Goal: Transaction & Acquisition: Book appointment/travel/reservation

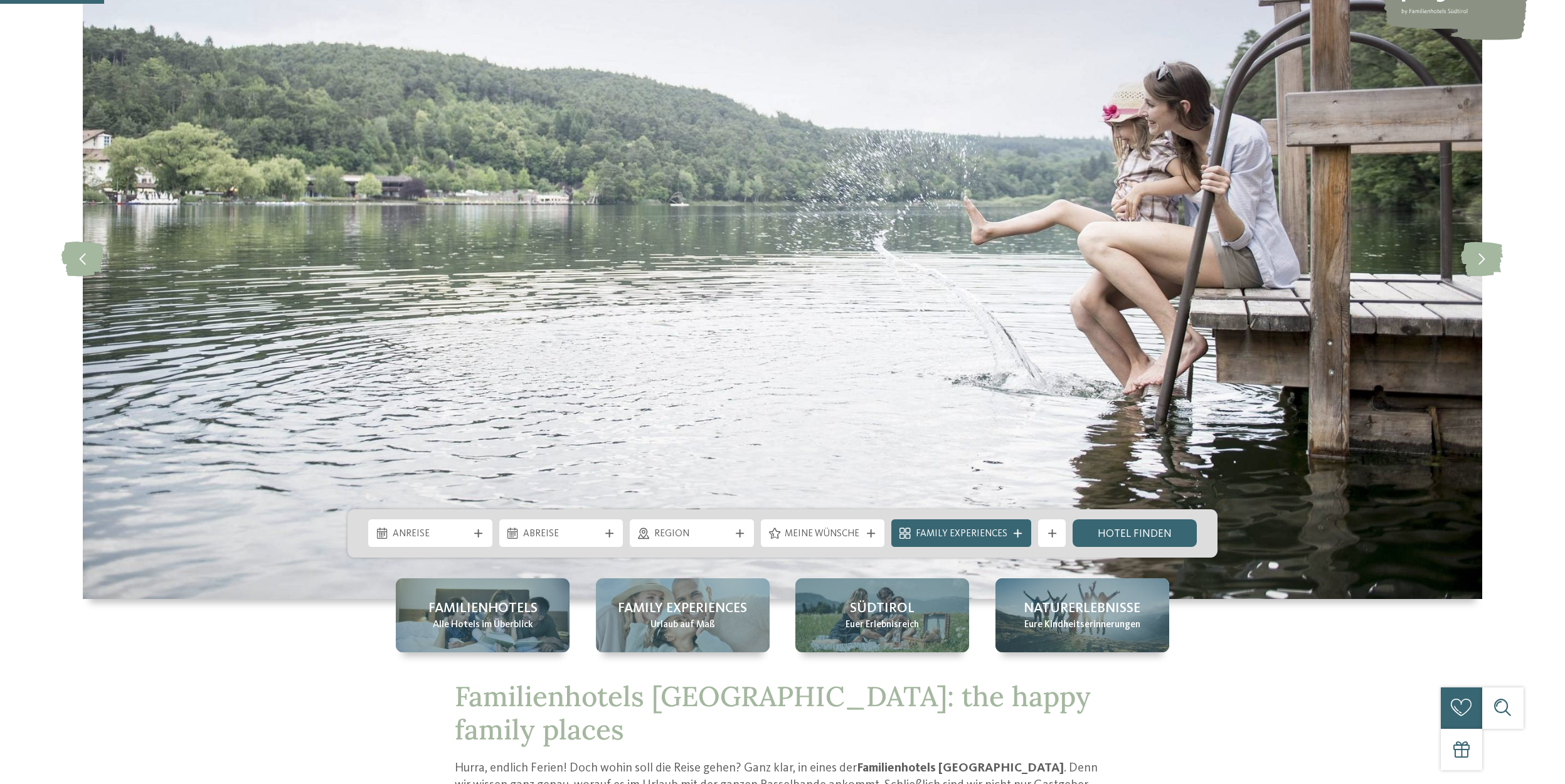
scroll to position [439, 0]
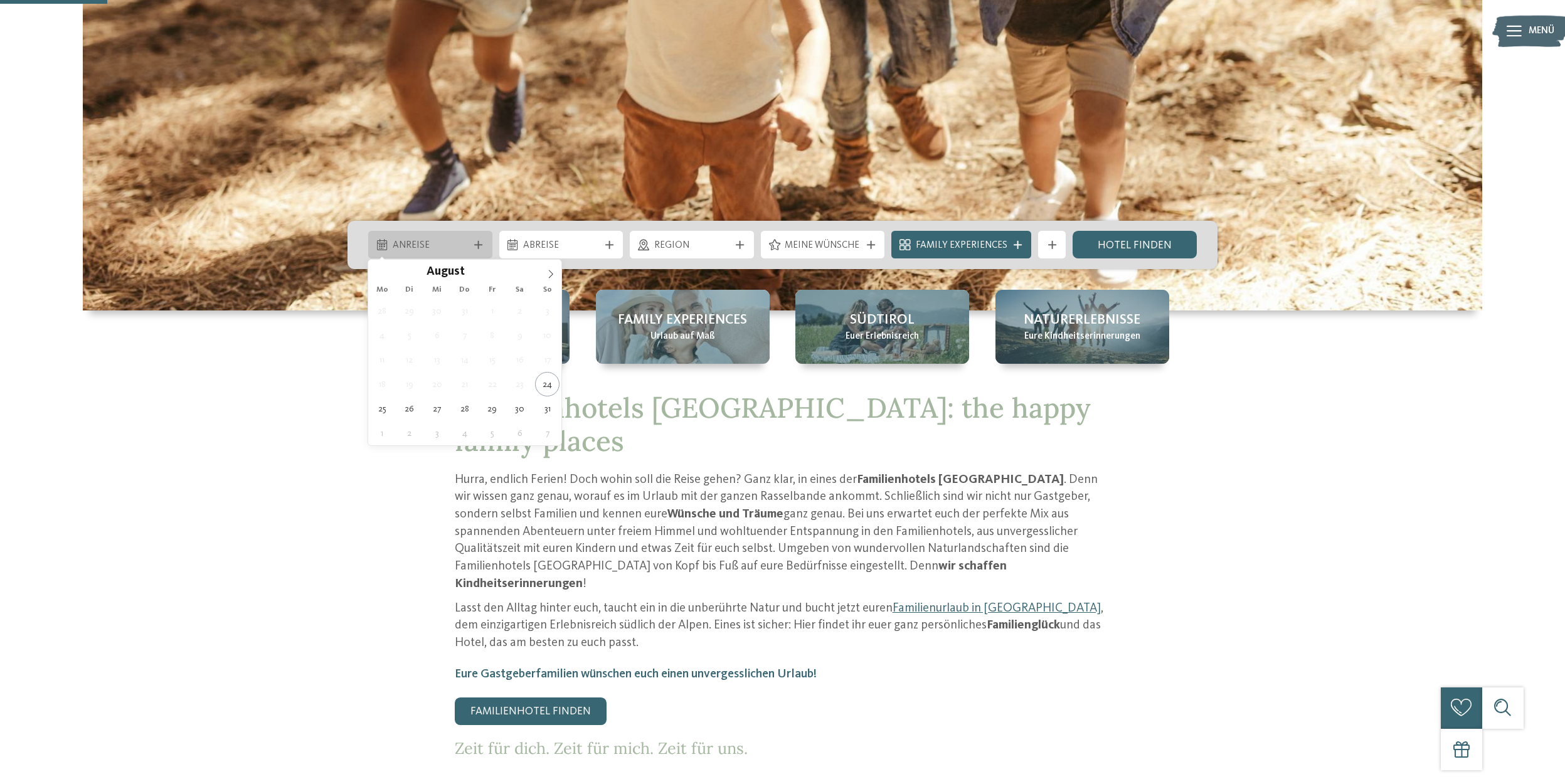
click at [554, 272] on icon at bounding box center [551, 274] width 9 height 9
type div "08.09.2025"
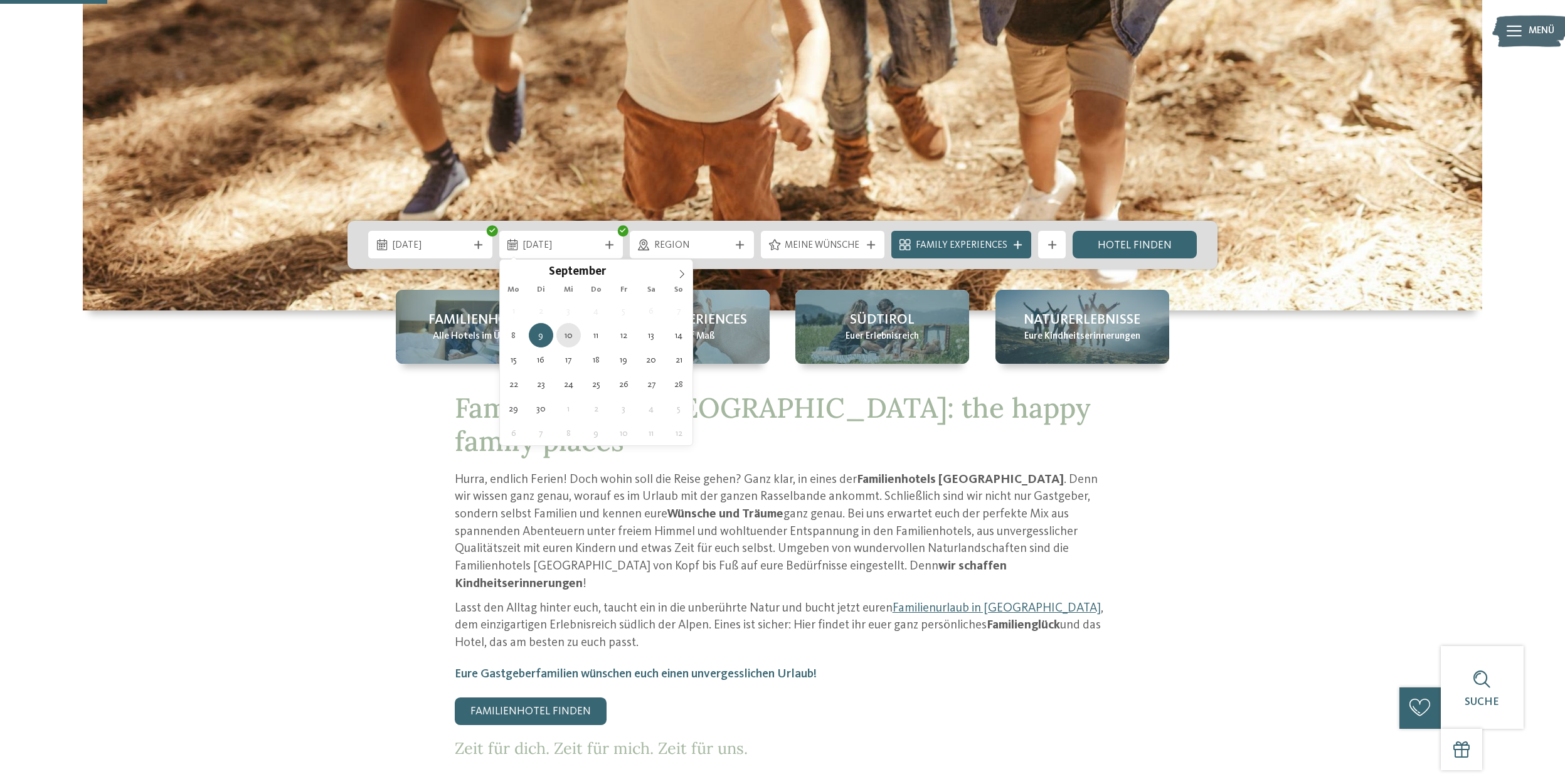
type div "10.09.2025"
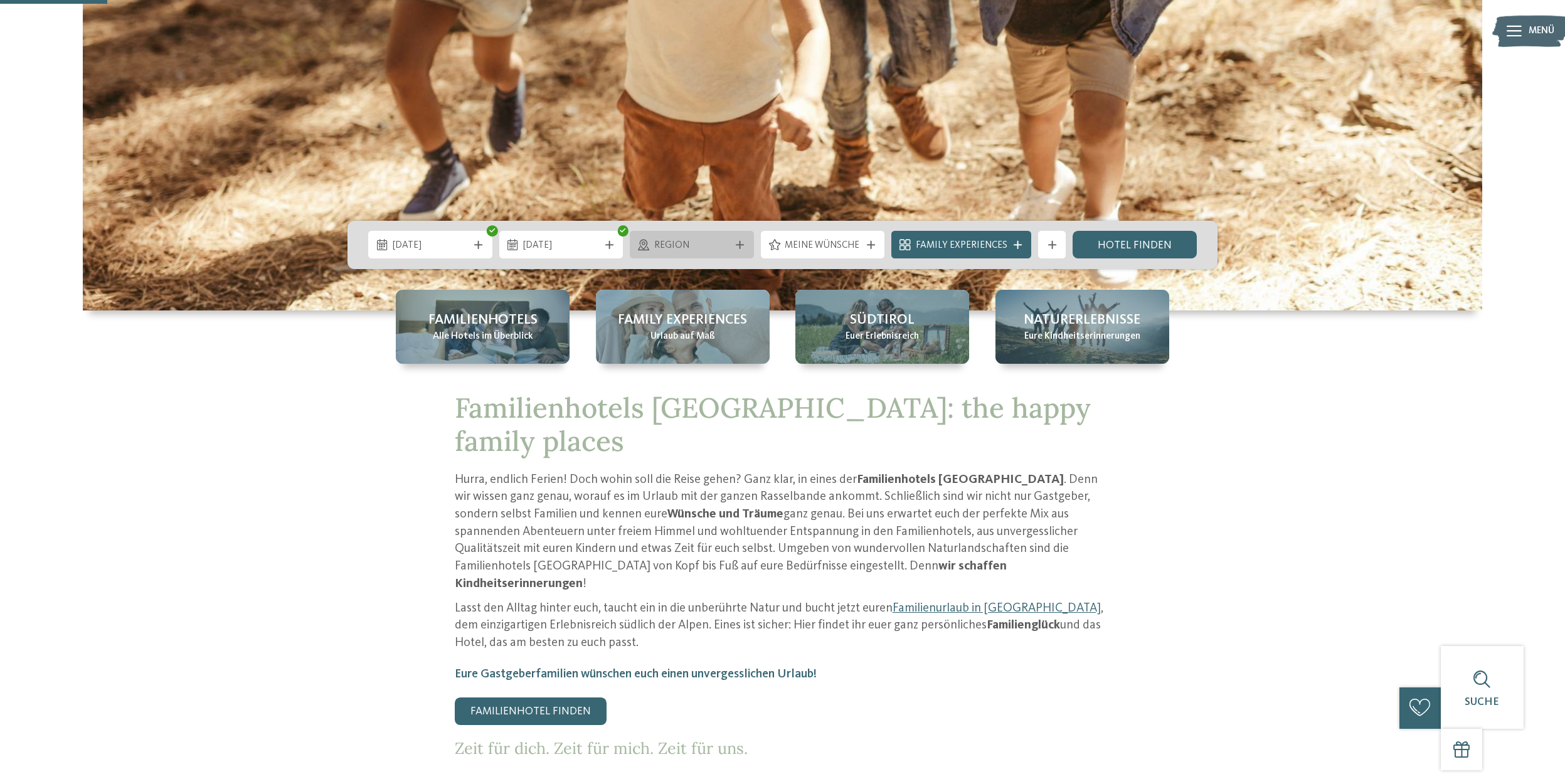
click at [687, 248] on span "Region" at bounding box center [692, 245] width 76 height 14
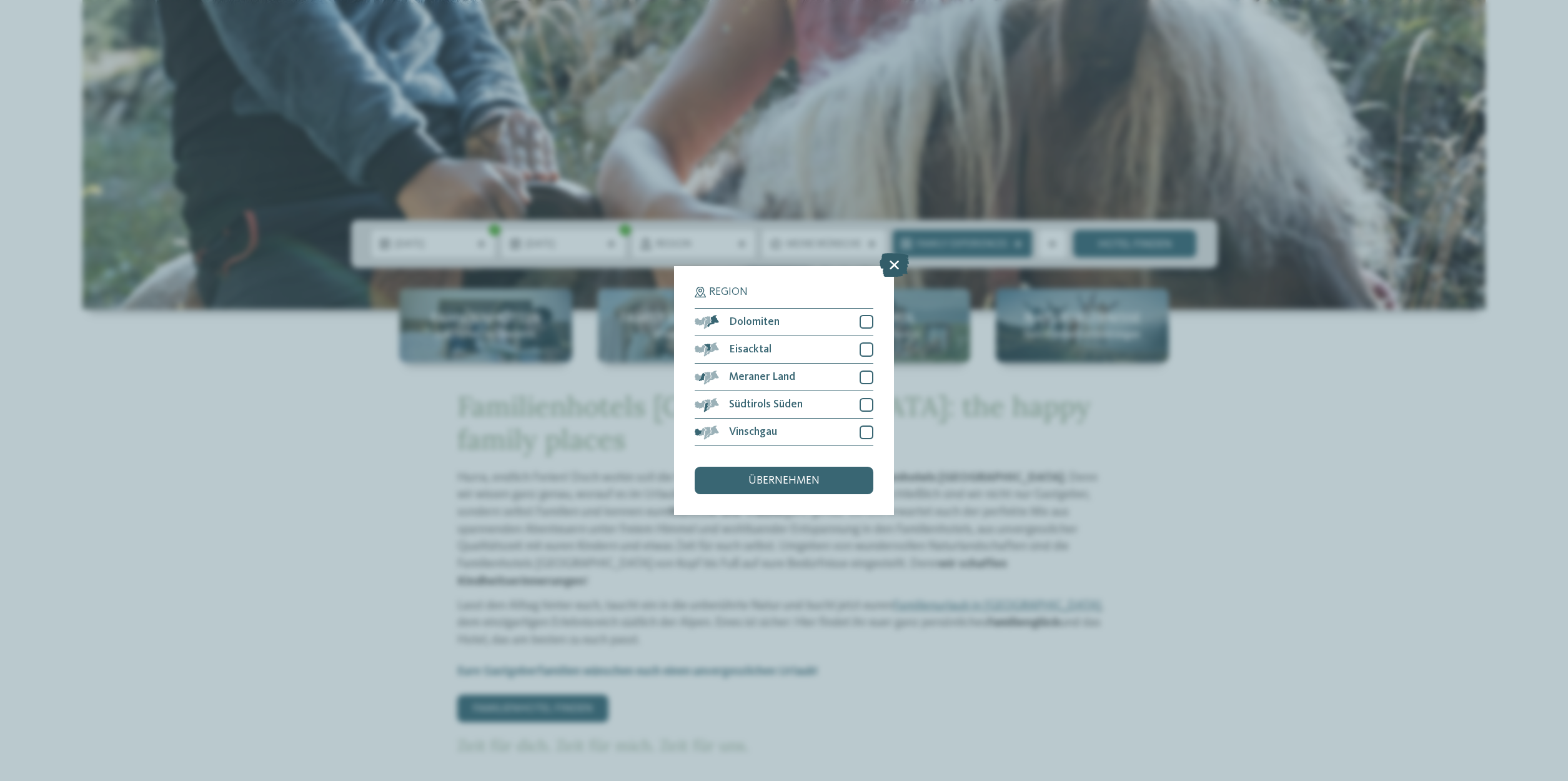
click at [889, 271] on icon at bounding box center [895, 265] width 30 height 24
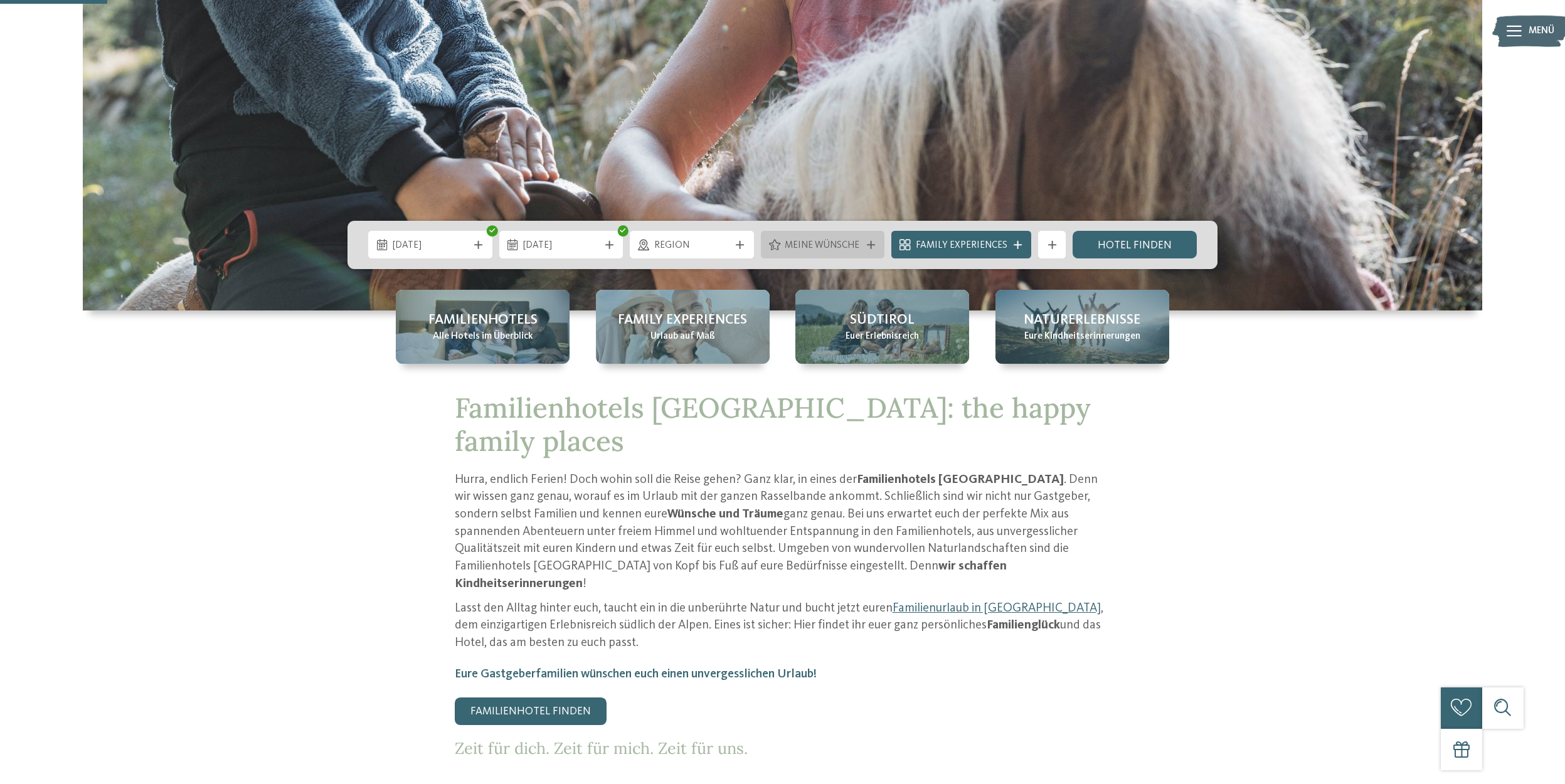
click at [805, 251] on span "Meine Wünsche" at bounding box center [823, 245] width 76 height 14
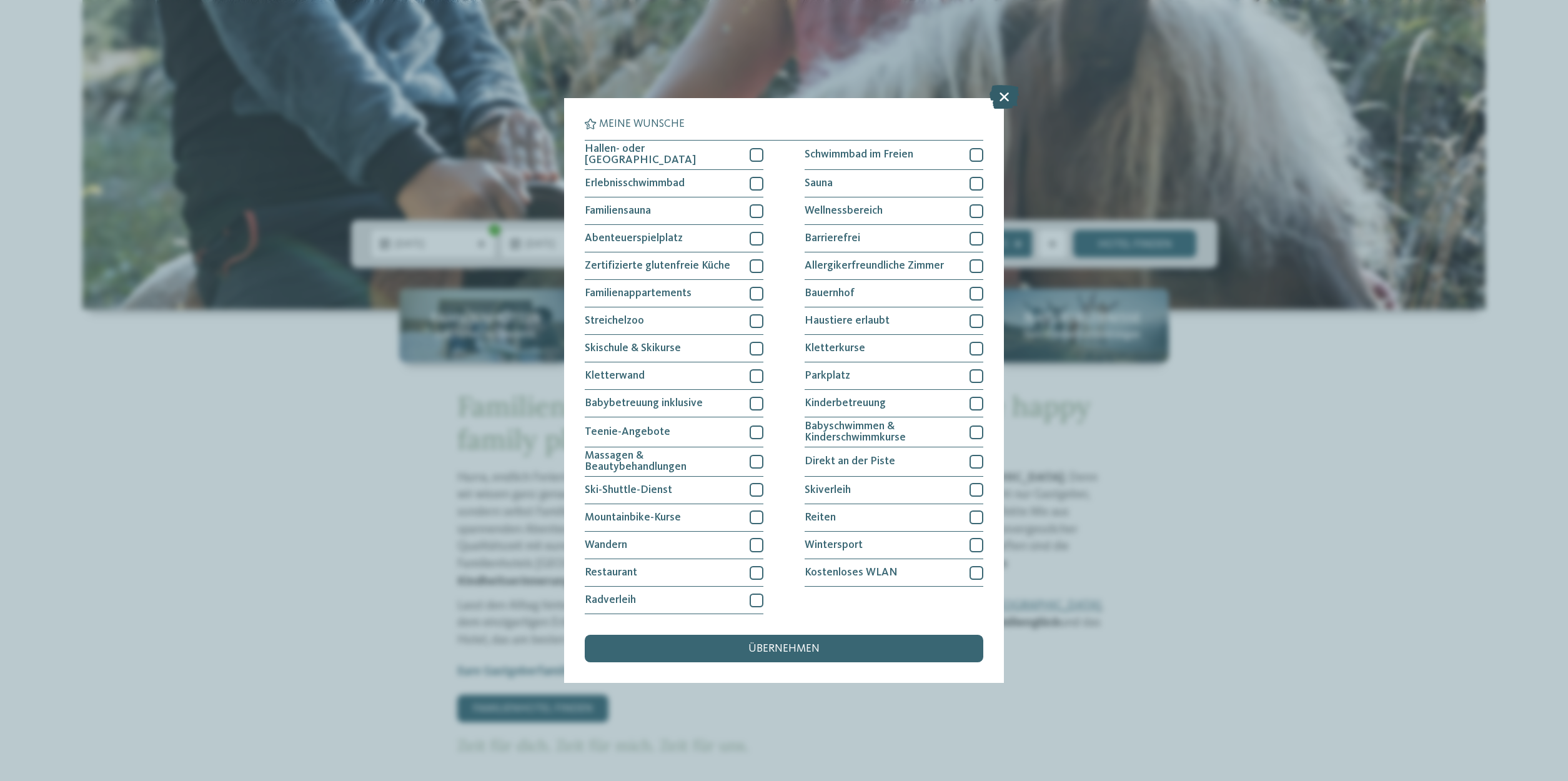
click at [995, 99] on icon at bounding box center [1004, 96] width 30 height 24
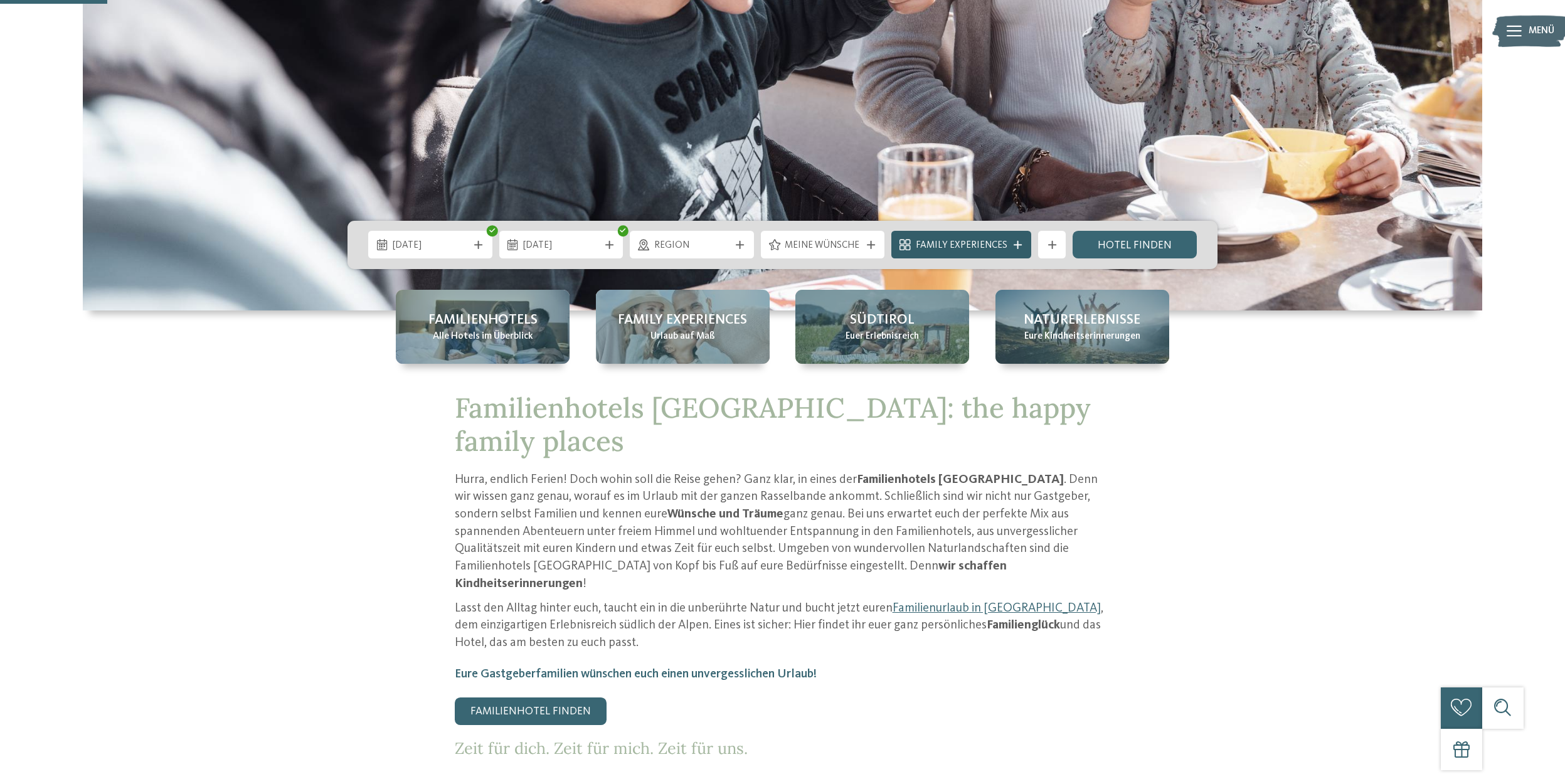
click at [995, 241] on span "Family Experiences" at bounding box center [962, 245] width 92 height 14
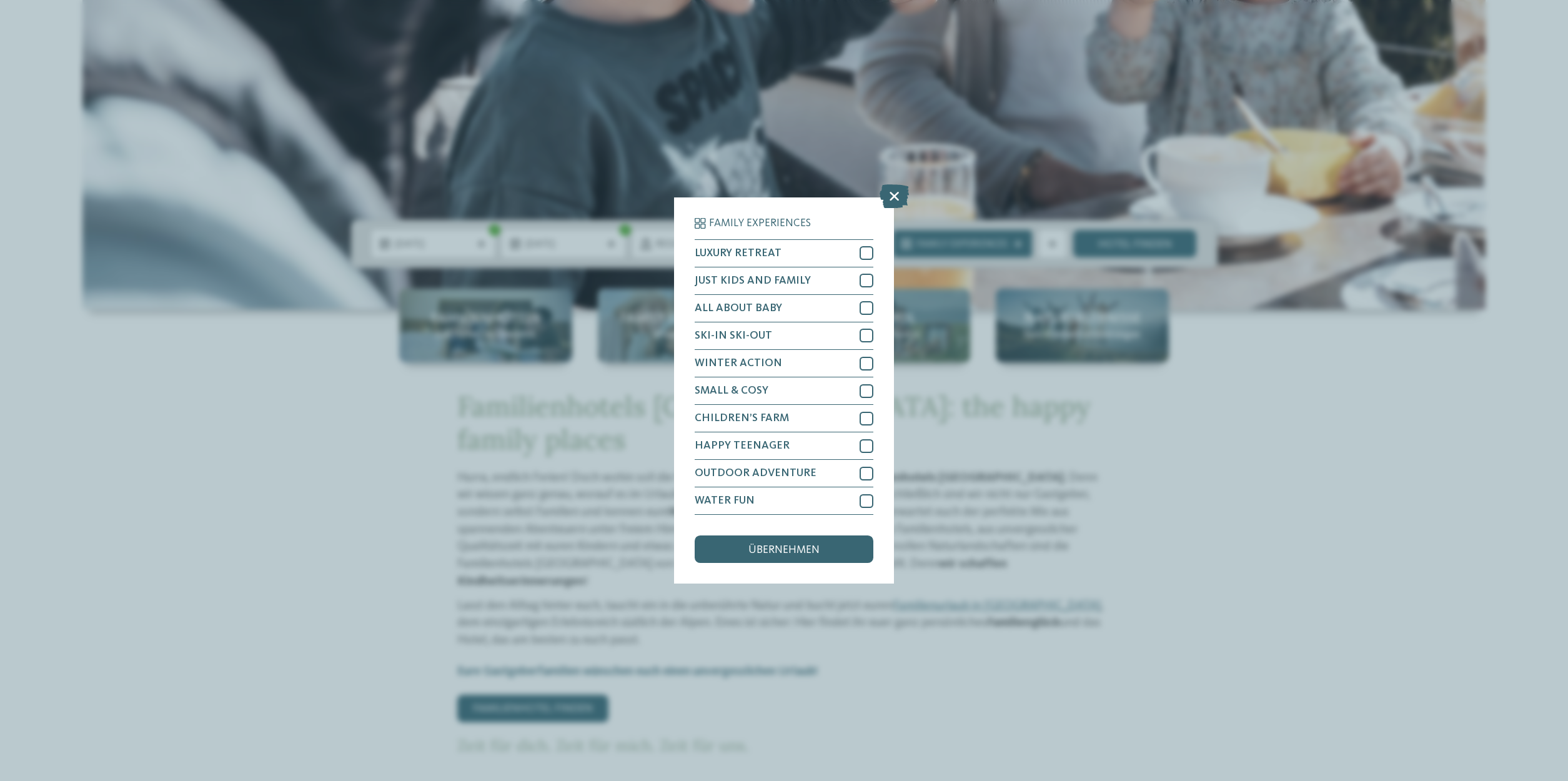
drag, startPoint x: 898, startPoint y: 194, endPoint x: 913, endPoint y: 199, distance: 15.8
click at [901, 195] on icon at bounding box center [895, 196] width 30 height 24
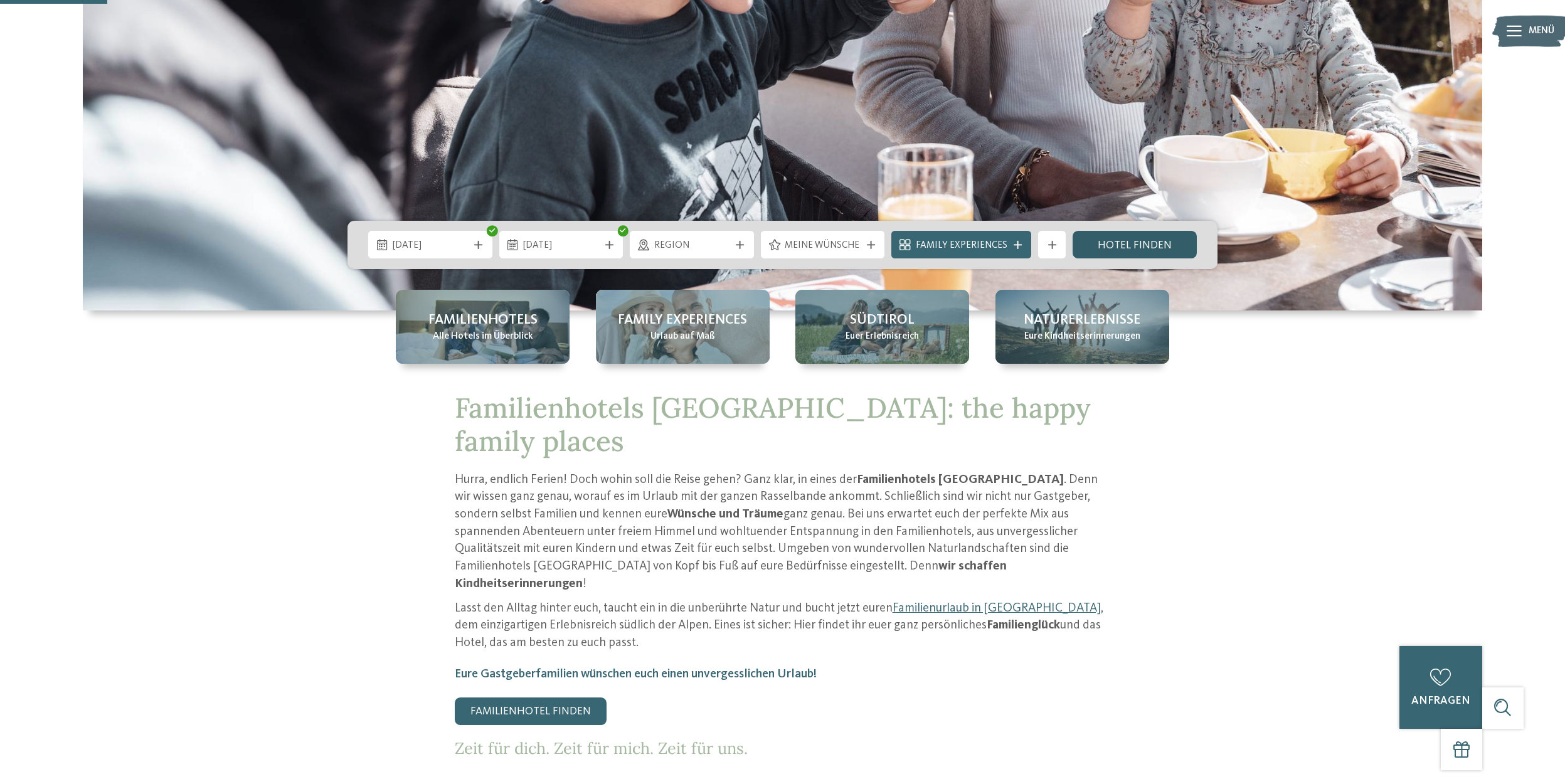
click at [1133, 246] on link "Hotel finden" at bounding box center [1135, 245] width 124 height 28
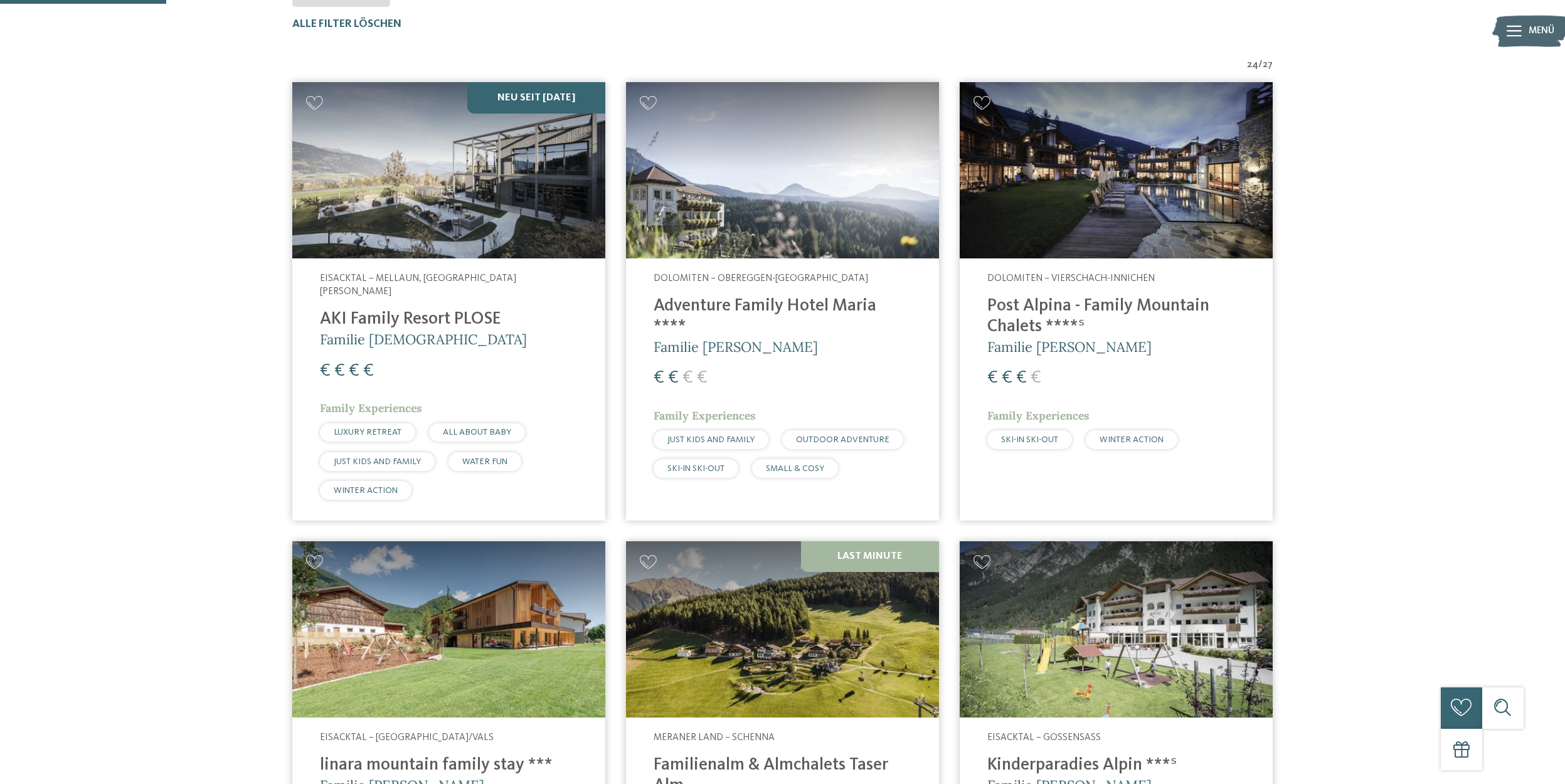
scroll to position [459, 0]
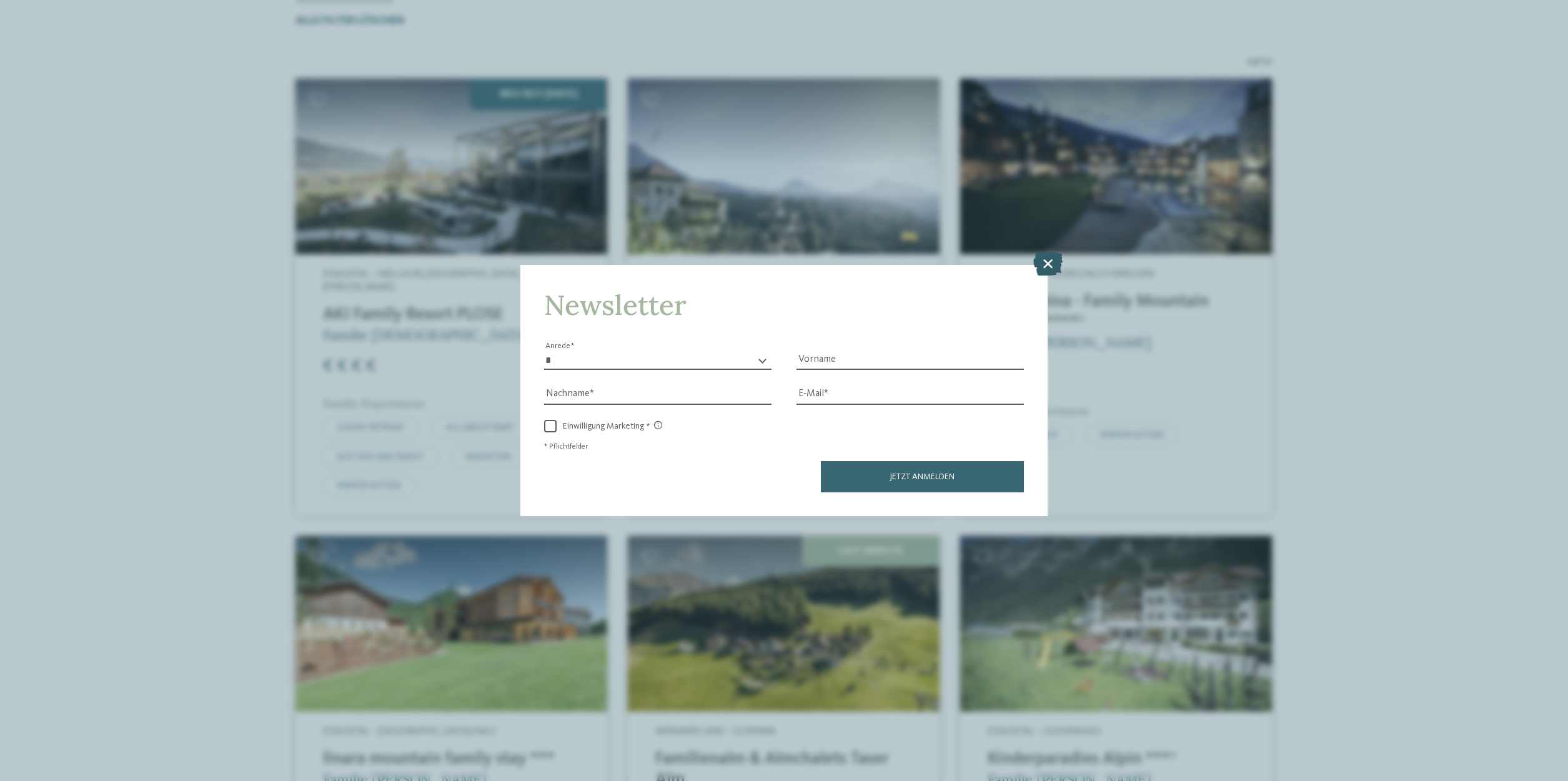
click at [1056, 257] on icon at bounding box center [1048, 264] width 30 height 24
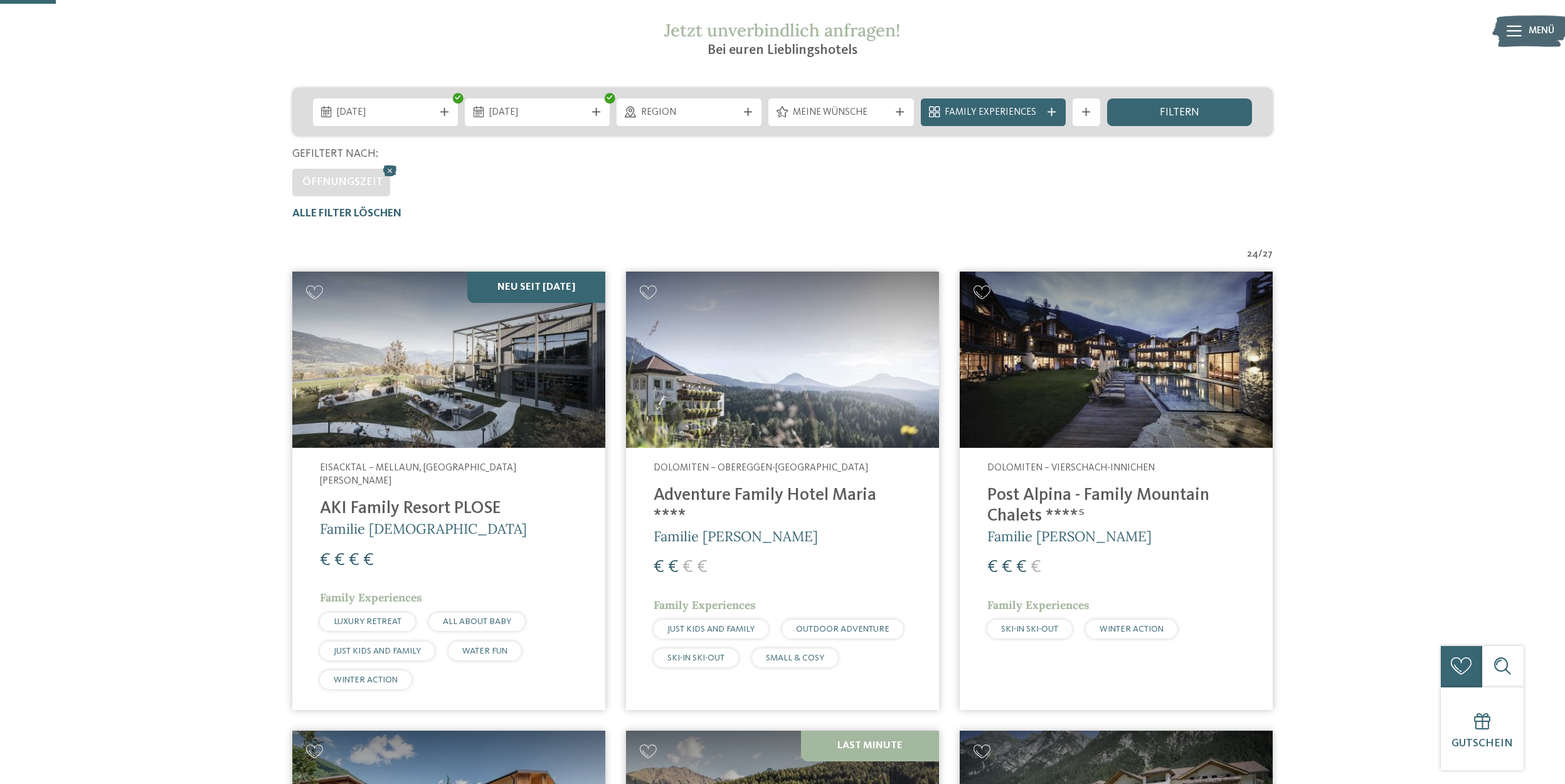
scroll to position [146, 0]
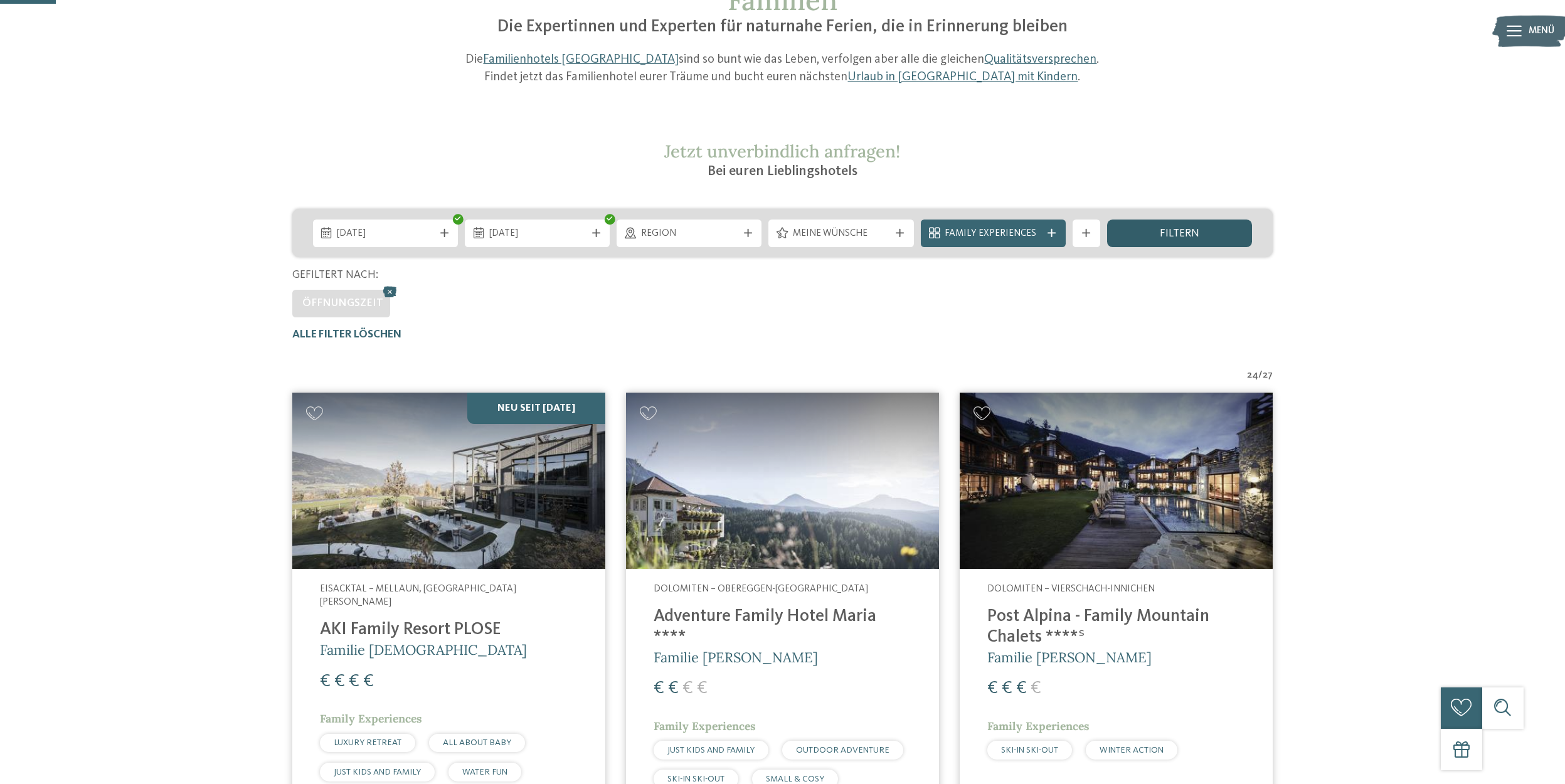
click at [1157, 228] on div "filtern" at bounding box center [1180, 233] width 145 height 28
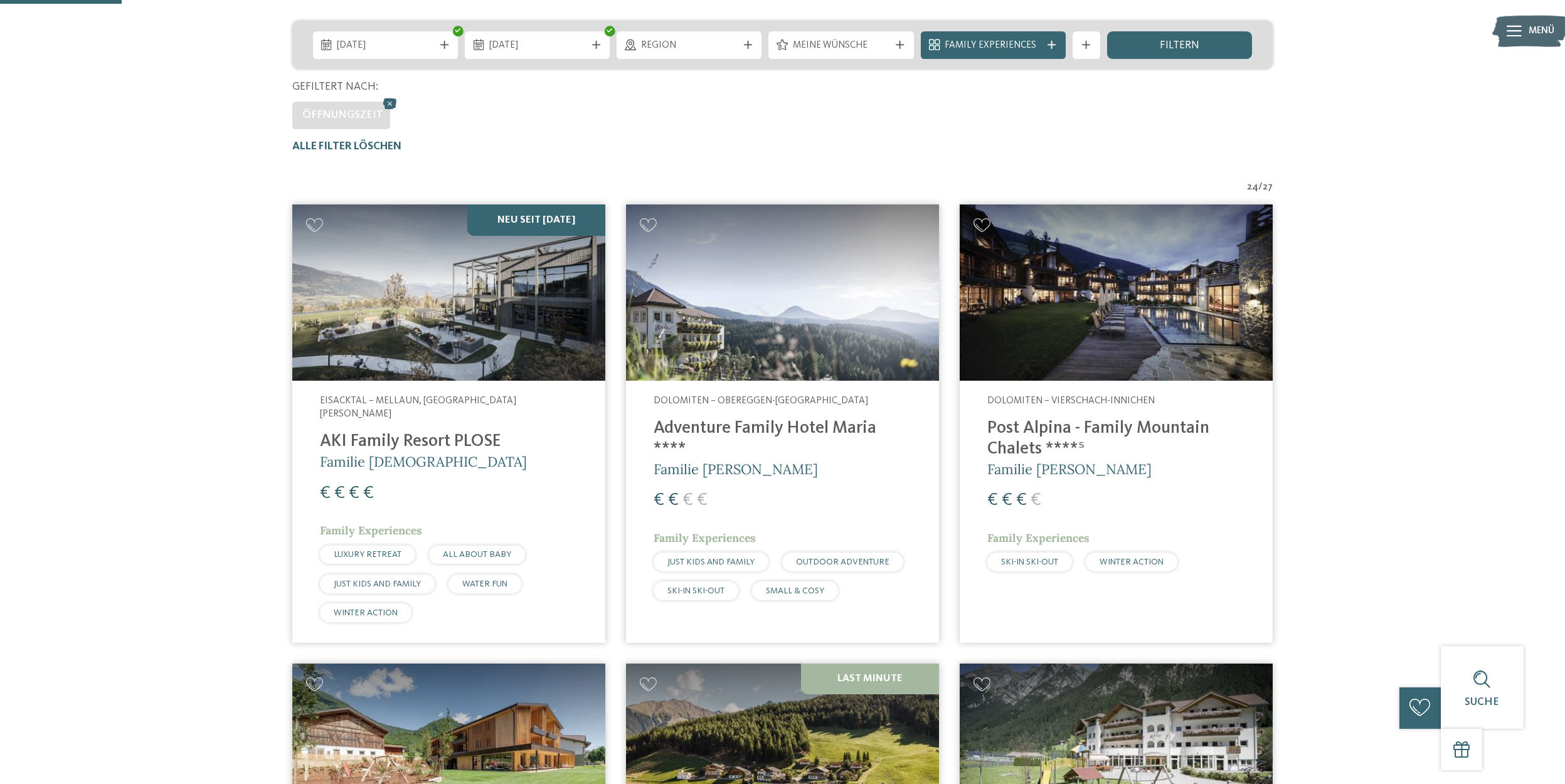
scroll to position [272, 0]
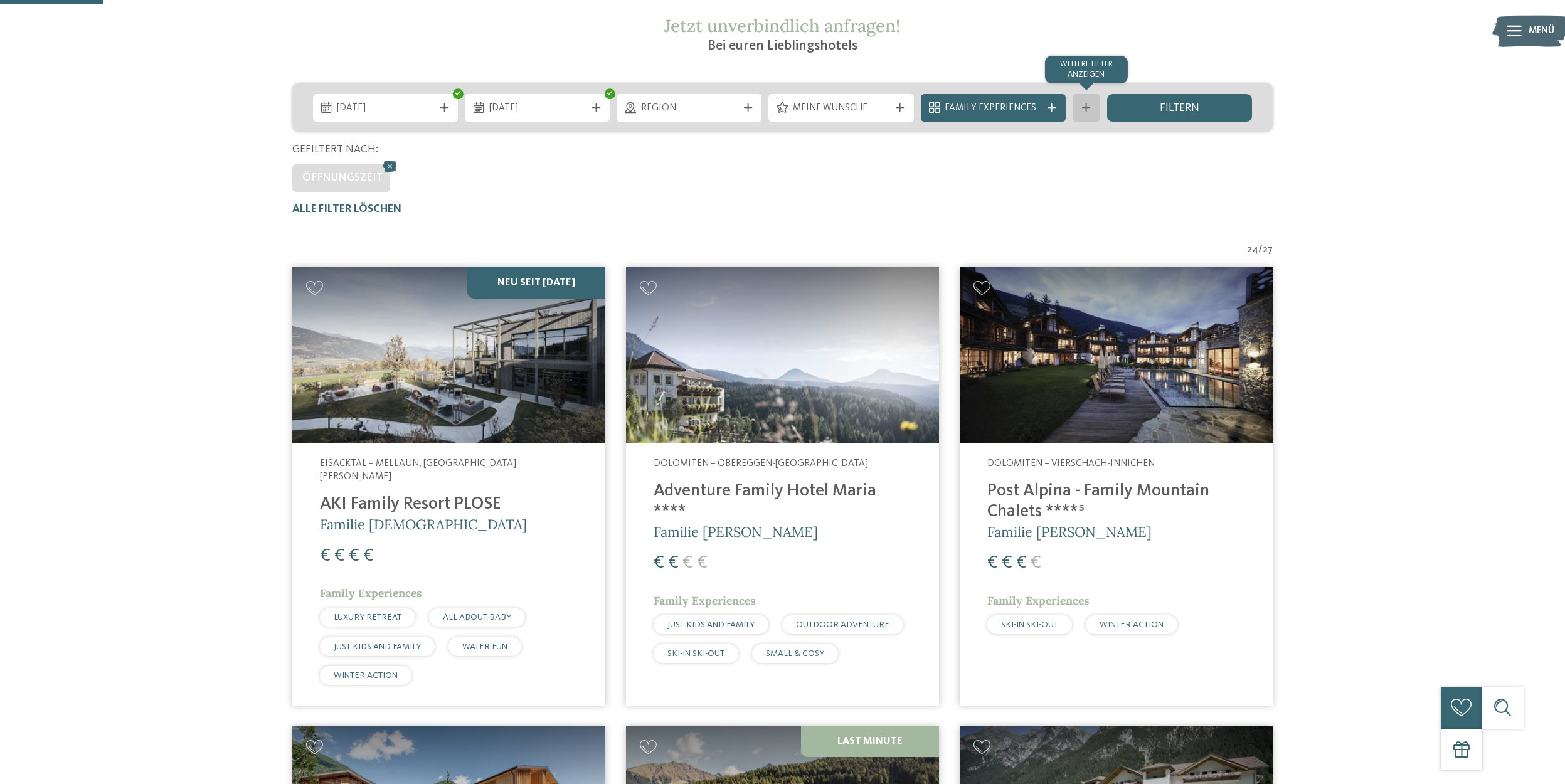
click at [1087, 110] on icon at bounding box center [1086, 107] width 8 height 8
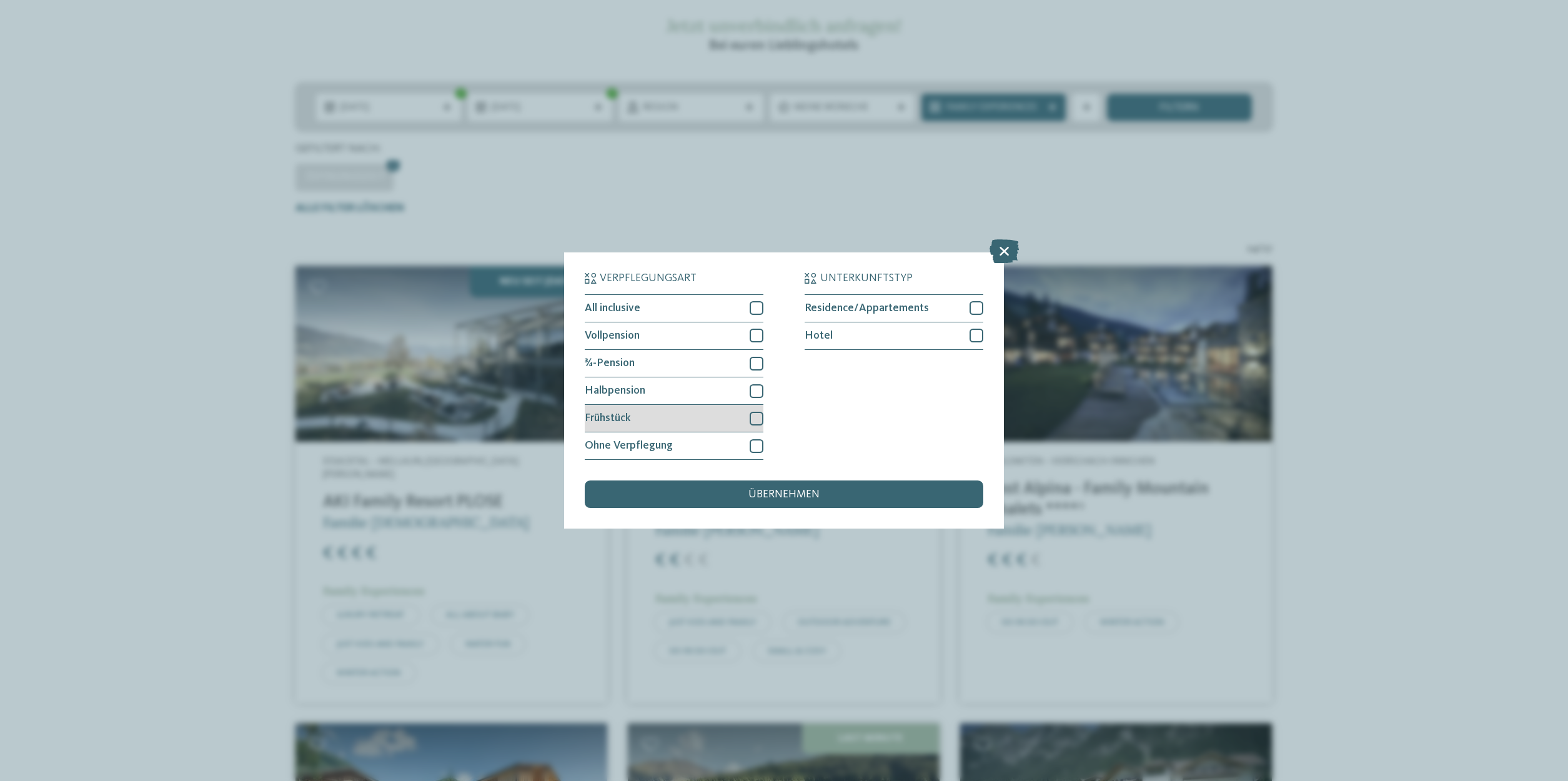
click at [753, 420] on div at bounding box center [756, 418] width 13 height 13
click at [754, 398] on div "Halbpension" at bounding box center [674, 391] width 179 height 28
click at [751, 361] on div at bounding box center [756, 363] width 13 height 13
click at [758, 342] on div at bounding box center [756, 335] width 13 height 13
click at [752, 316] on div "All inclusive" at bounding box center [674, 309] width 179 height 28
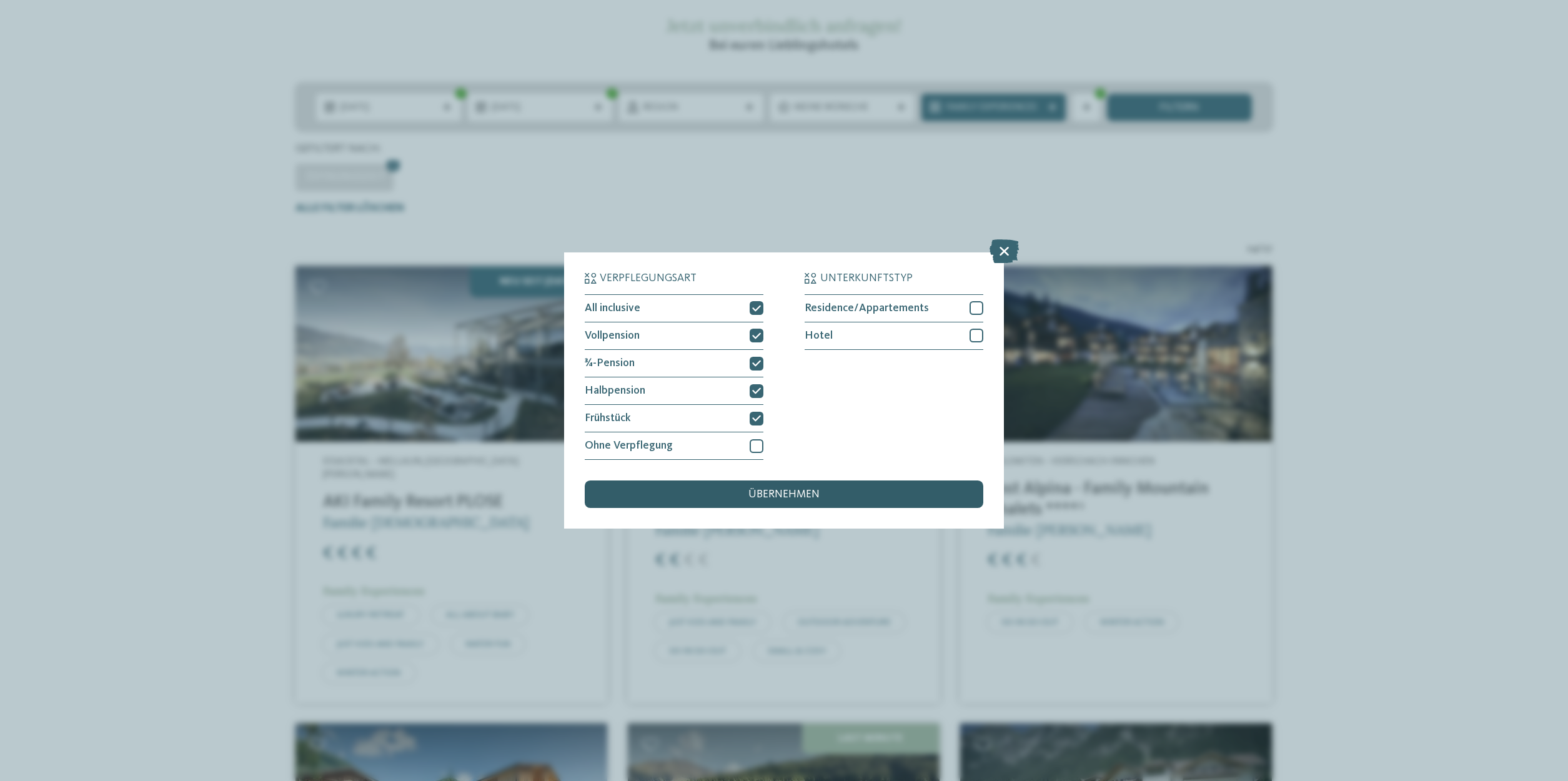
click at [780, 489] on span "übernehmen" at bounding box center [783, 494] width 71 height 11
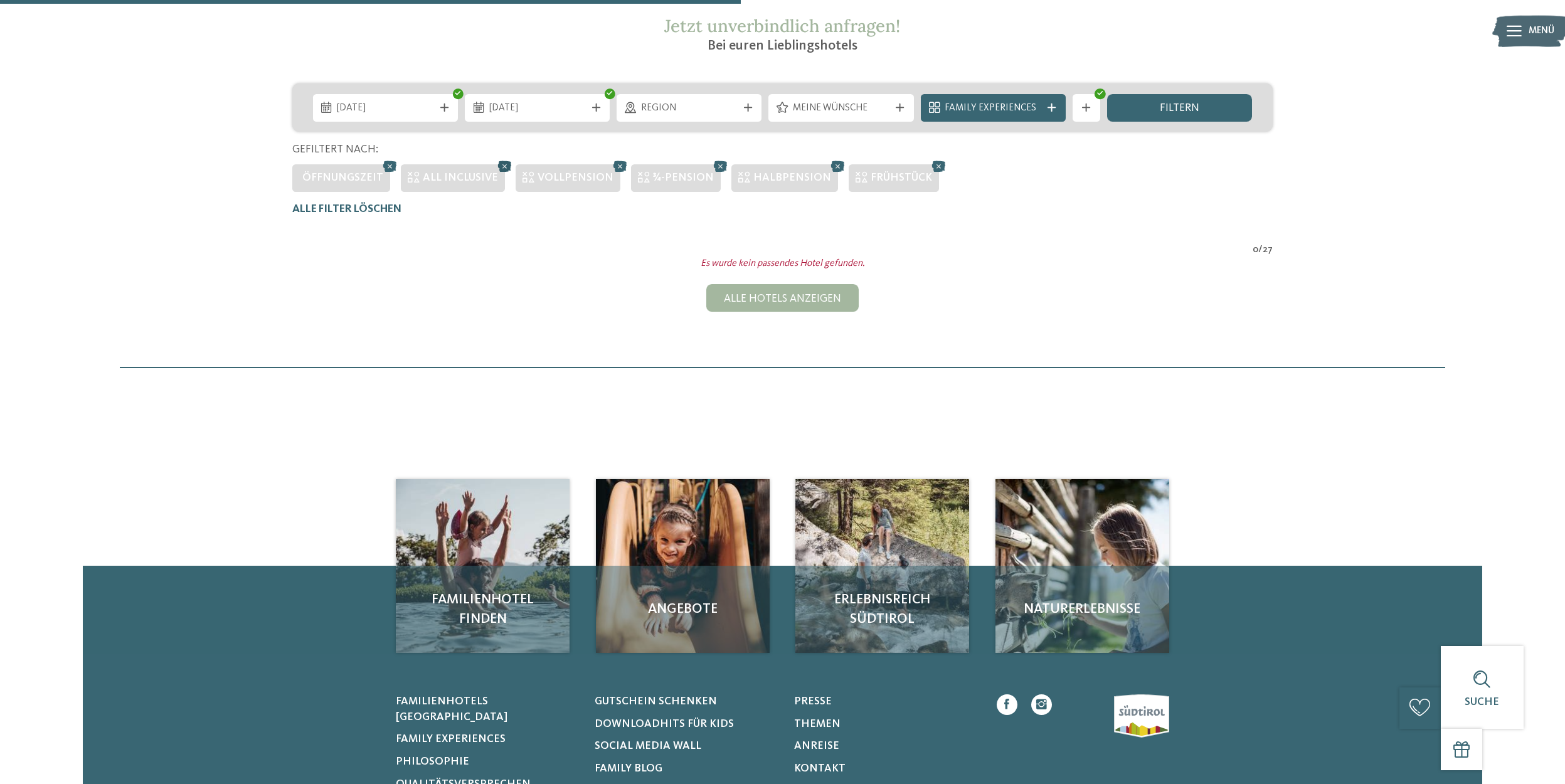
click at [497, 168] on icon at bounding box center [505, 166] width 21 height 18
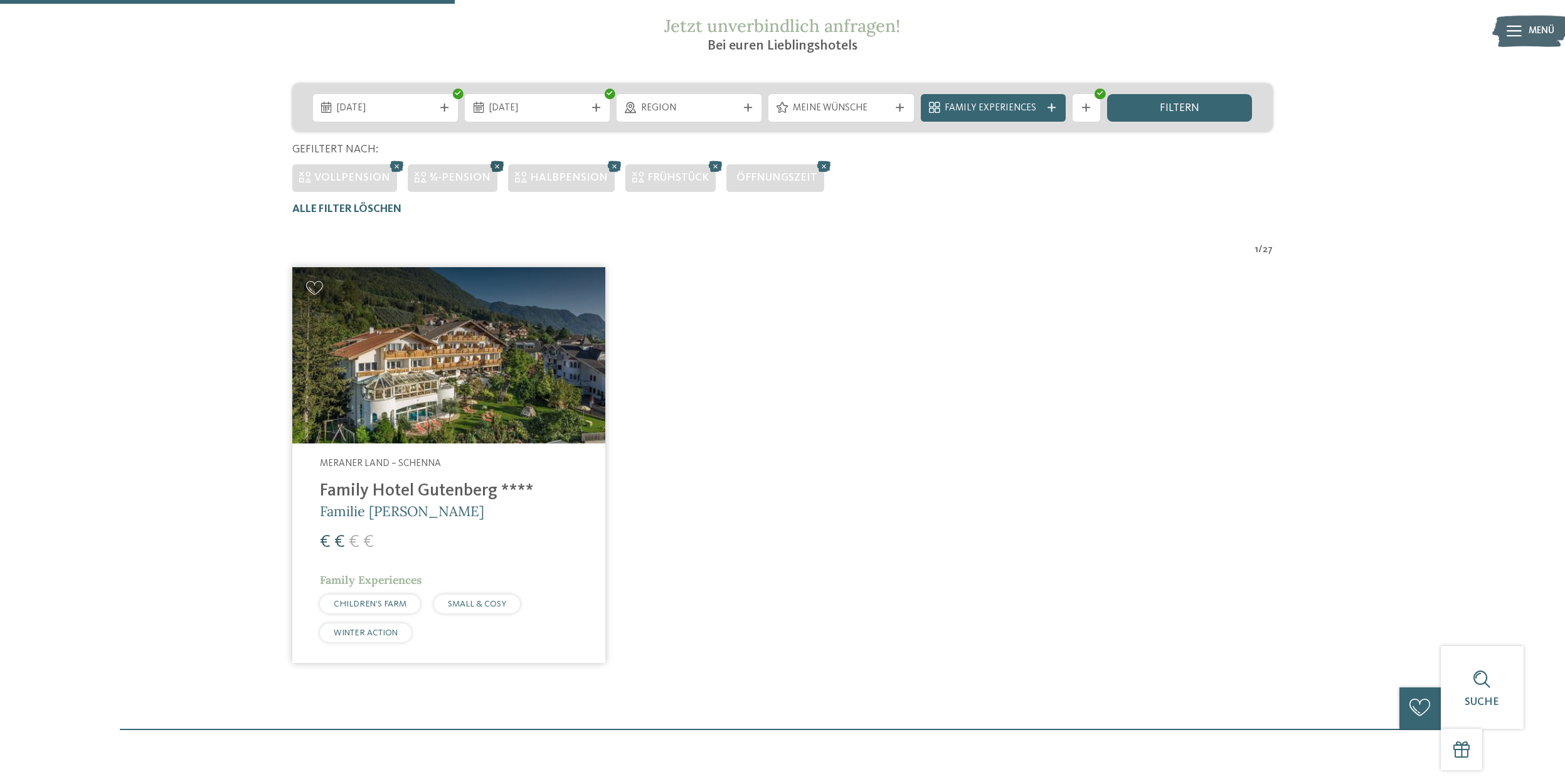
click at [489, 164] on icon at bounding box center [498, 166] width 21 height 18
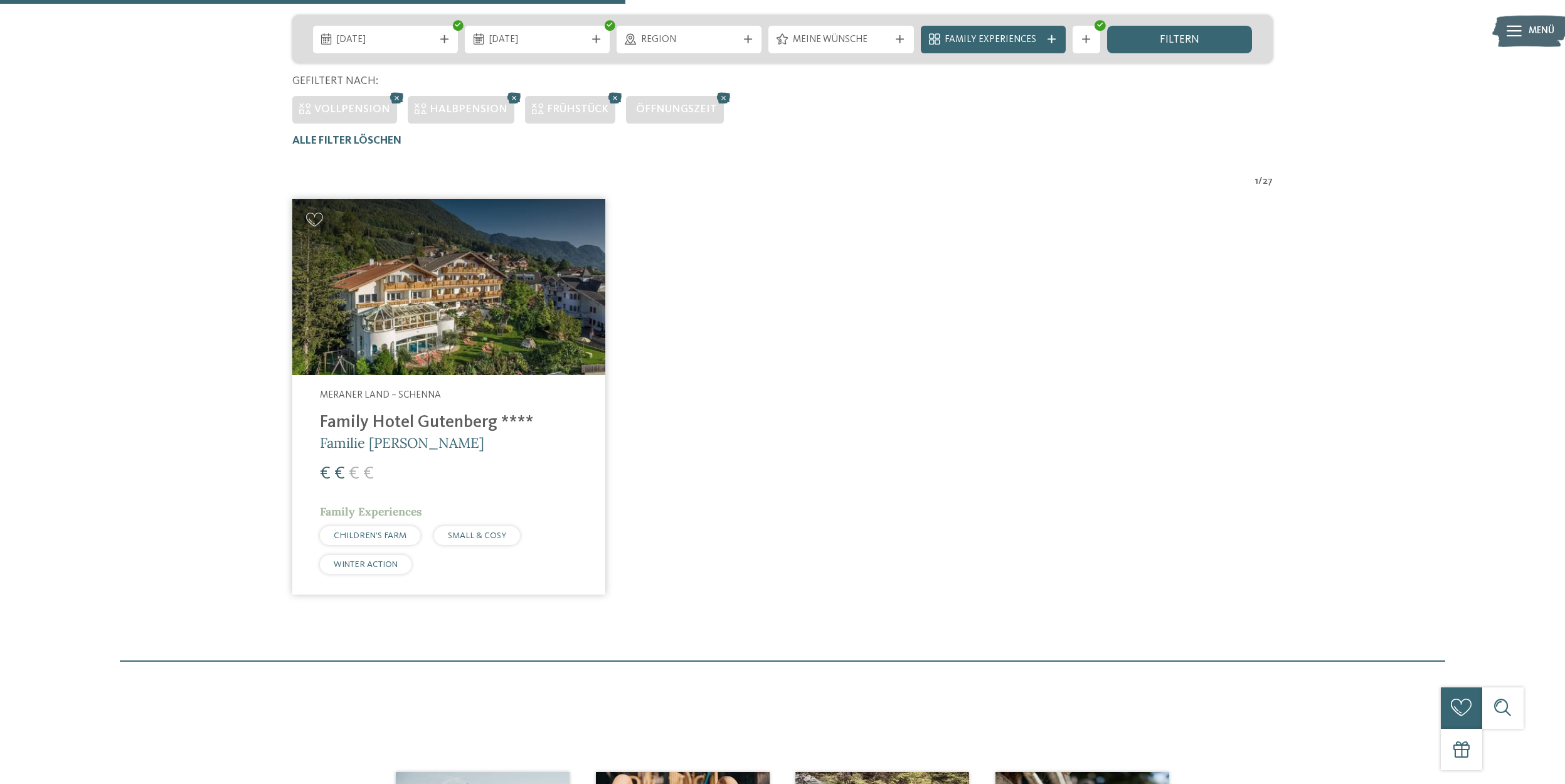
scroll to position [334, 0]
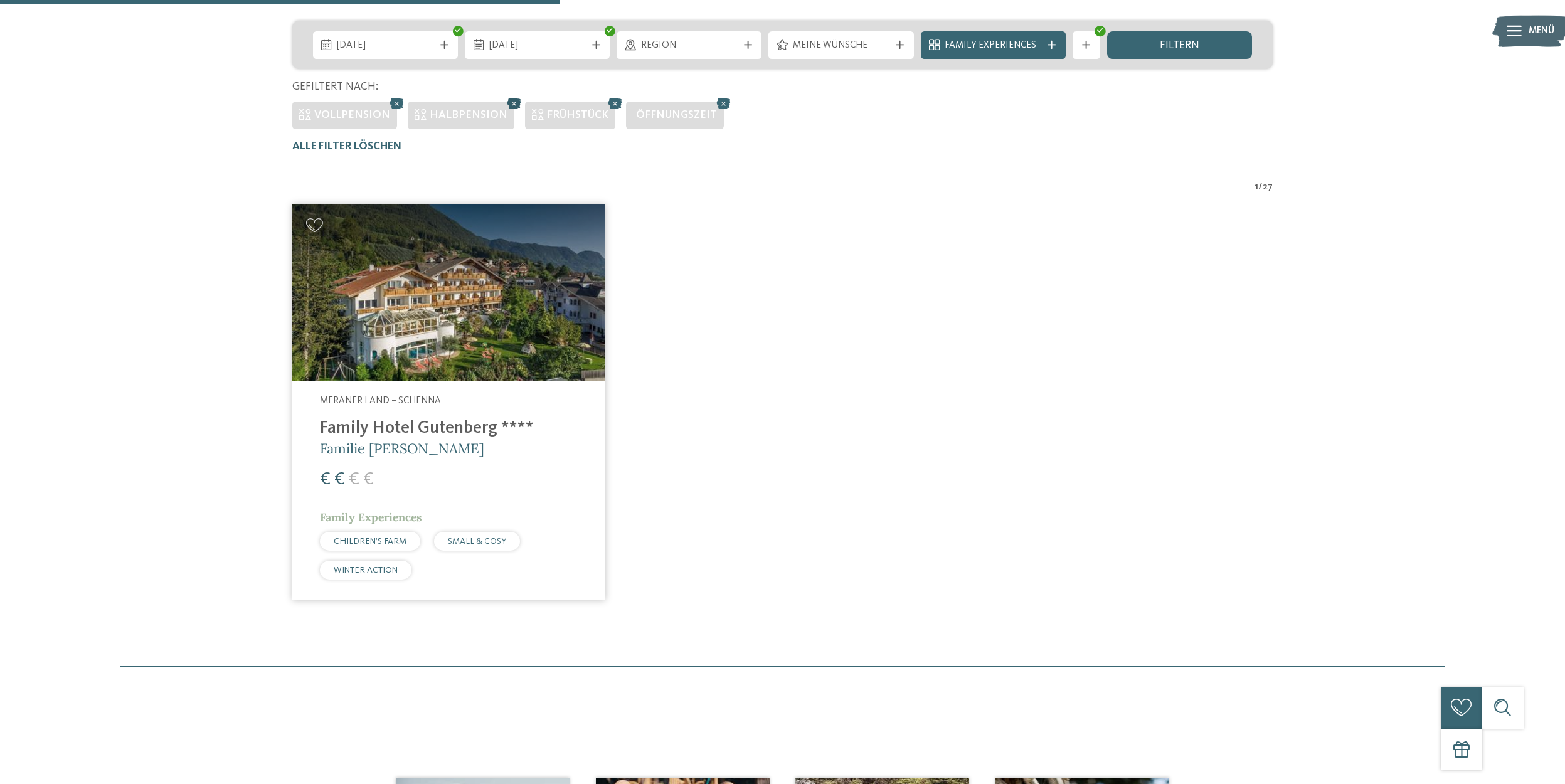
click at [507, 104] on icon at bounding box center [514, 104] width 21 height 18
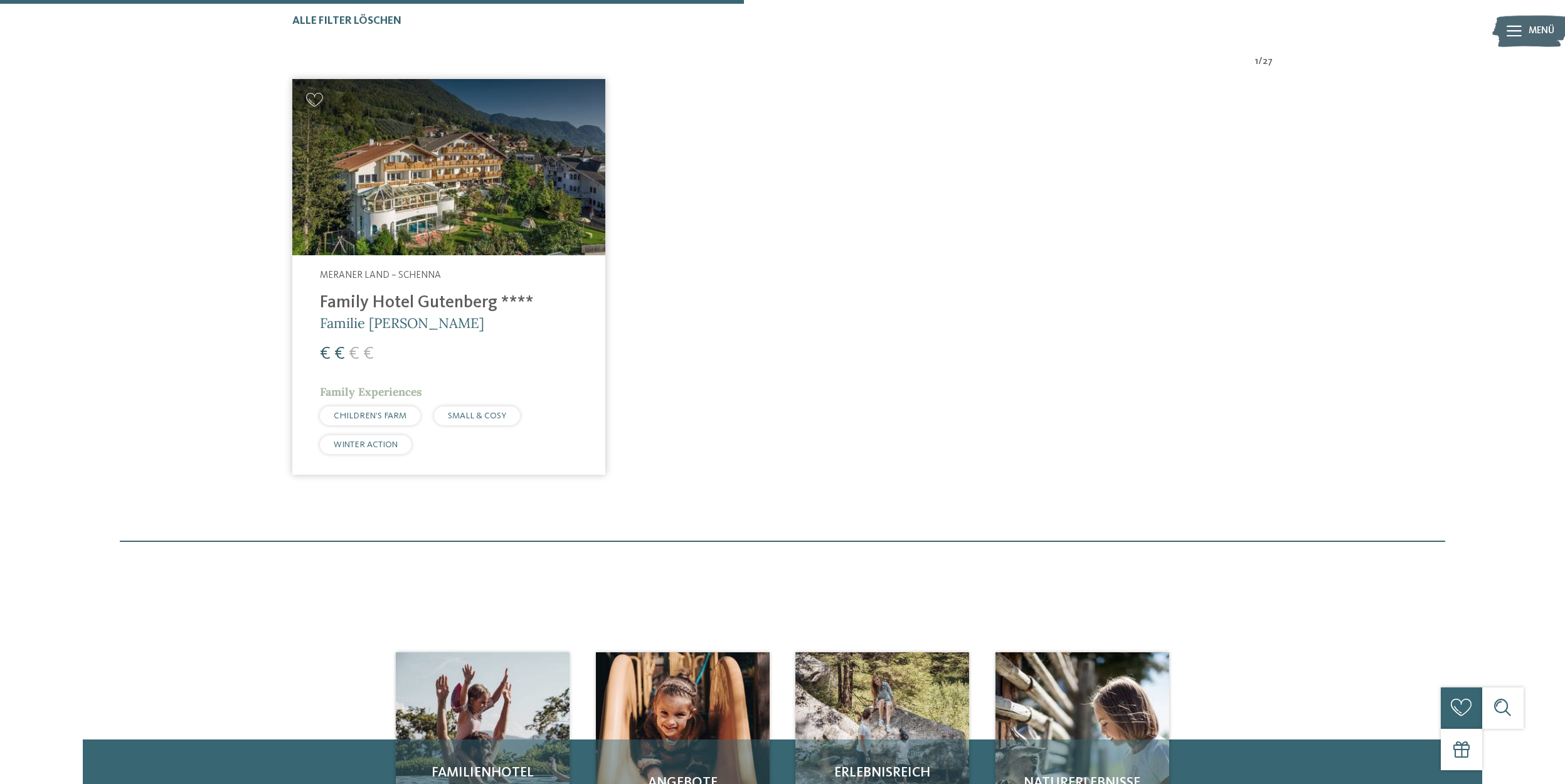
scroll to position [397, 0]
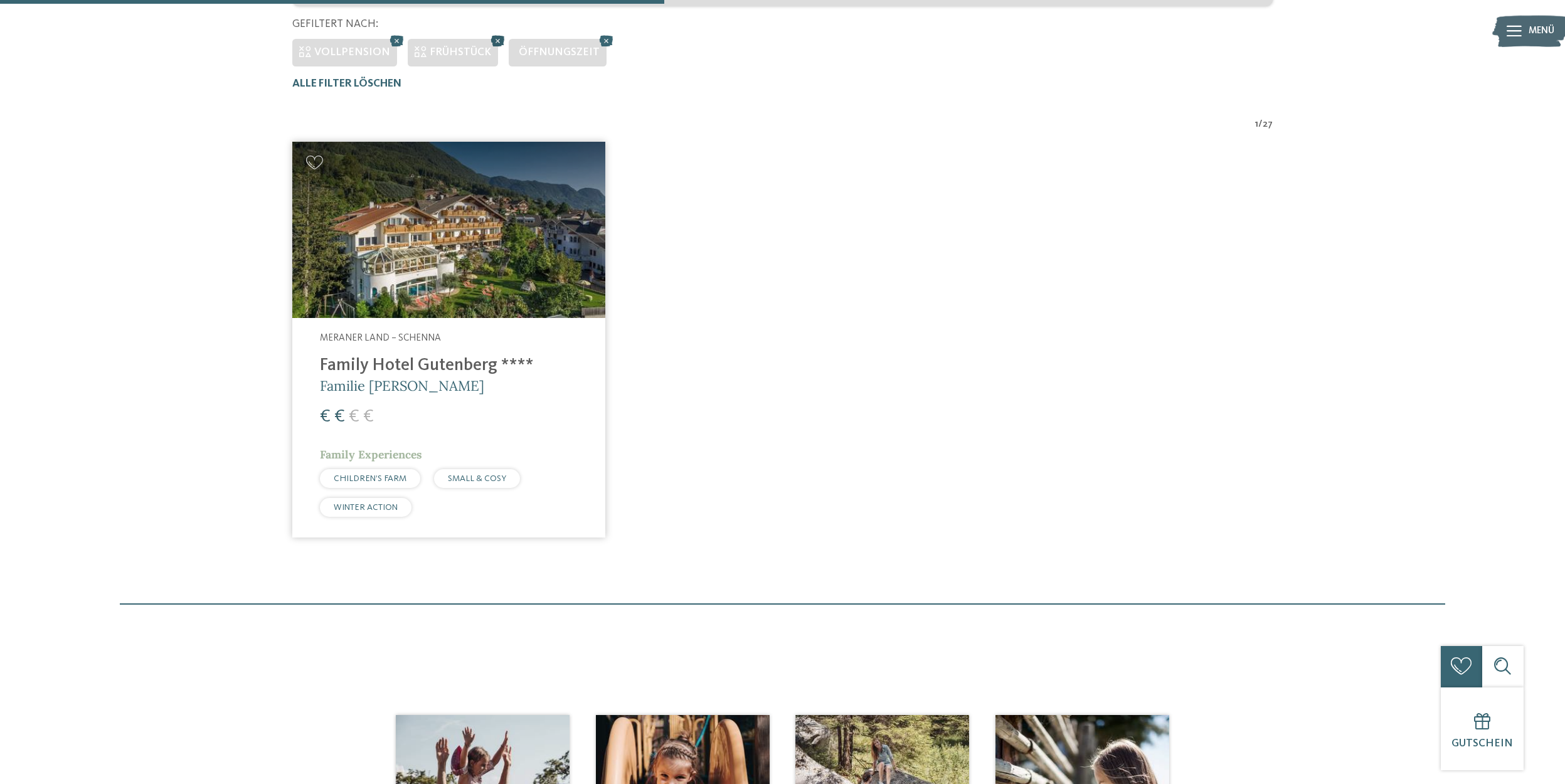
click at [488, 43] on icon at bounding box center [498, 41] width 21 height 18
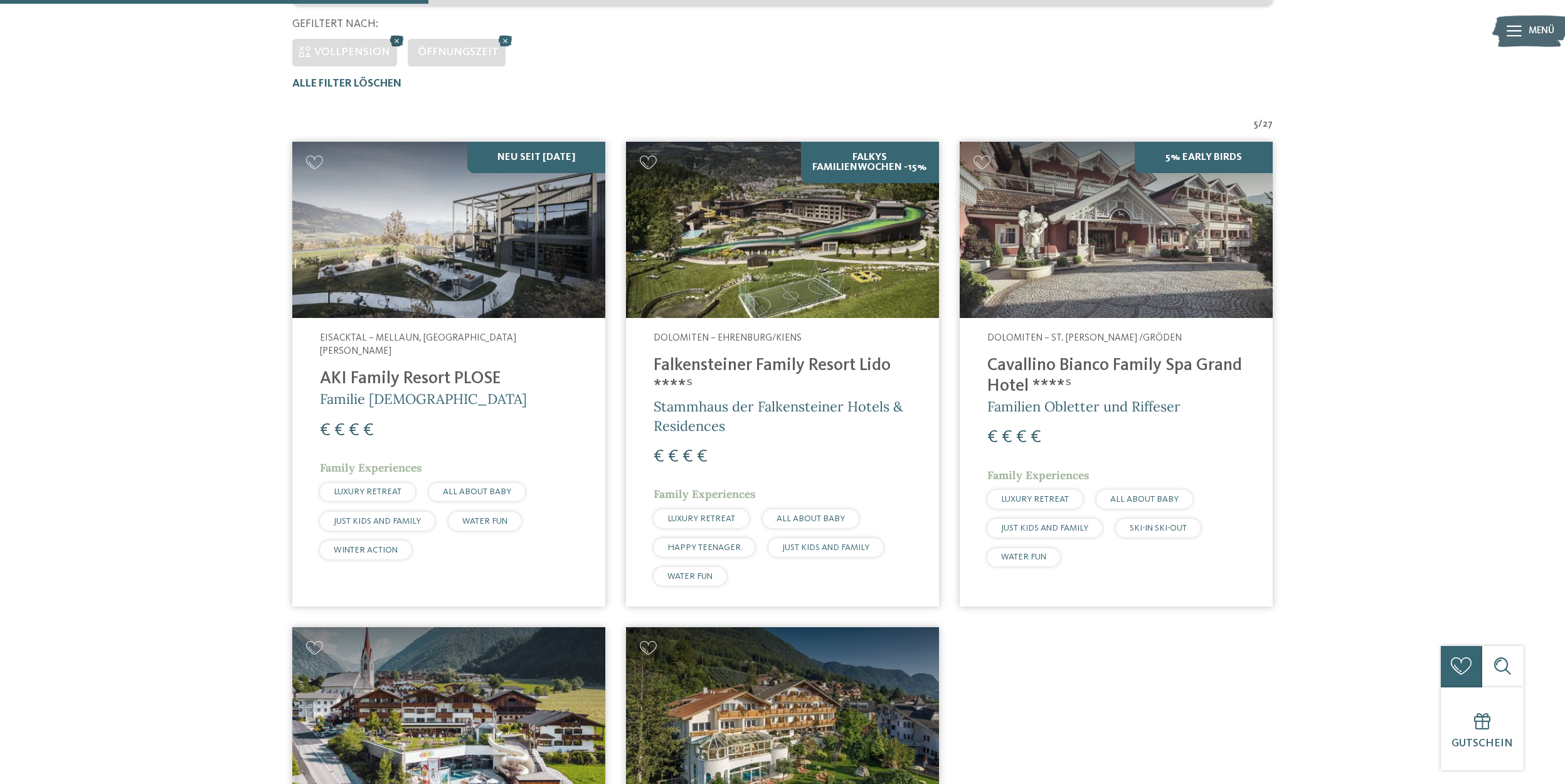
click at [391, 39] on icon at bounding box center [398, 41] width 21 height 18
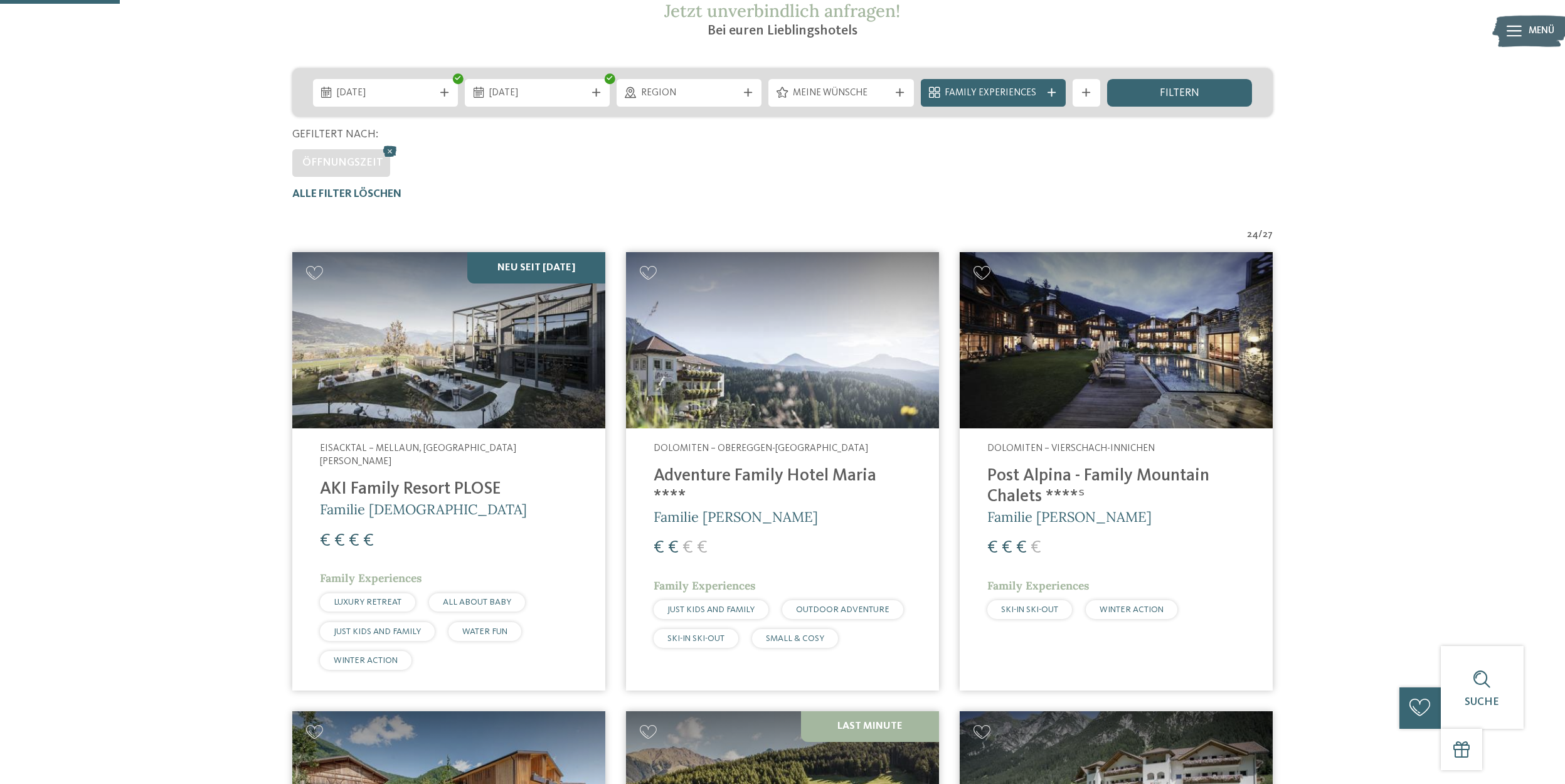
scroll to position [272, 0]
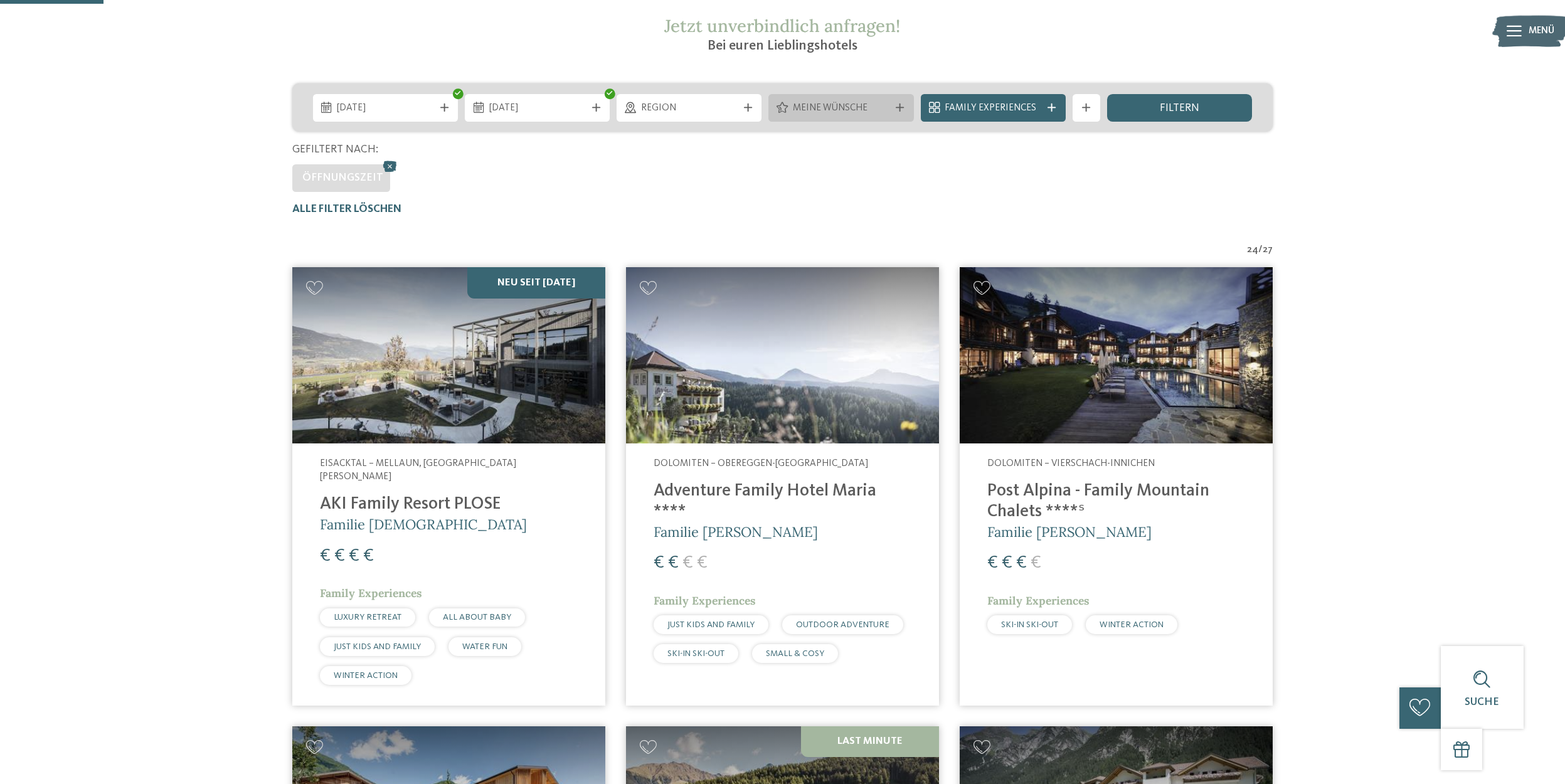
click at [792, 106] on div "Meine Wünsche" at bounding box center [841, 108] width 103 height 15
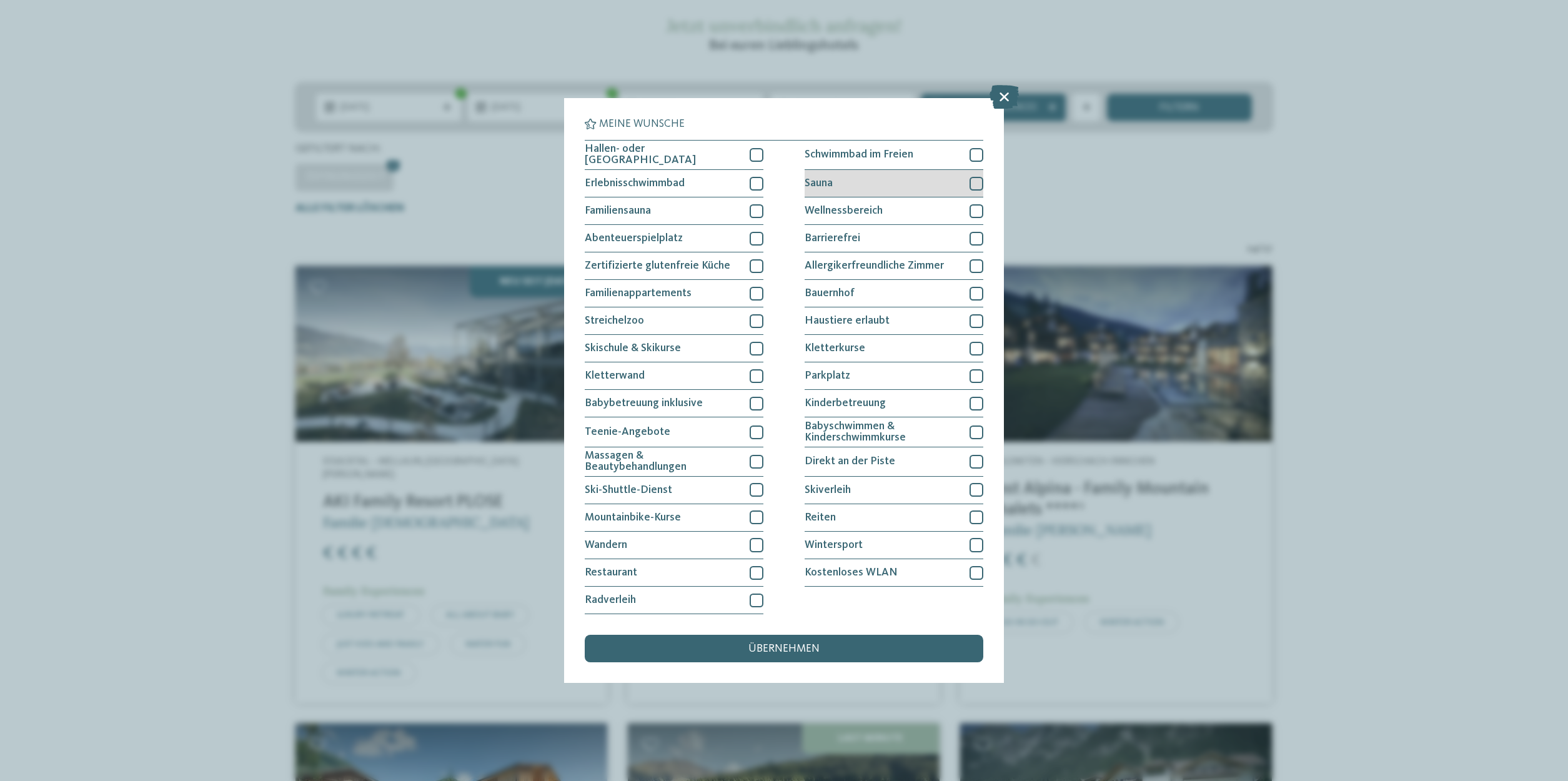
click at [973, 186] on div at bounding box center [976, 183] width 13 height 13
click at [759, 321] on div at bounding box center [756, 321] width 13 height 13
click at [785, 643] on span "übernehmen" at bounding box center [783, 649] width 71 height 11
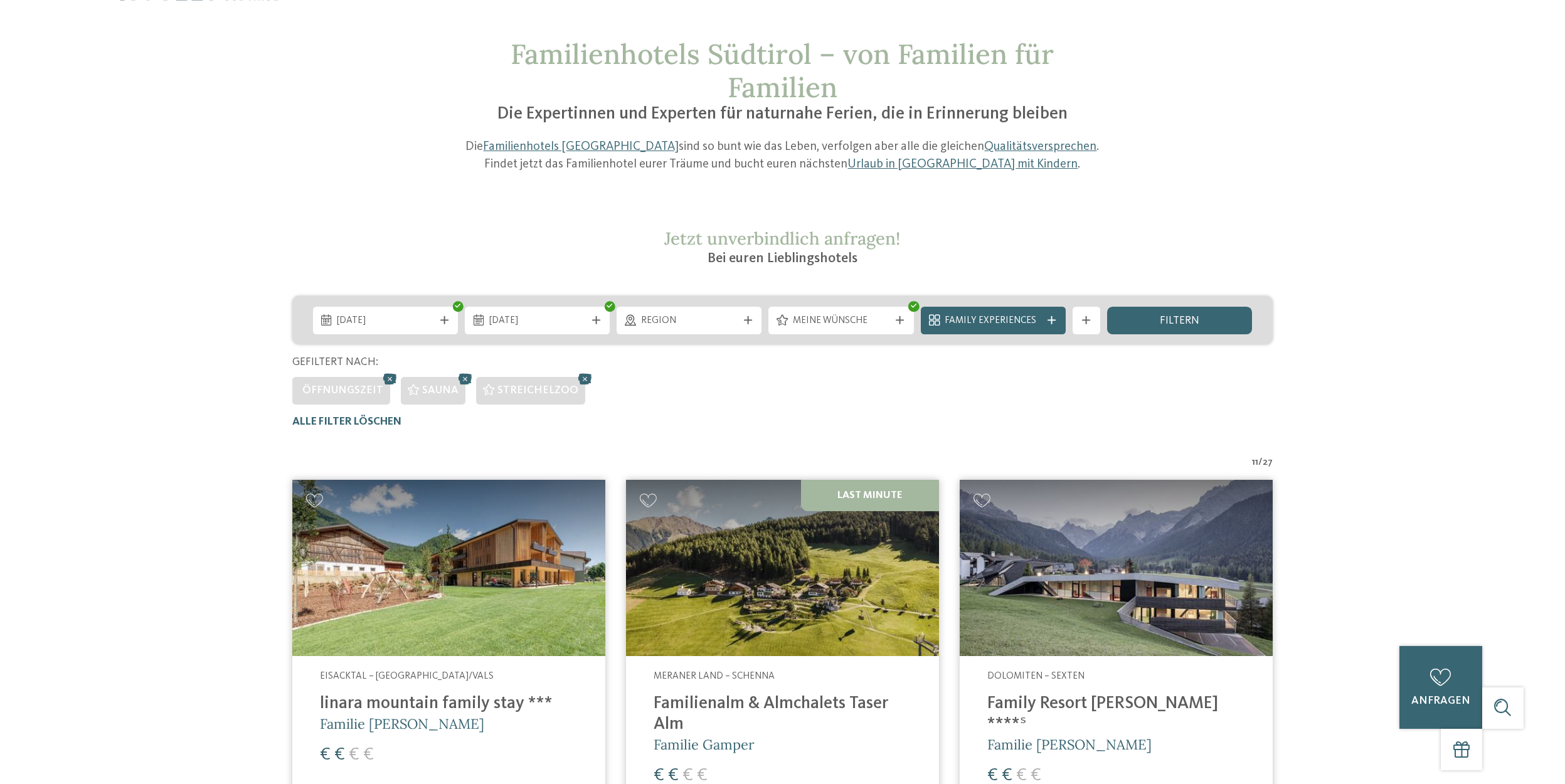
scroll to position [0, 0]
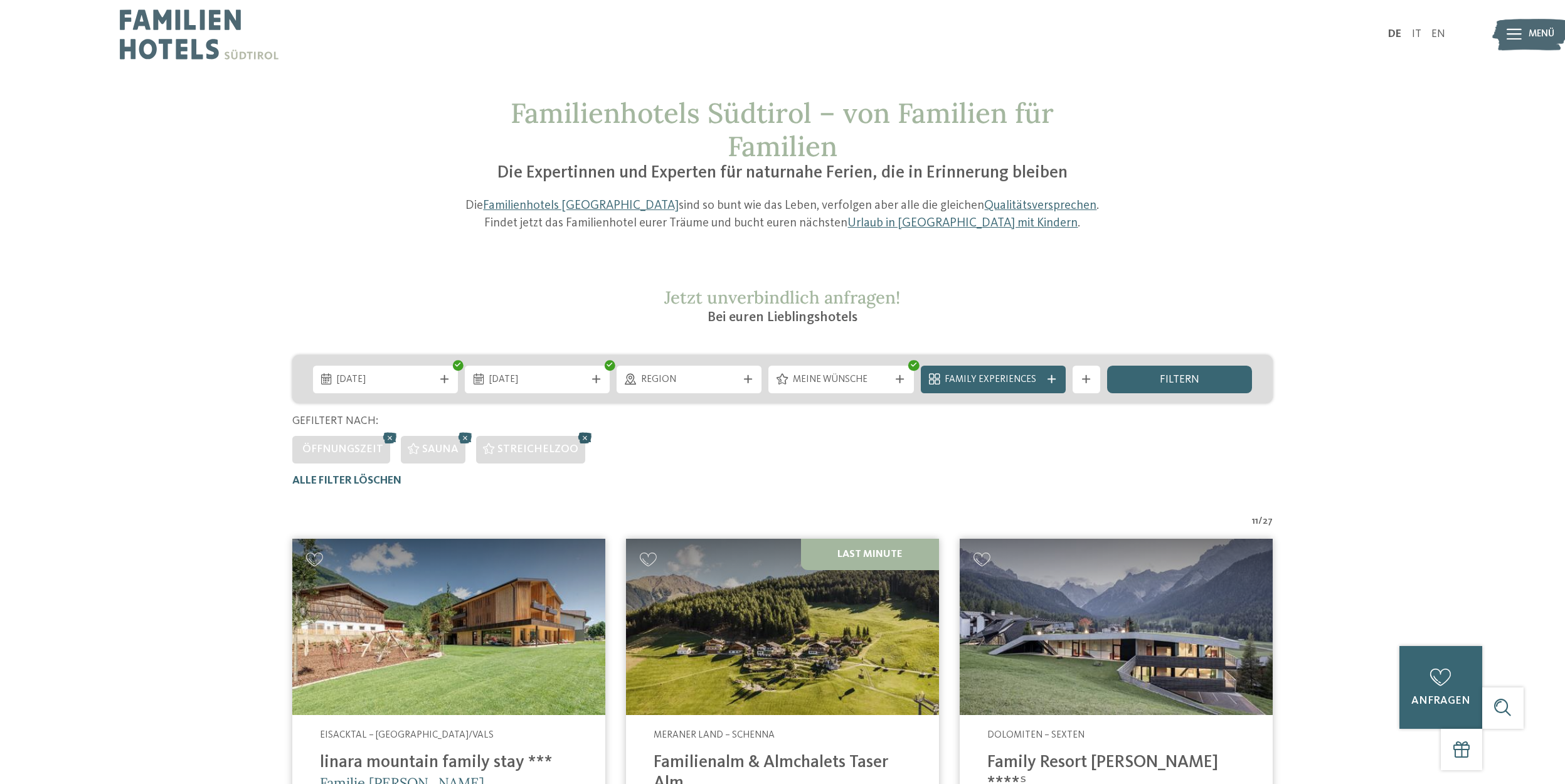
click at [576, 436] on icon at bounding box center [585, 438] width 21 height 18
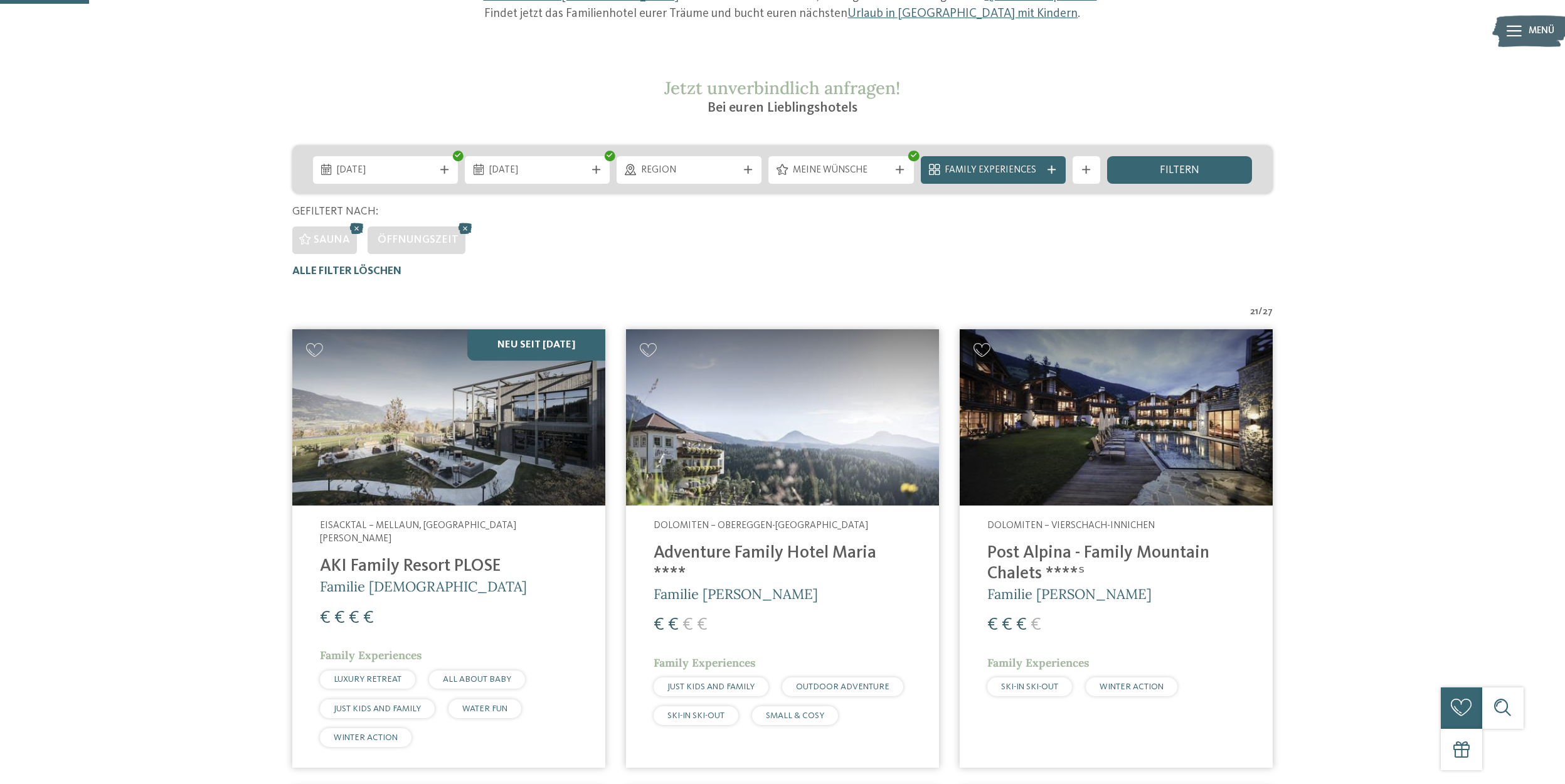
scroll to position [209, 0]
click at [1195, 160] on div "filtern" at bounding box center [1180, 170] width 145 height 28
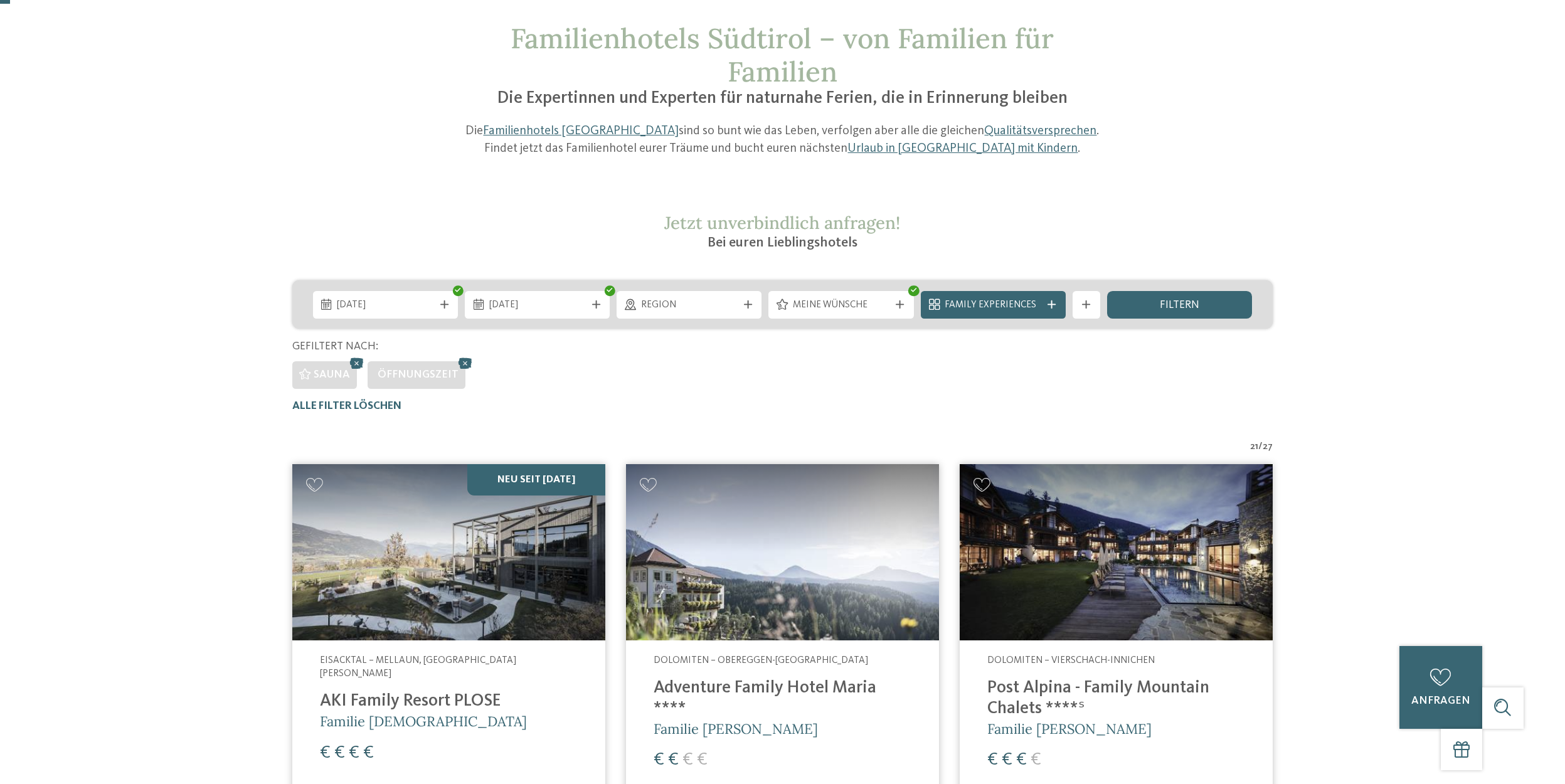
scroll to position [5, 0]
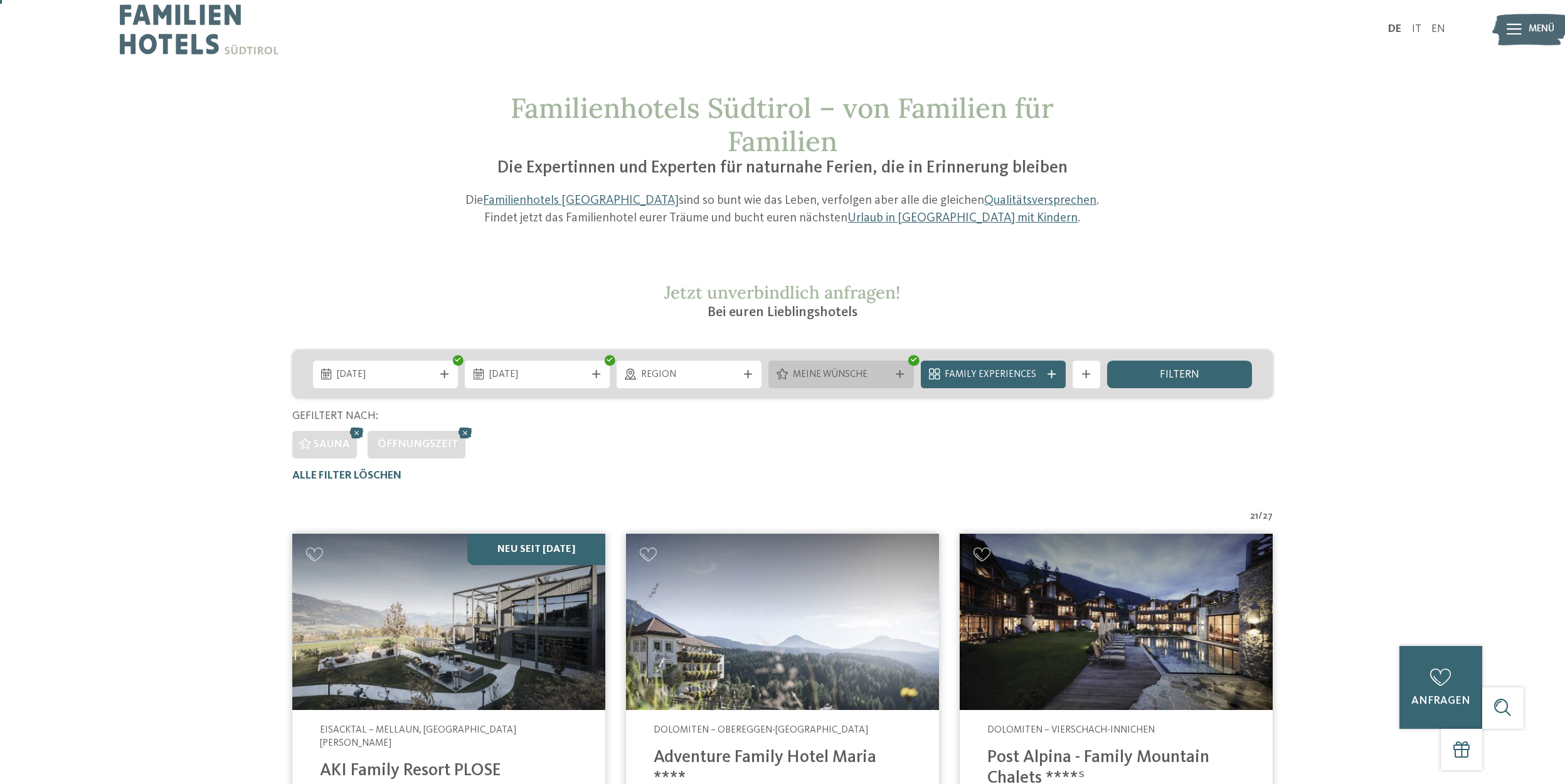
click at [862, 372] on span "Meine Wünsche" at bounding box center [842, 375] width 97 height 14
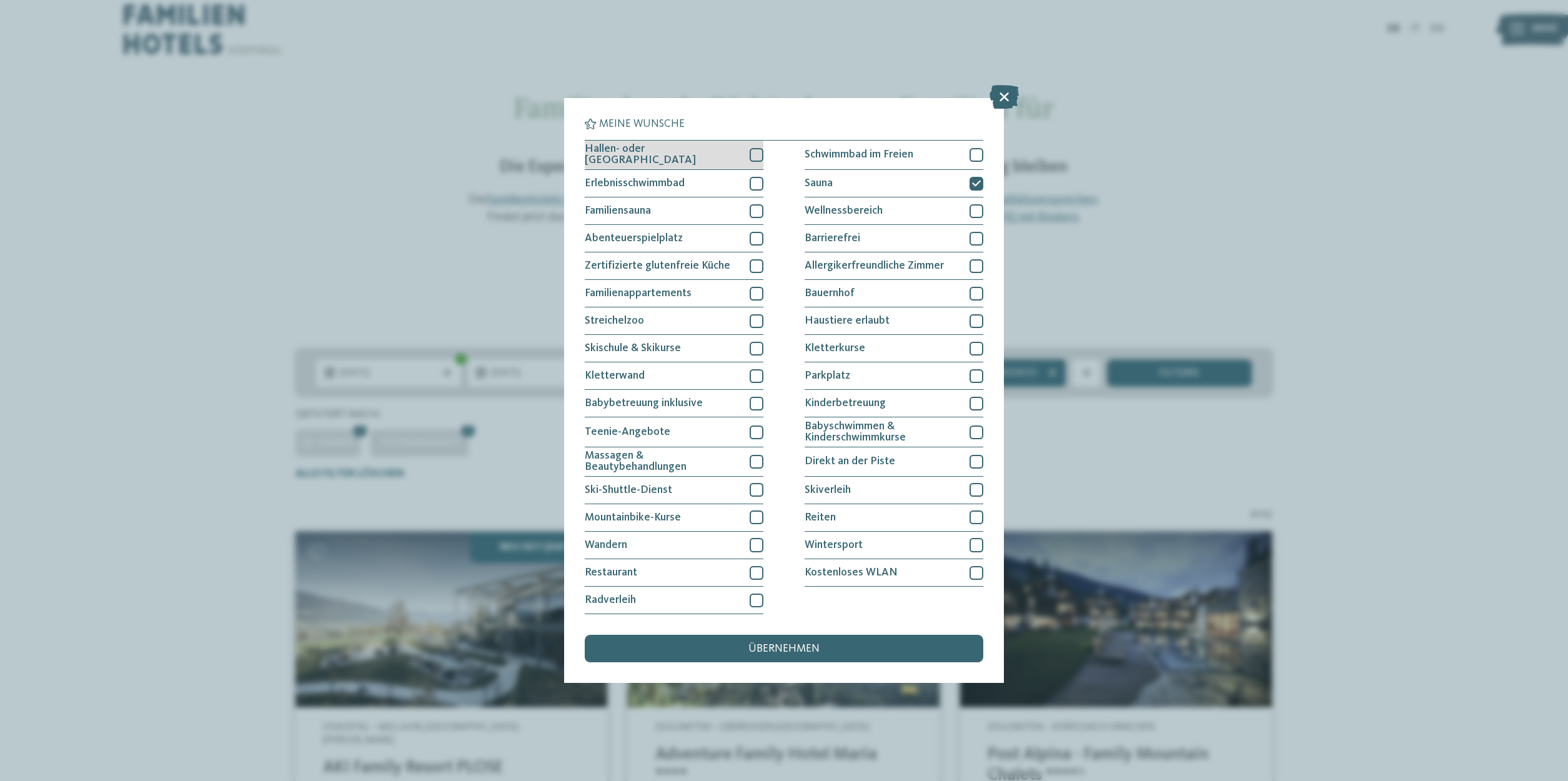
click at [686, 154] on span "Hallen- oder Schleusenbad" at bounding box center [662, 155] width 155 height 22
click at [769, 647] on span "übernehmen" at bounding box center [783, 649] width 71 height 11
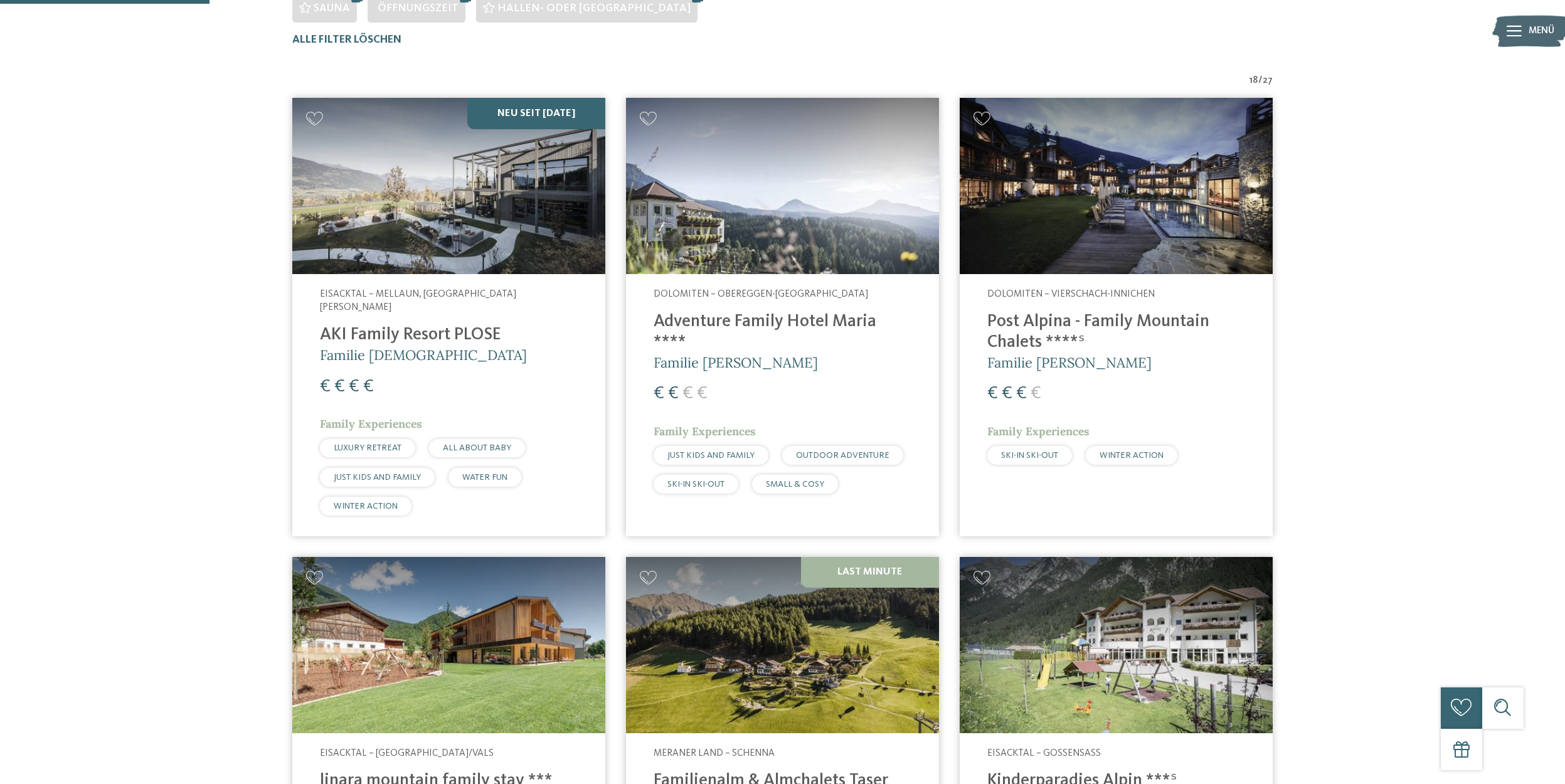
scroll to position [459, 0]
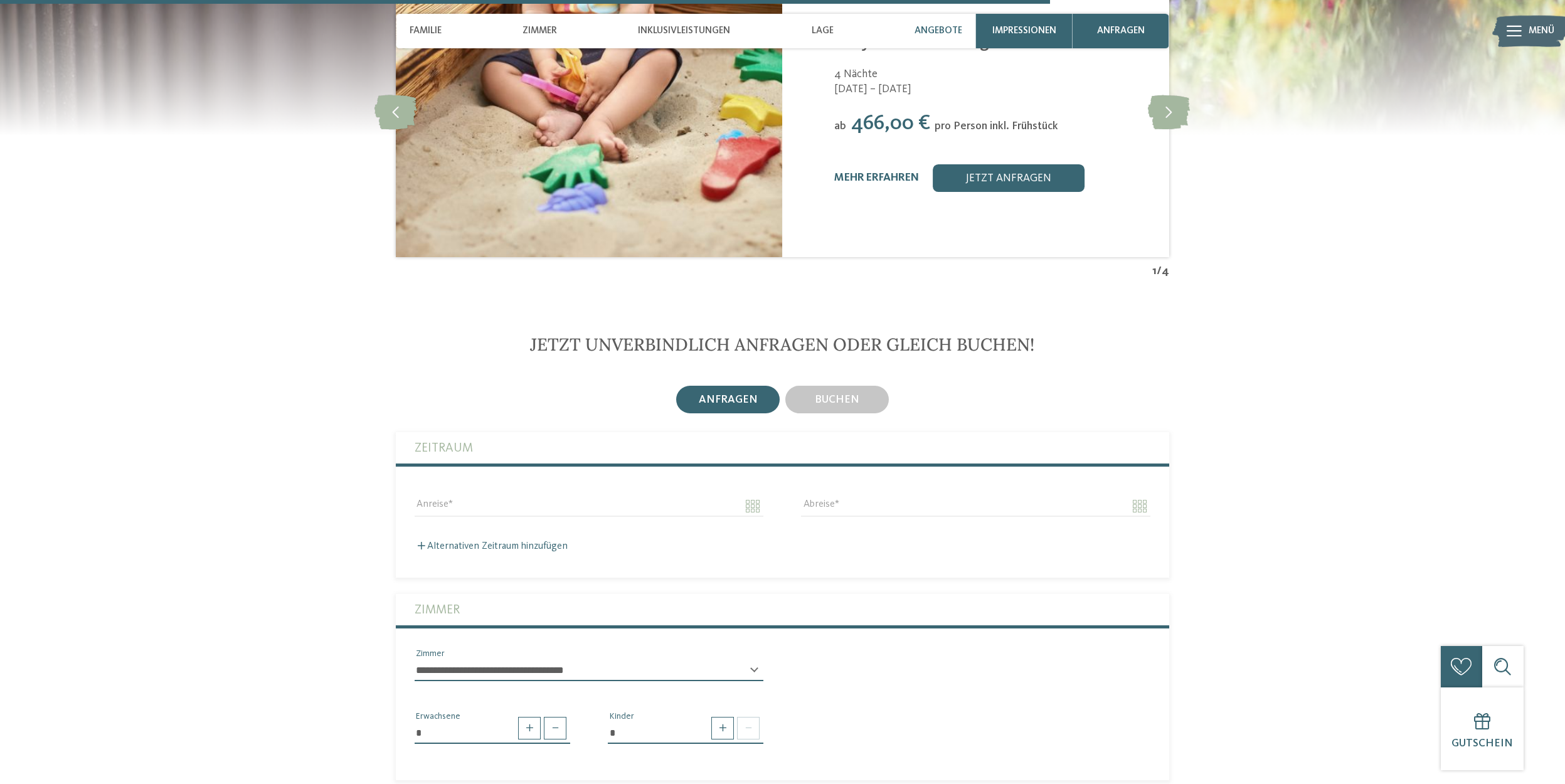
scroll to position [2885, 0]
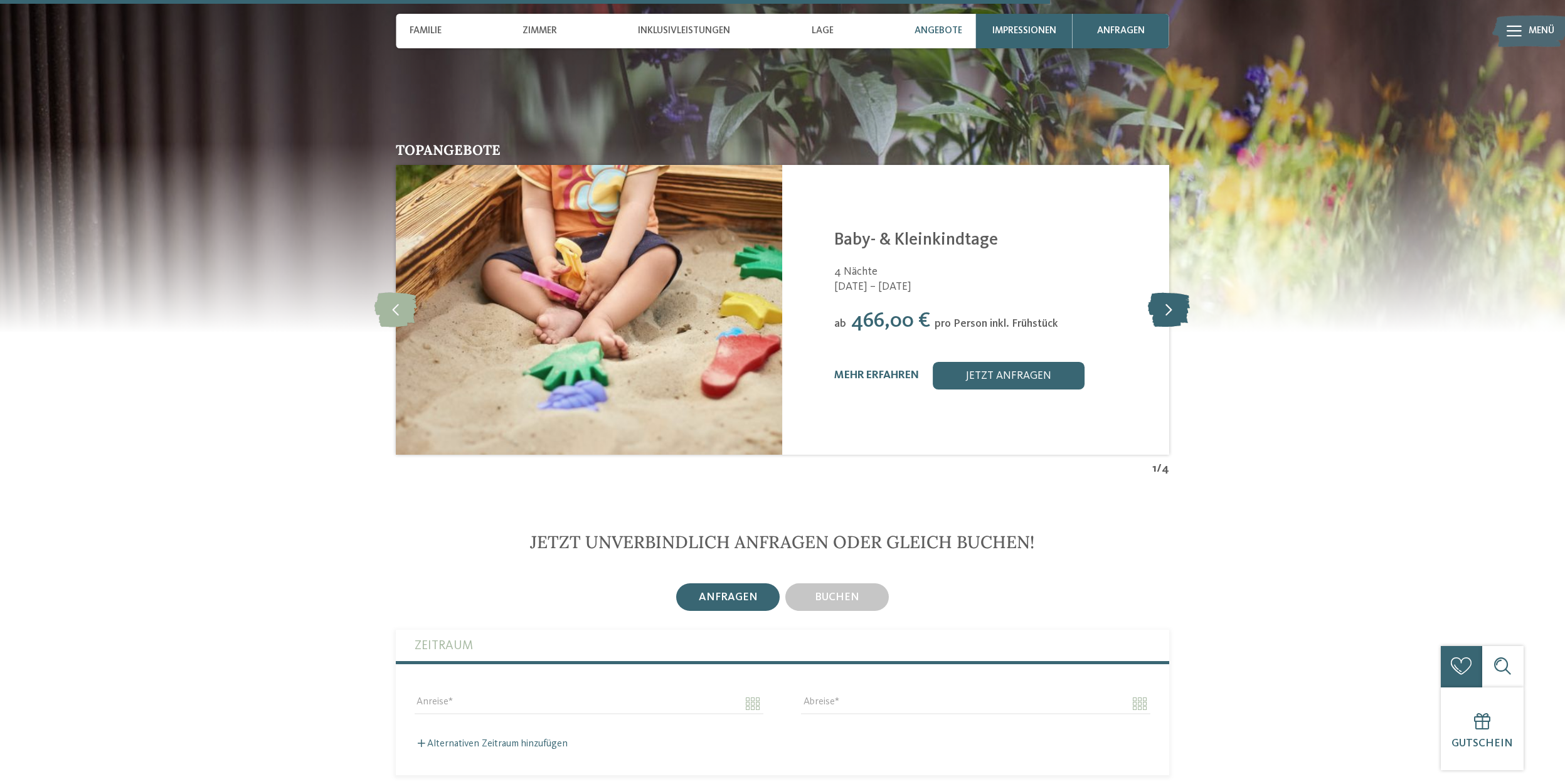
click at [1162, 292] on icon at bounding box center [1169, 309] width 42 height 34
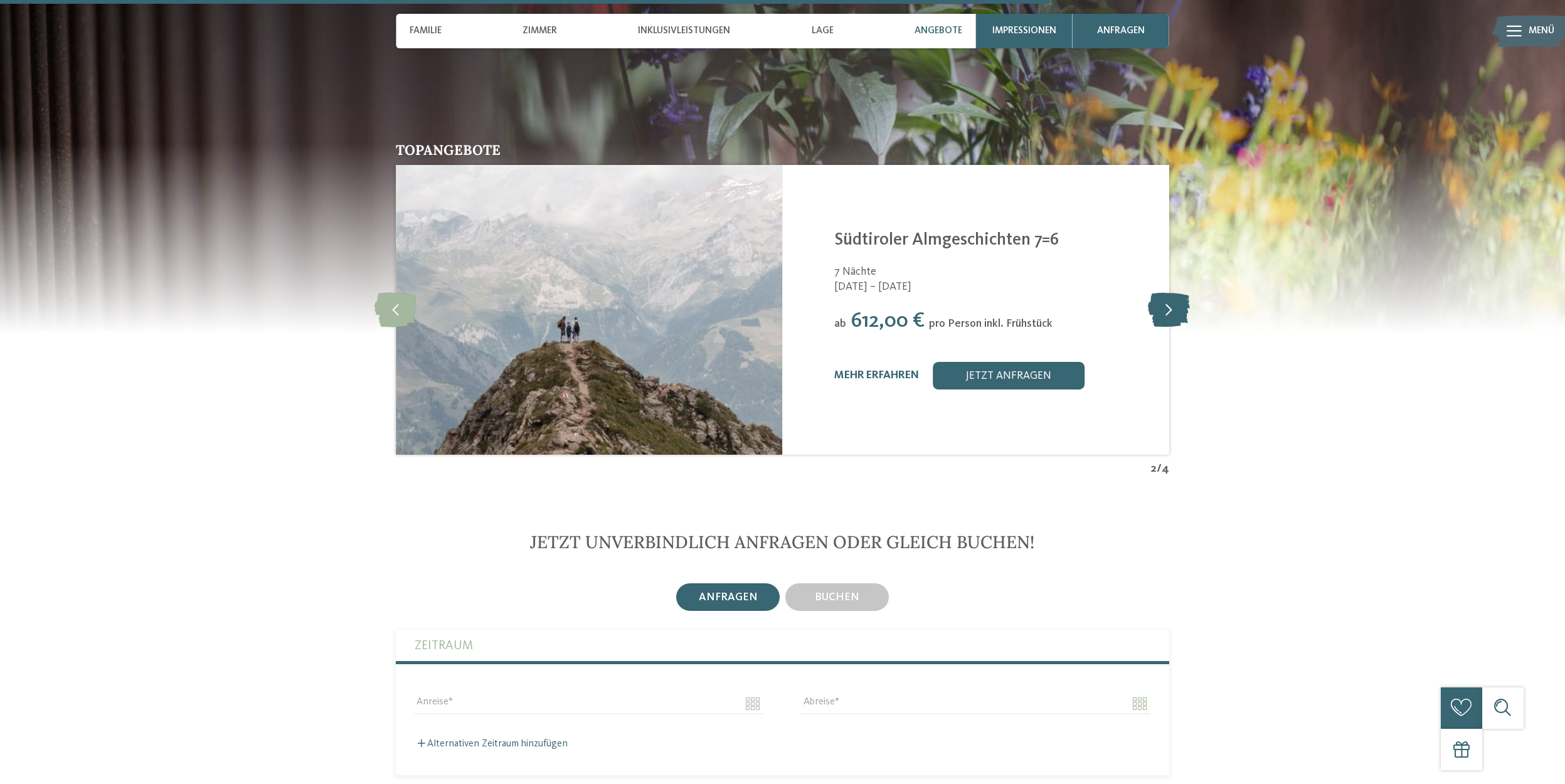
click at [1162, 292] on icon at bounding box center [1169, 309] width 42 height 34
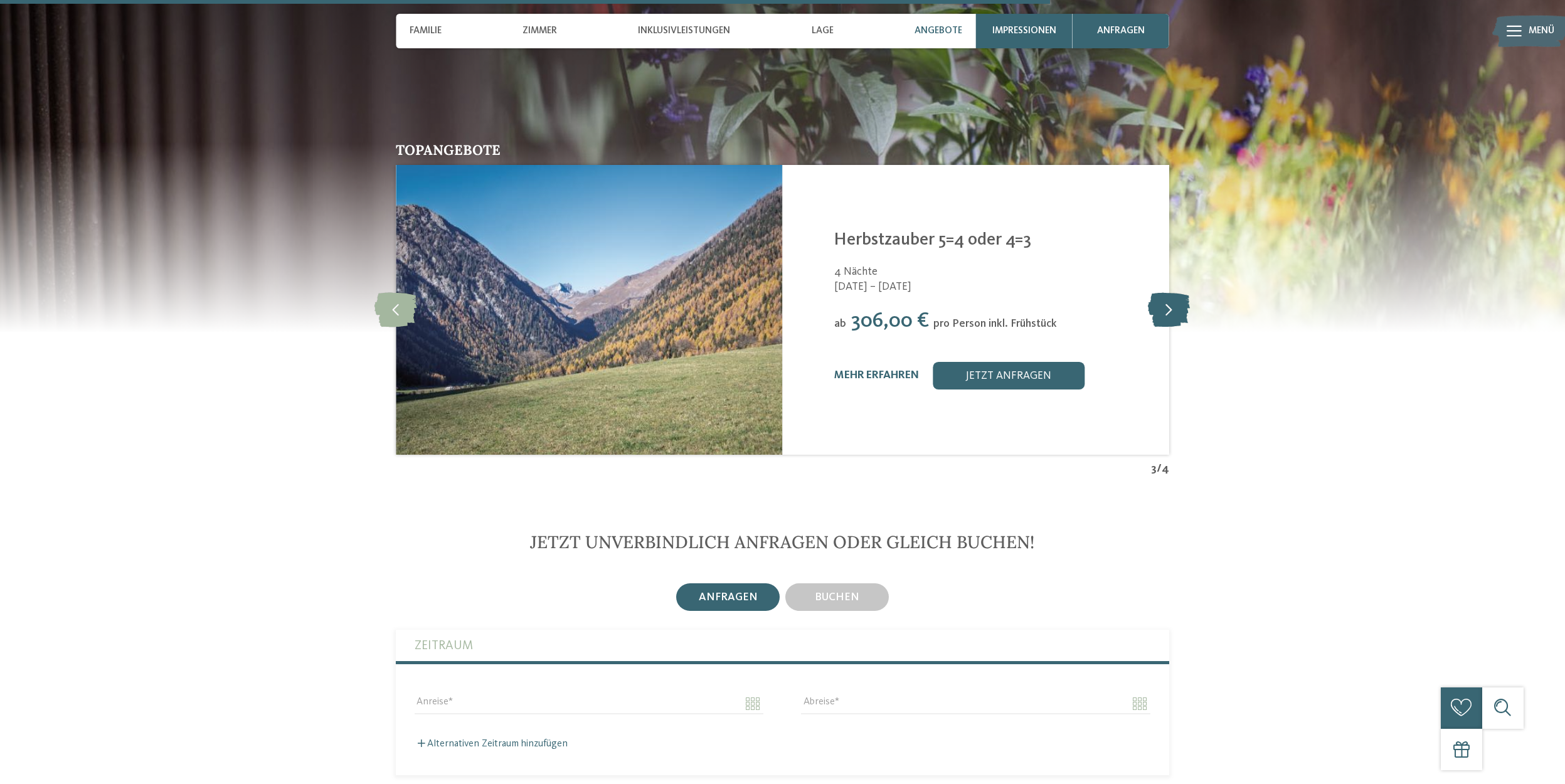
click at [1162, 292] on icon at bounding box center [1169, 309] width 42 height 34
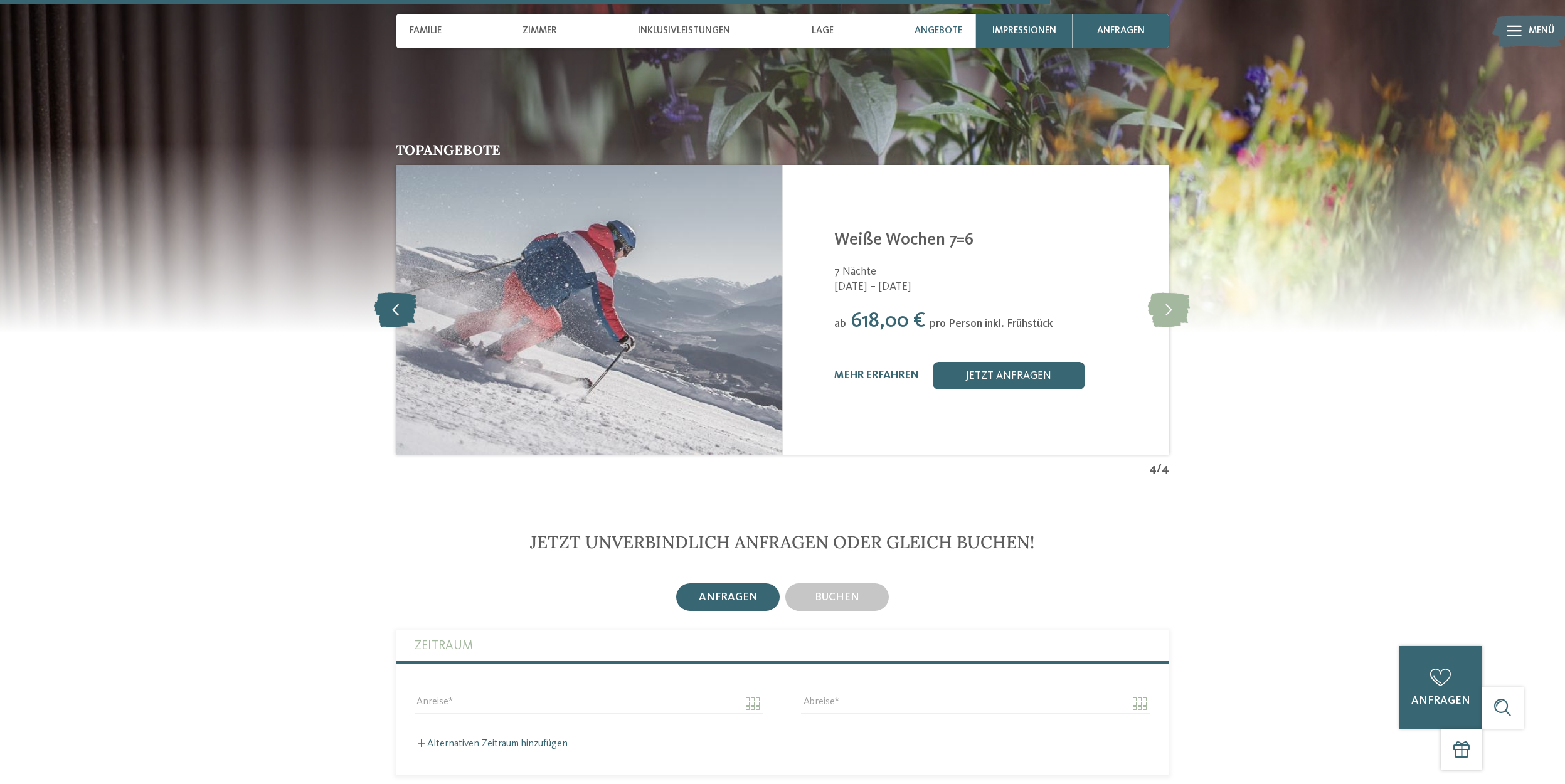
click at [389, 292] on icon at bounding box center [396, 309] width 43 height 34
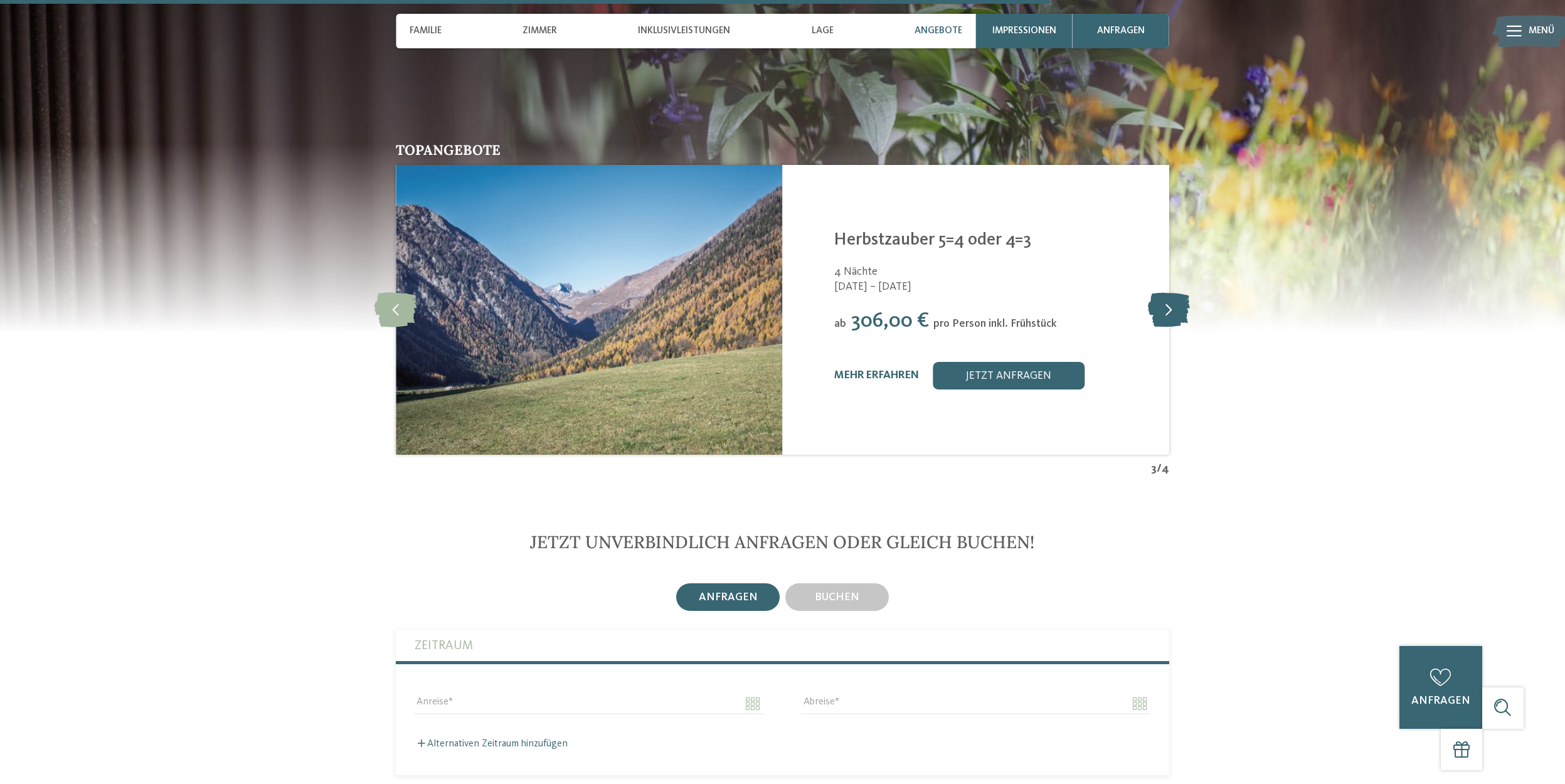
click at [1171, 292] on icon at bounding box center [1169, 309] width 42 height 34
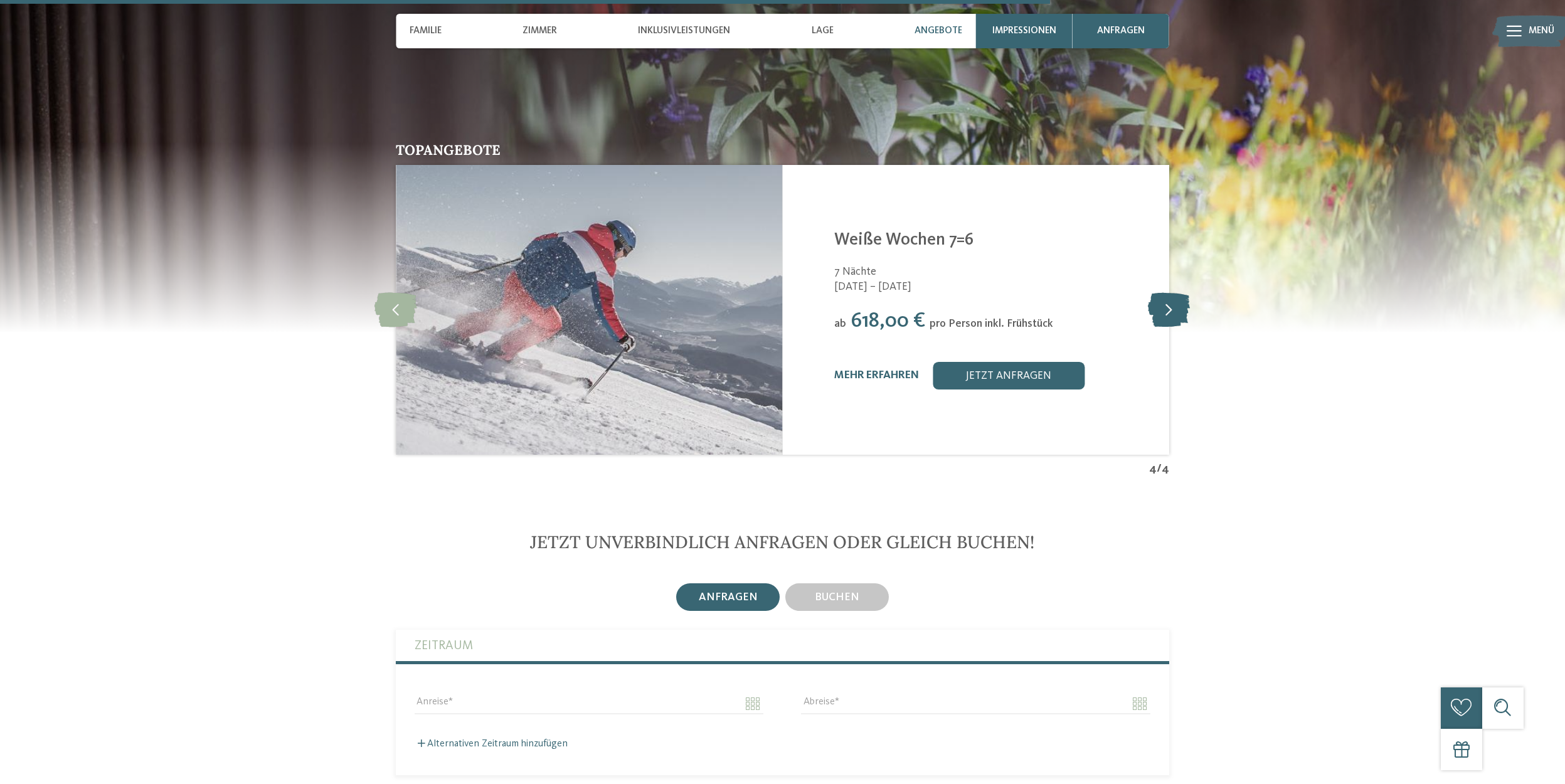
click at [1171, 292] on icon at bounding box center [1169, 309] width 42 height 34
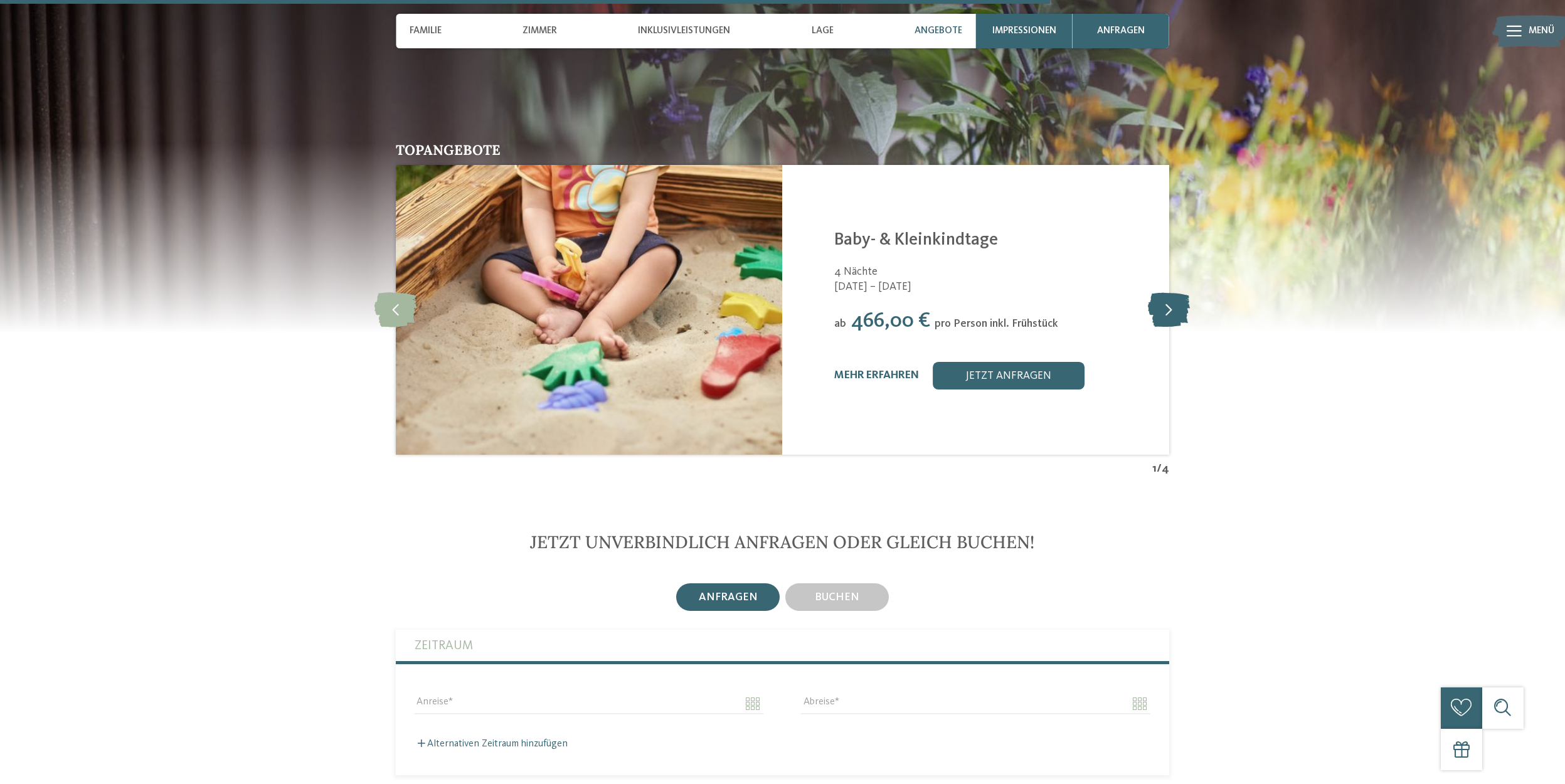
click at [1171, 292] on icon at bounding box center [1169, 309] width 42 height 34
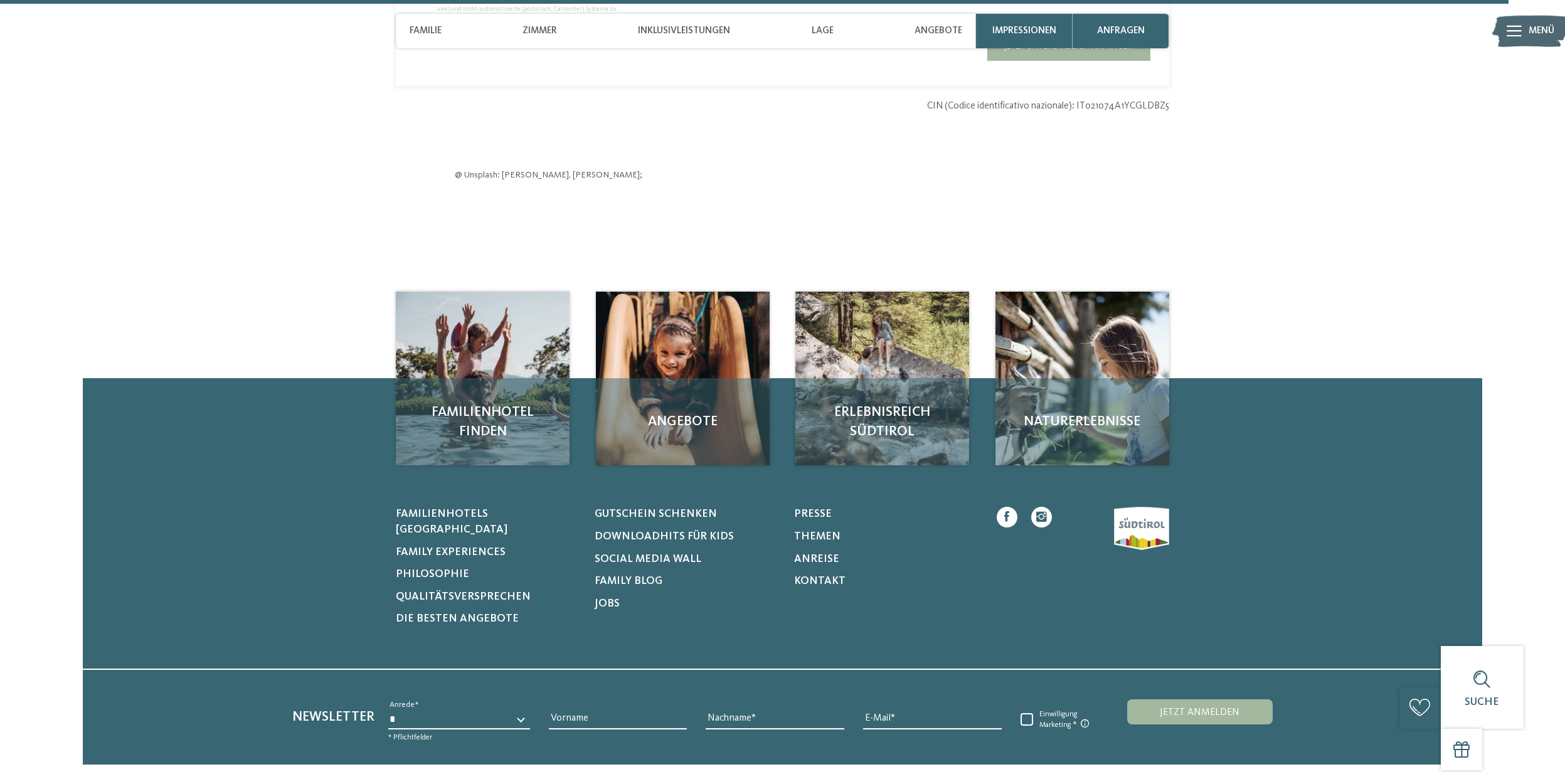
scroll to position [4139, 0]
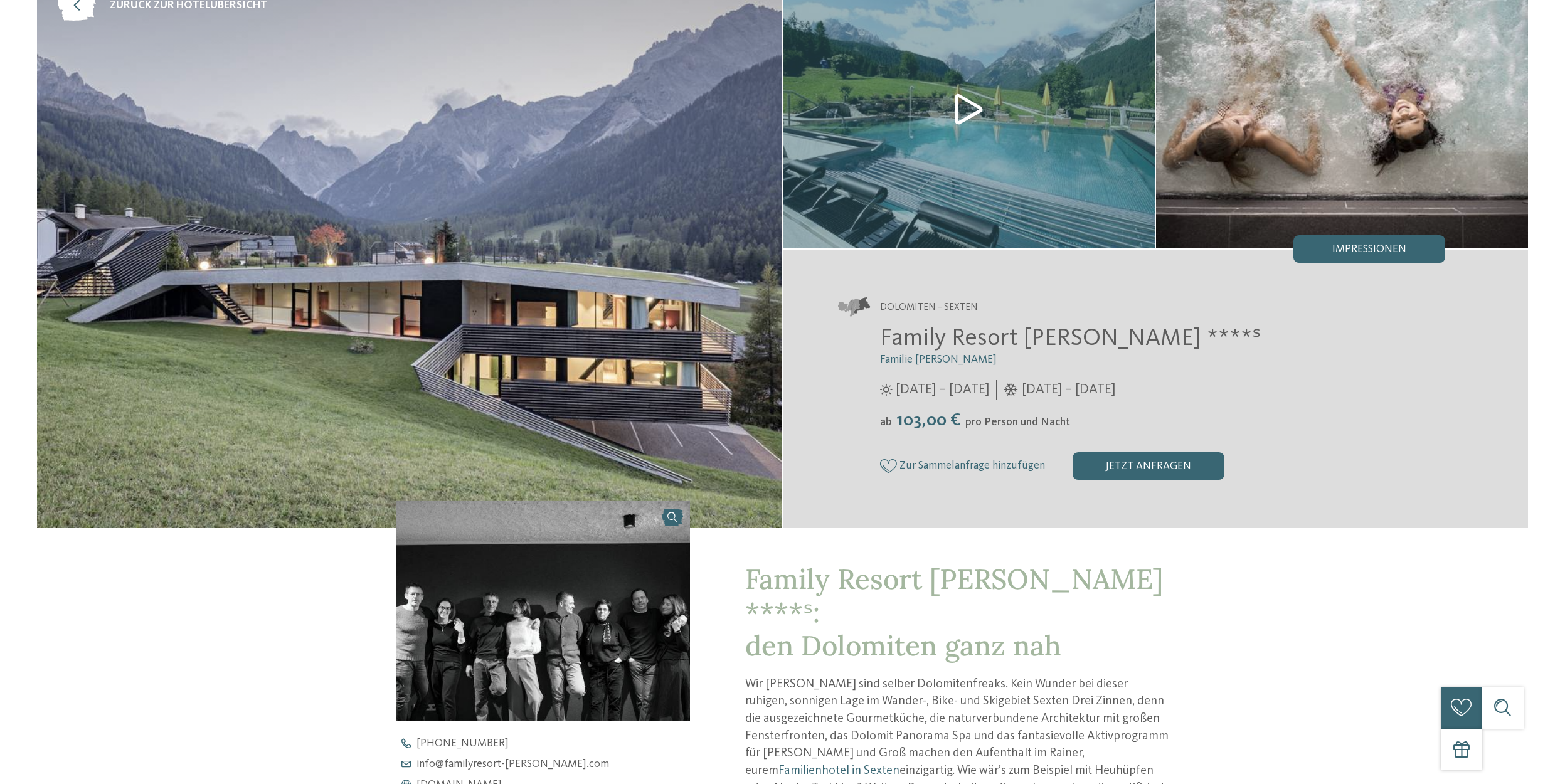
scroll to position [188, 0]
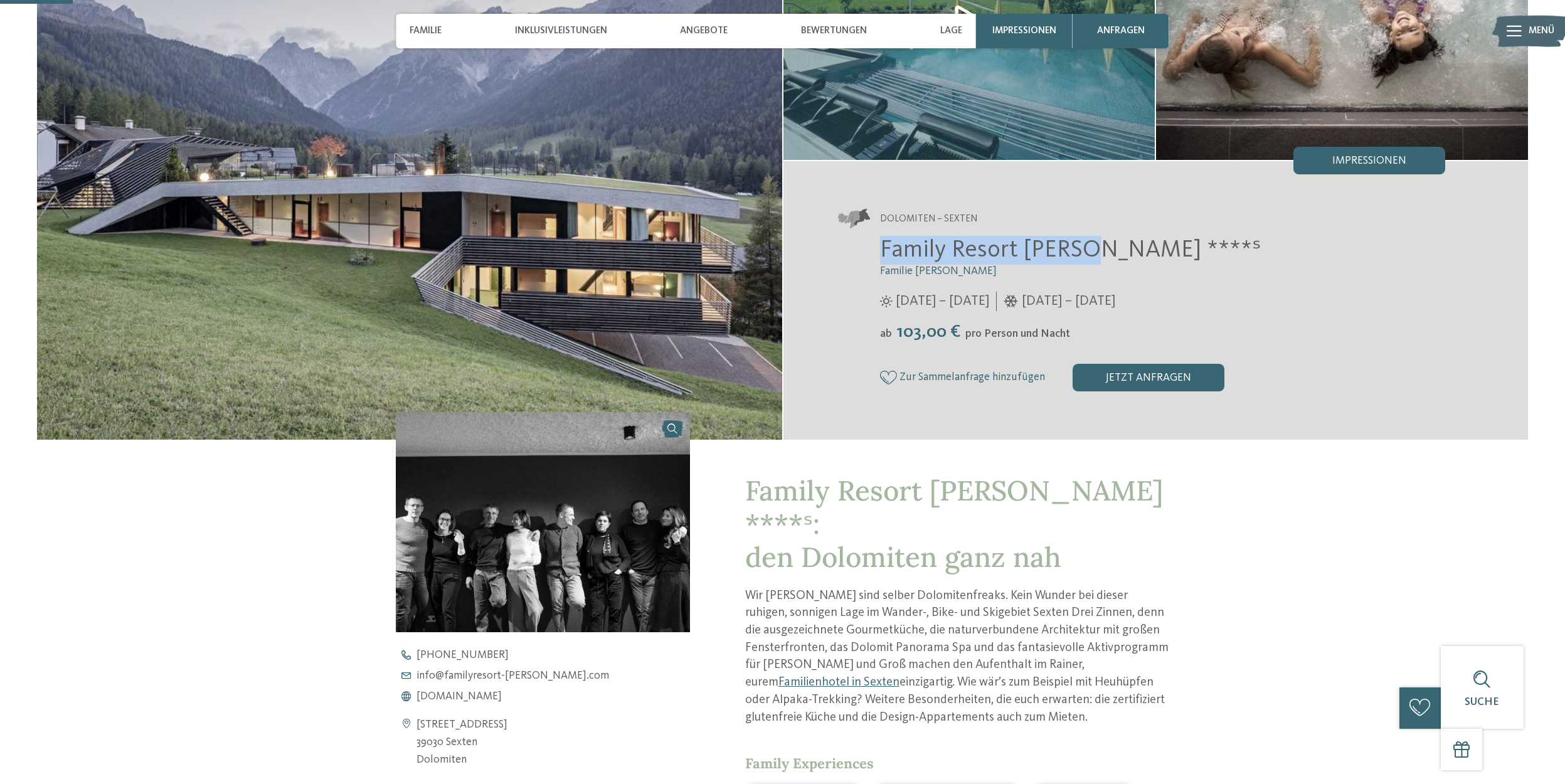
drag, startPoint x: 880, startPoint y: 241, endPoint x: 1087, endPoint y: 248, distance: 207.1
click at [1087, 248] on span "Family Resort [PERSON_NAME] ****ˢ" at bounding box center [1071, 250] width 381 height 24
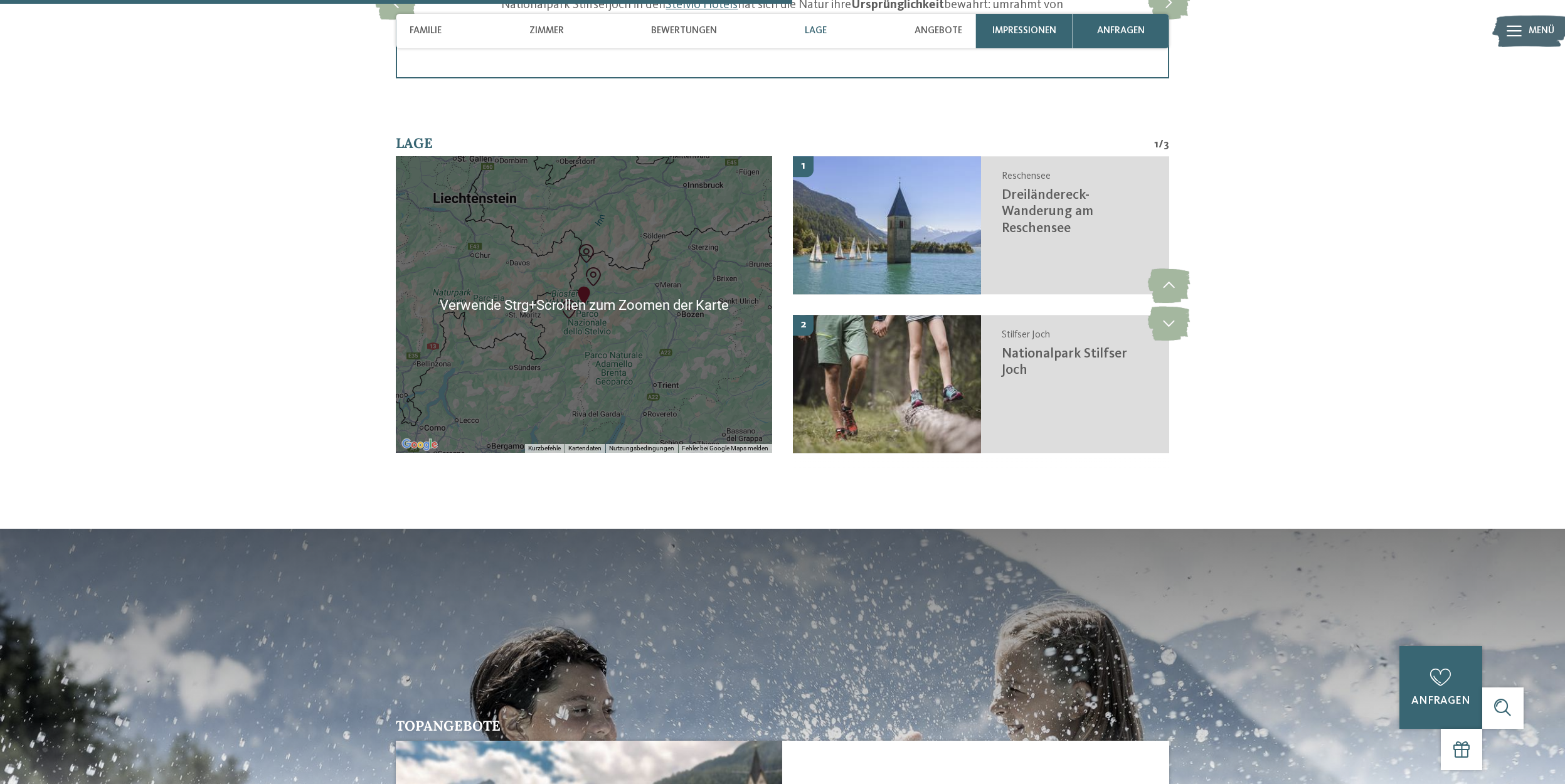
scroll to position [2070, 0]
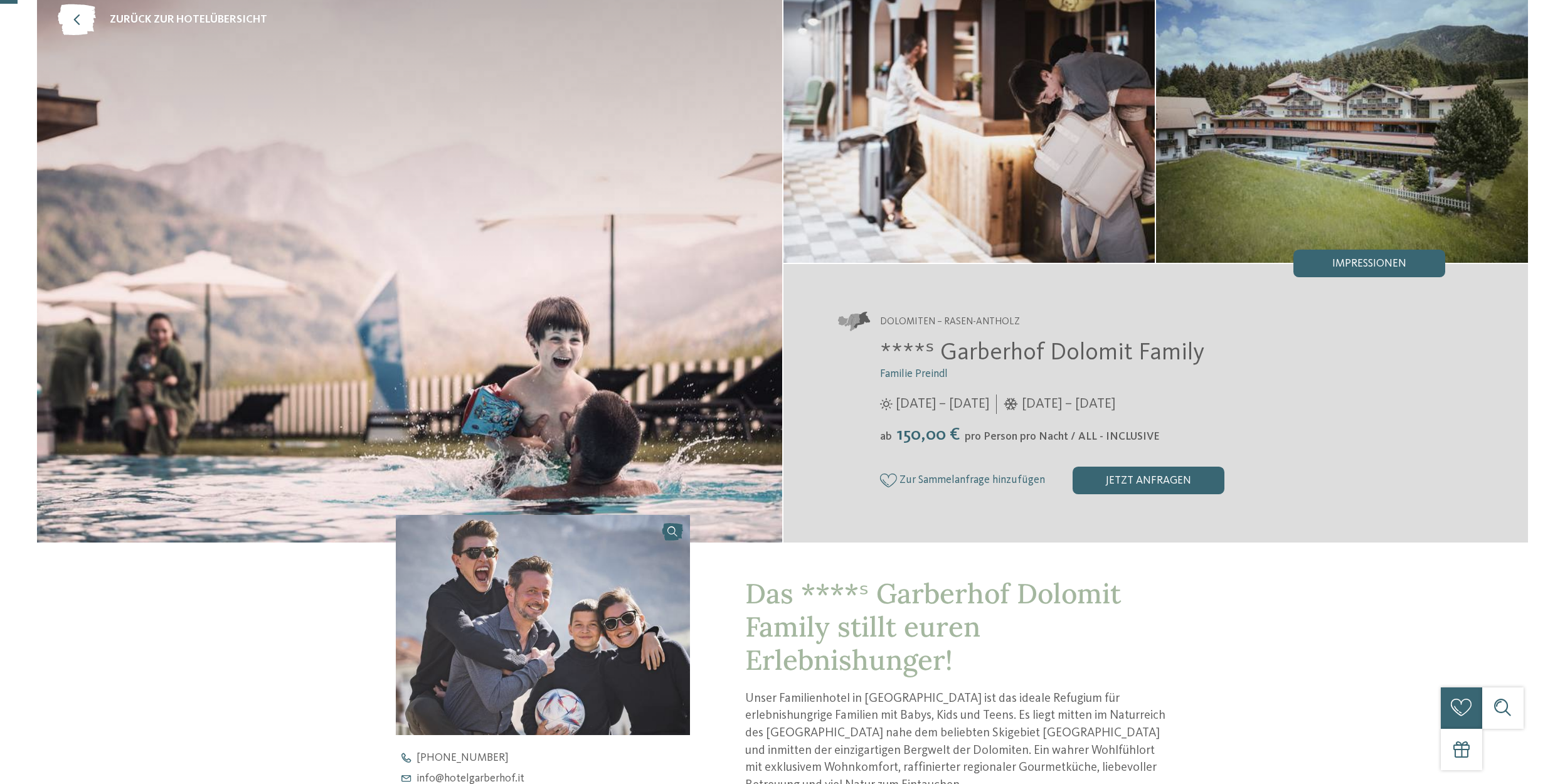
scroll to position [63, 0]
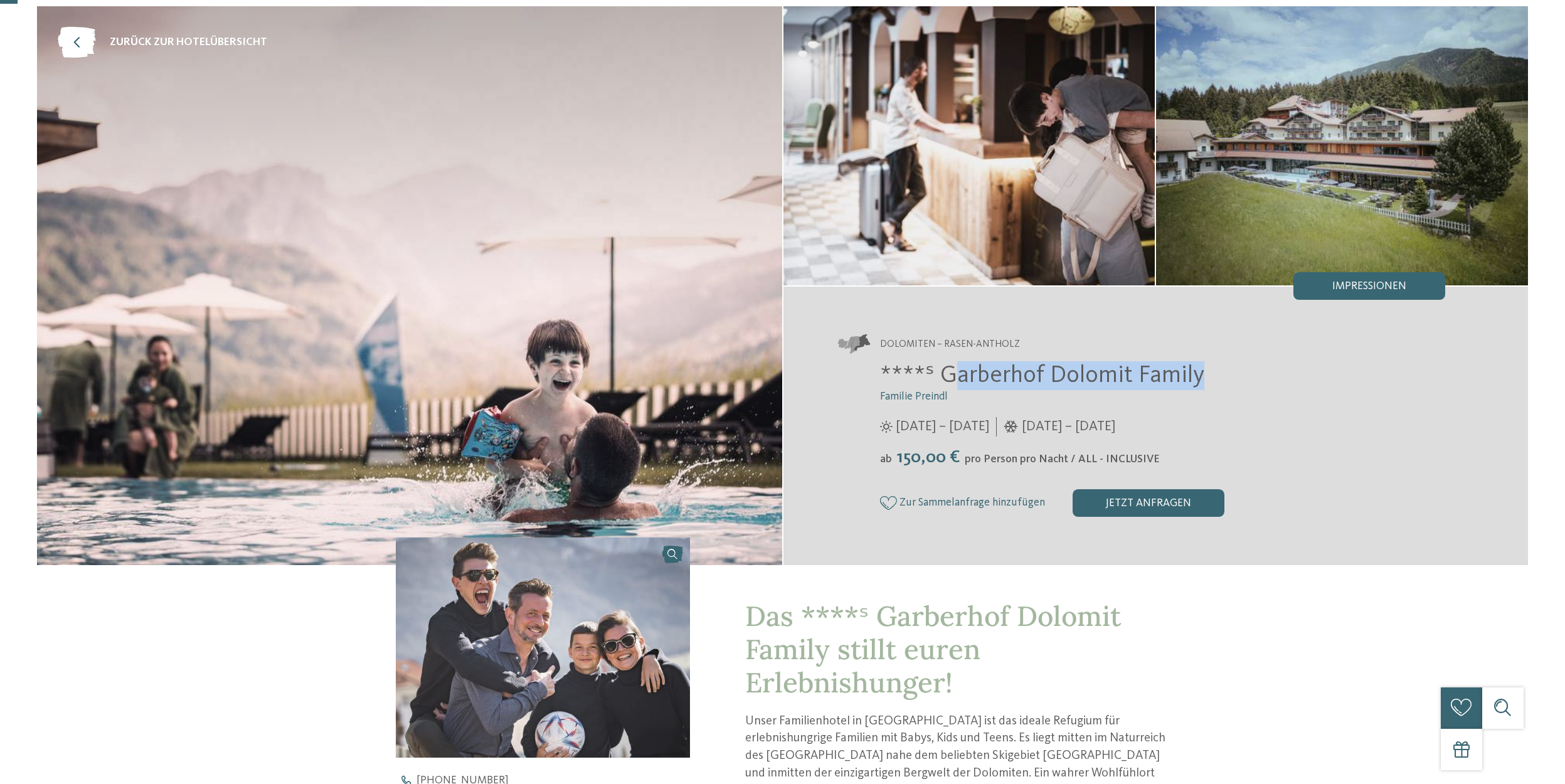
drag, startPoint x: 946, startPoint y: 370, endPoint x: 1024, endPoint y: 392, distance: 81.0
click at [1207, 374] on h2 "****ˢ Garberhof Dolomit Family" at bounding box center [1163, 376] width 566 height 29
drag, startPoint x: 957, startPoint y: 377, endPoint x: 1218, endPoint y: 379, distance: 261.0
click at [1218, 379] on h2 "****ˢ Garberhof Dolomit Family" at bounding box center [1163, 376] width 566 height 29
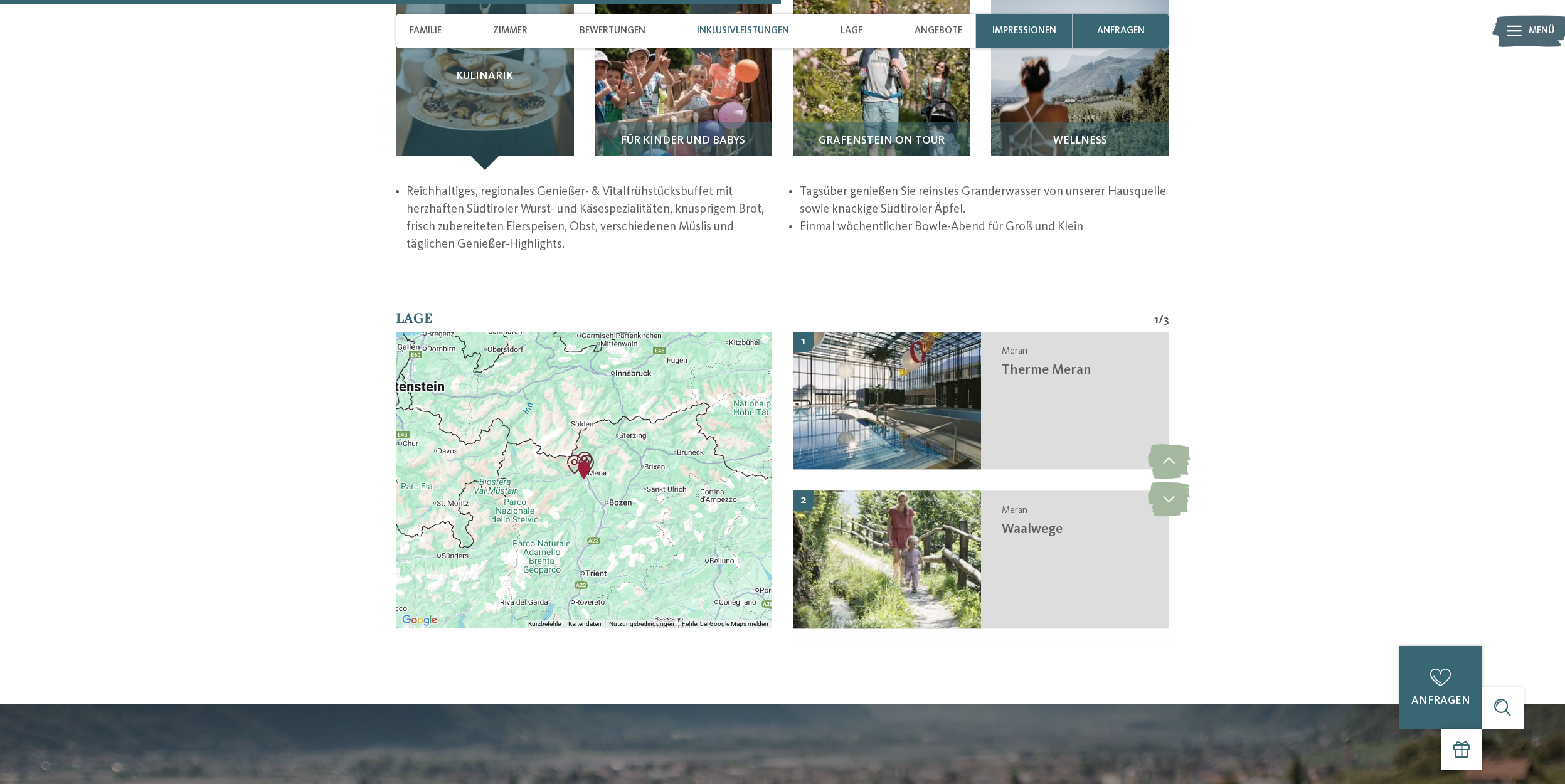
scroll to position [2133, 0]
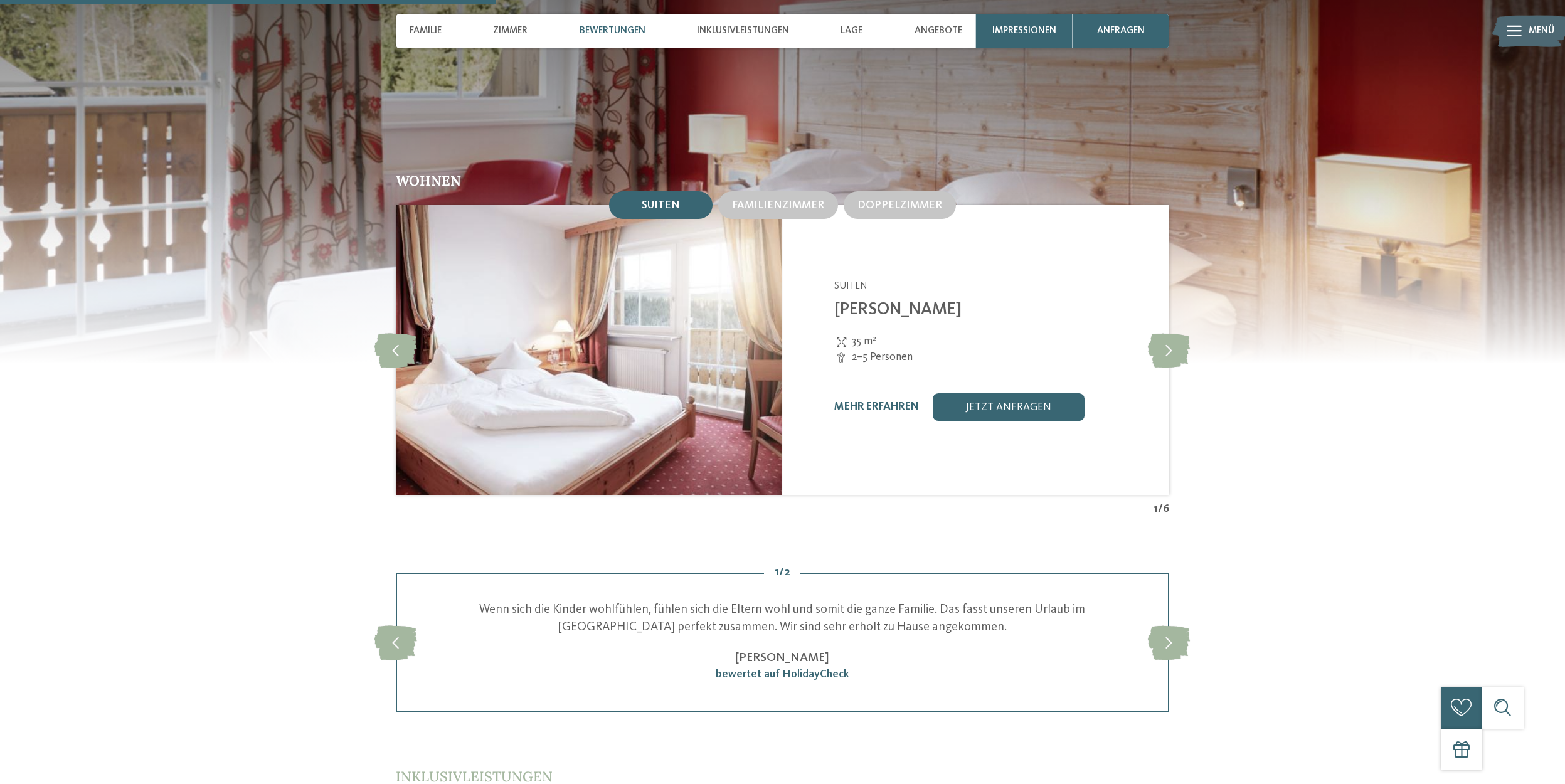
scroll to position [1380, 0]
click at [1168, 335] on icon at bounding box center [1169, 351] width 42 height 34
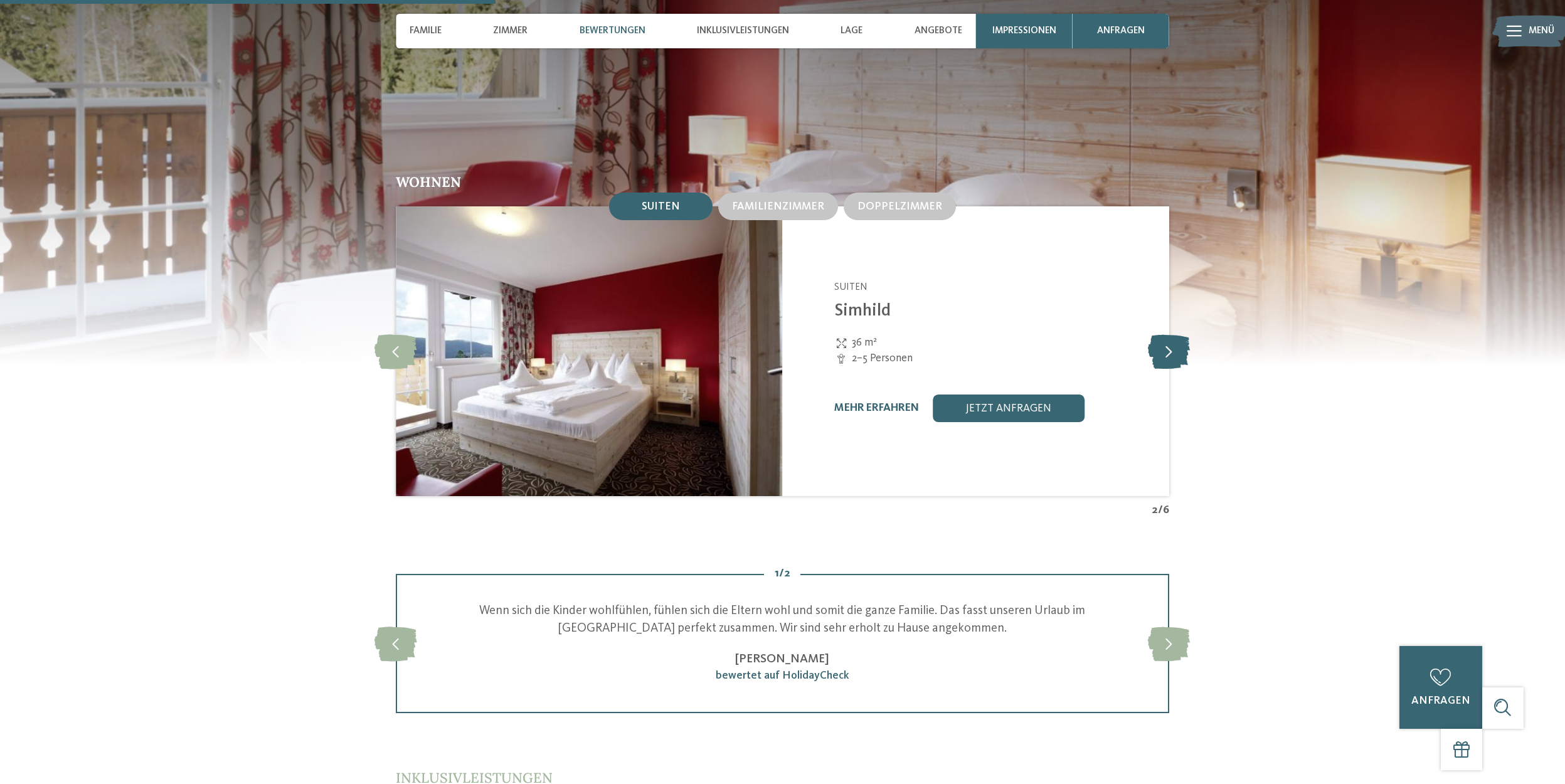
click at [1168, 335] on icon at bounding box center [1169, 351] width 42 height 34
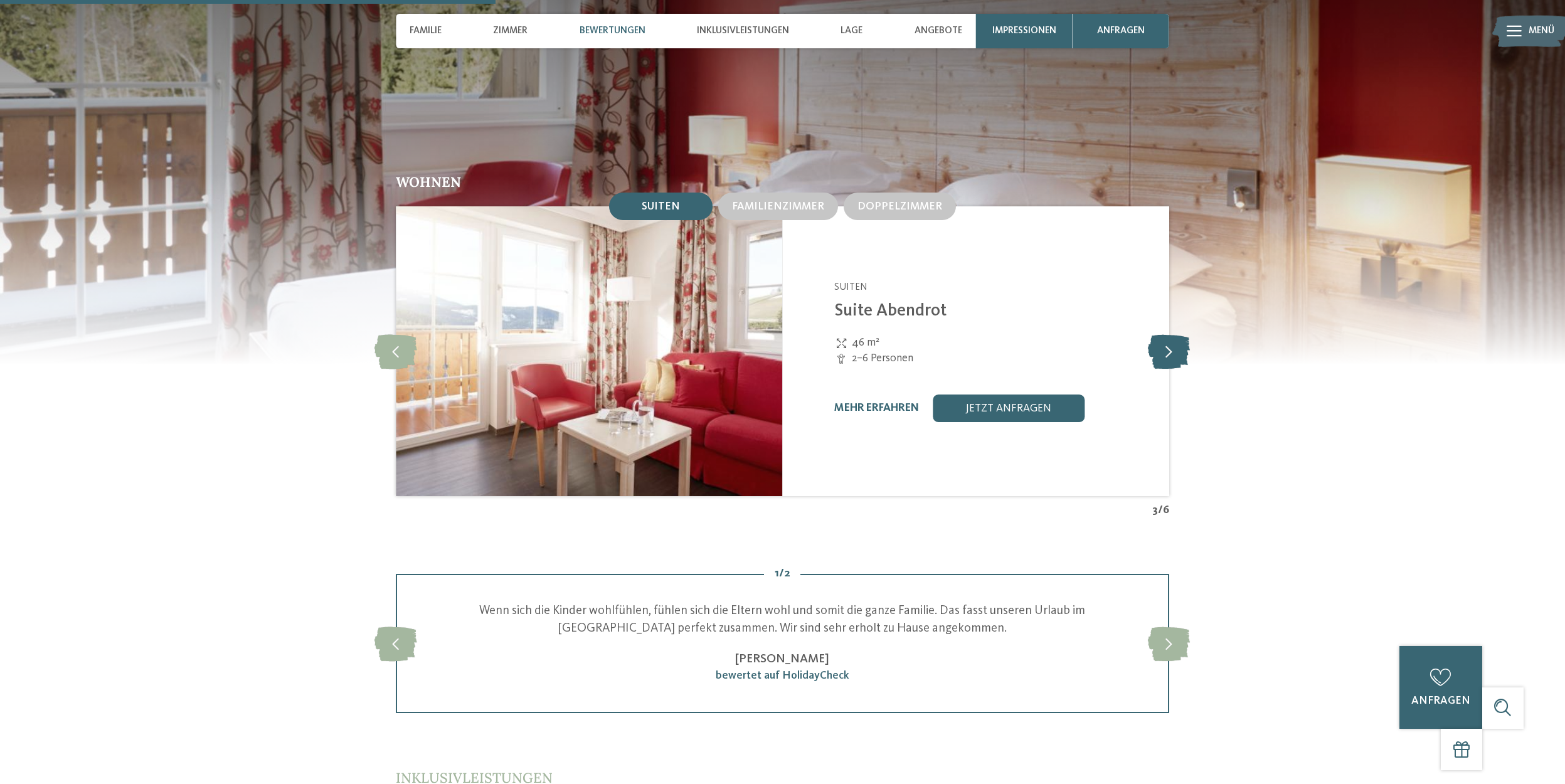
click at [1168, 335] on icon at bounding box center [1169, 351] width 42 height 34
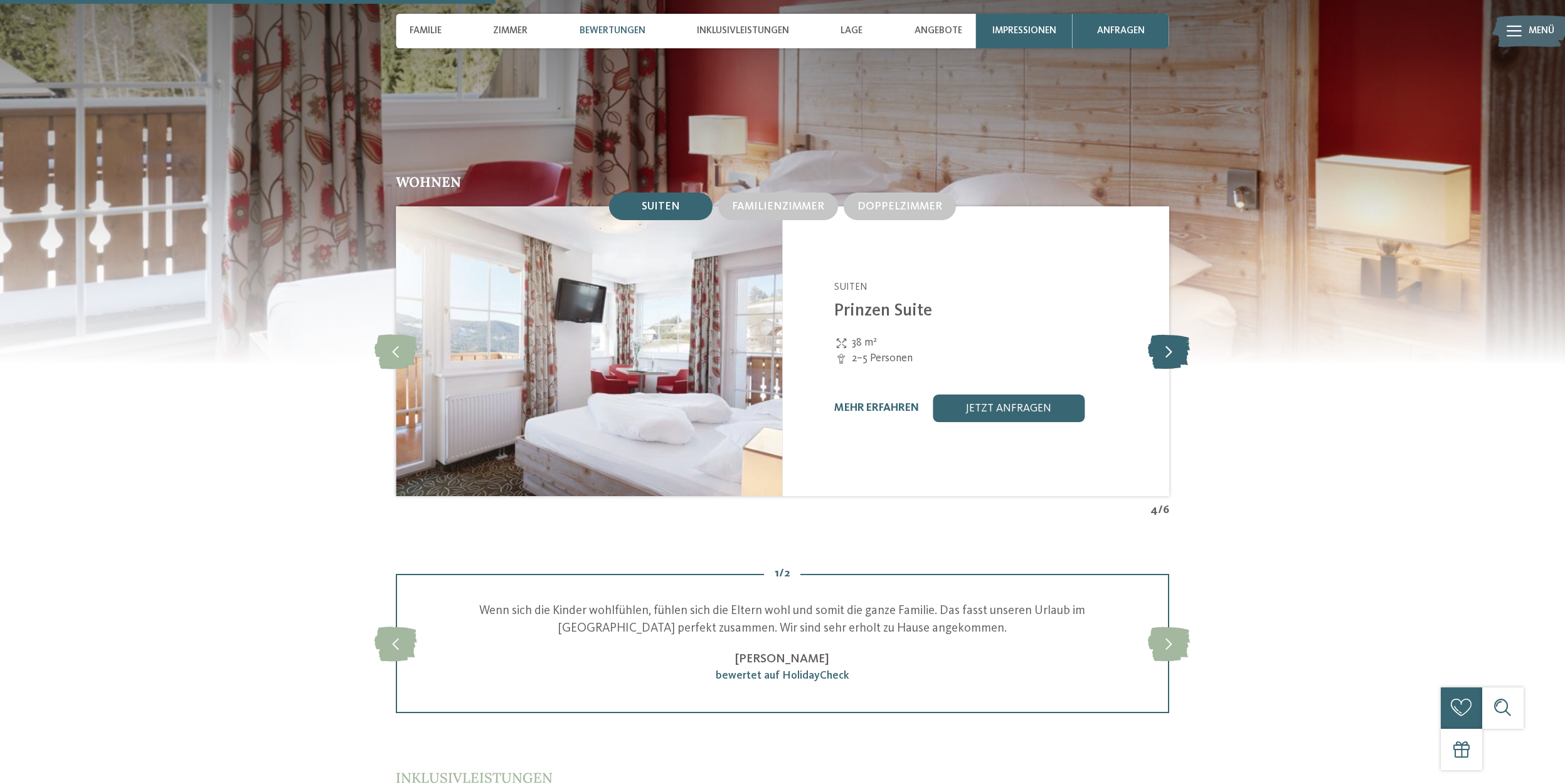
click at [1168, 335] on icon at bounding box center [1169, 351] width 42 height 34
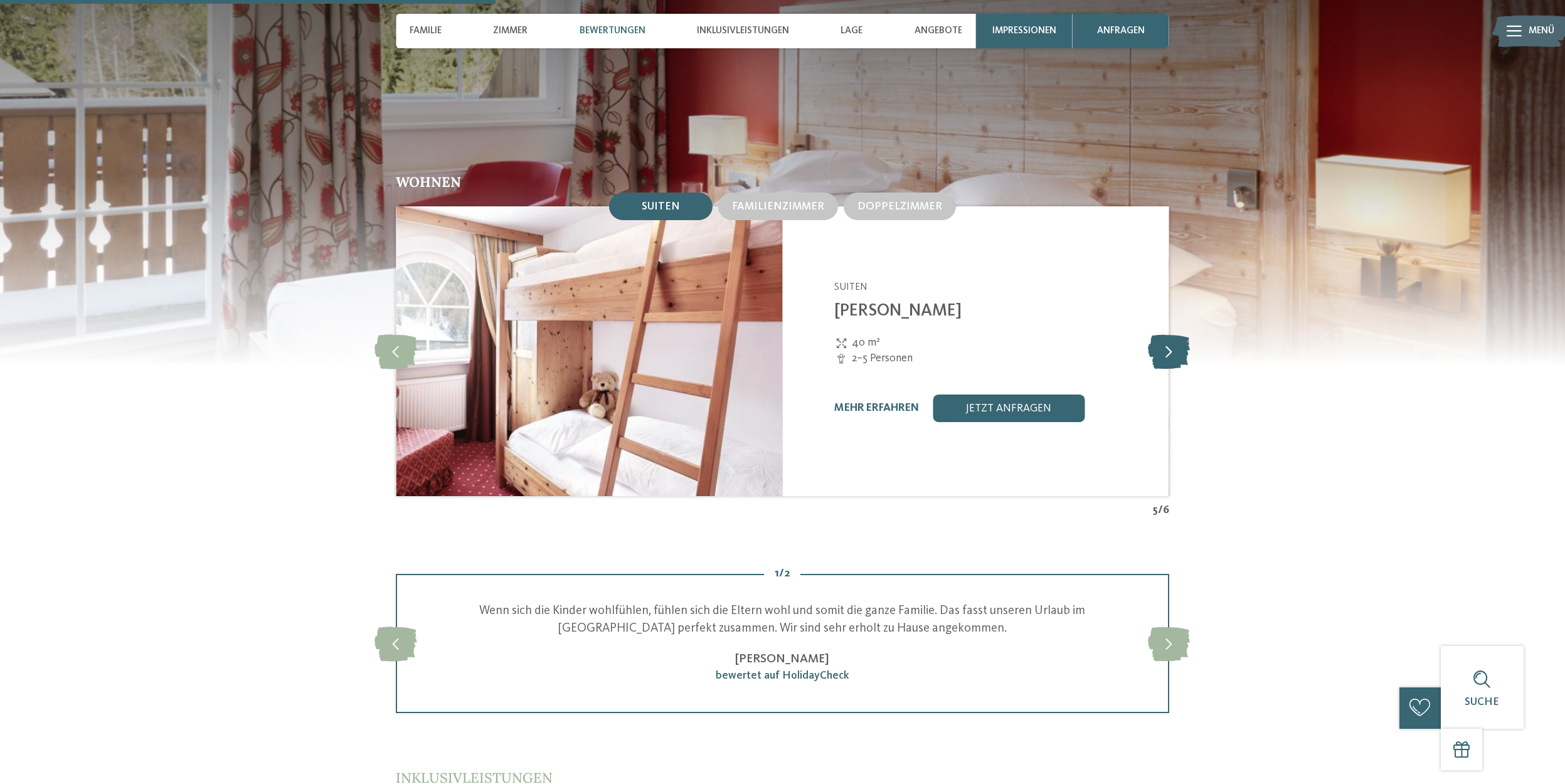
click at [1168, 335] on icon at bounding box center [1169, 351] width 42 height 34
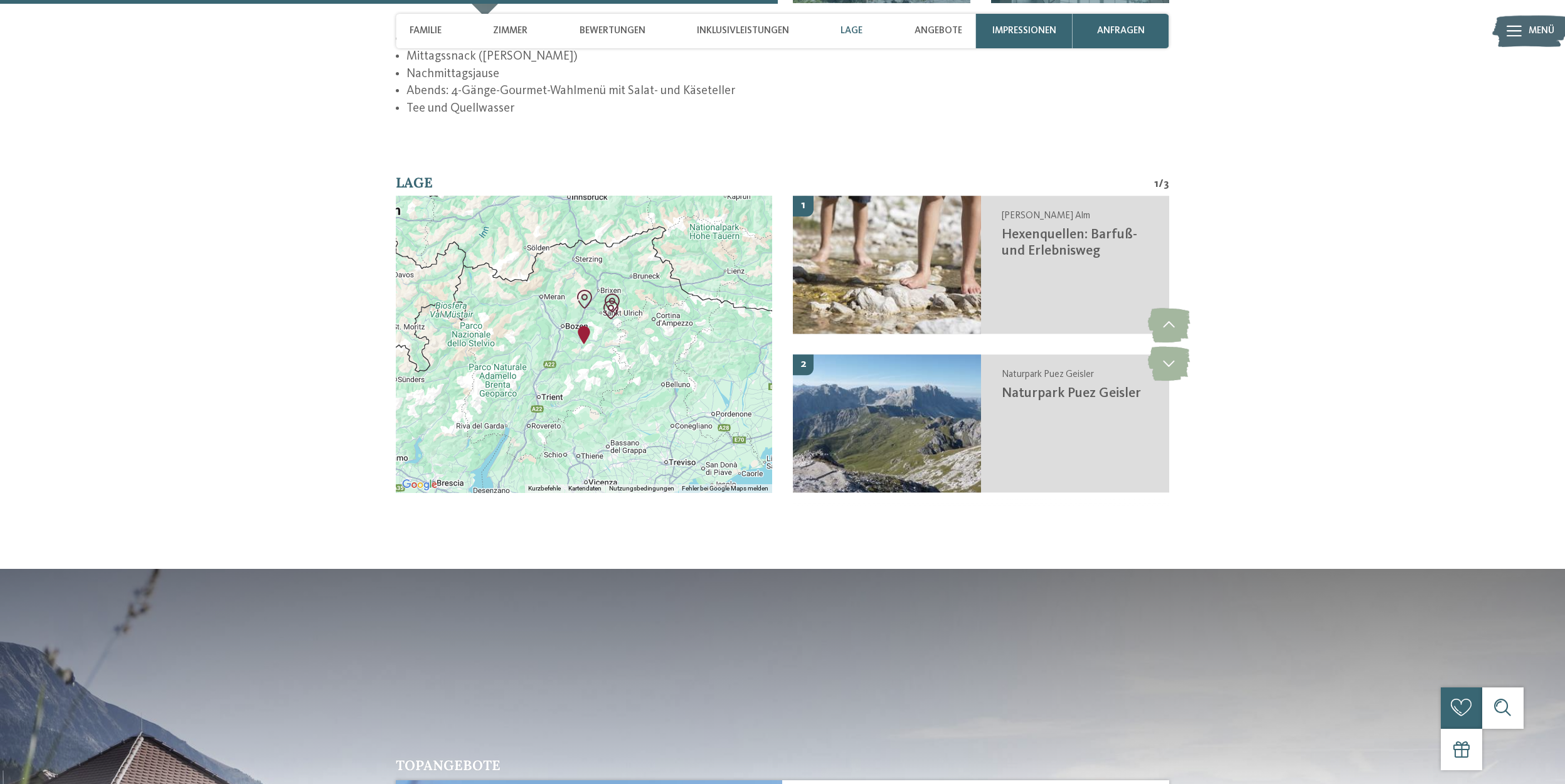
scroll to position [2383, 0]
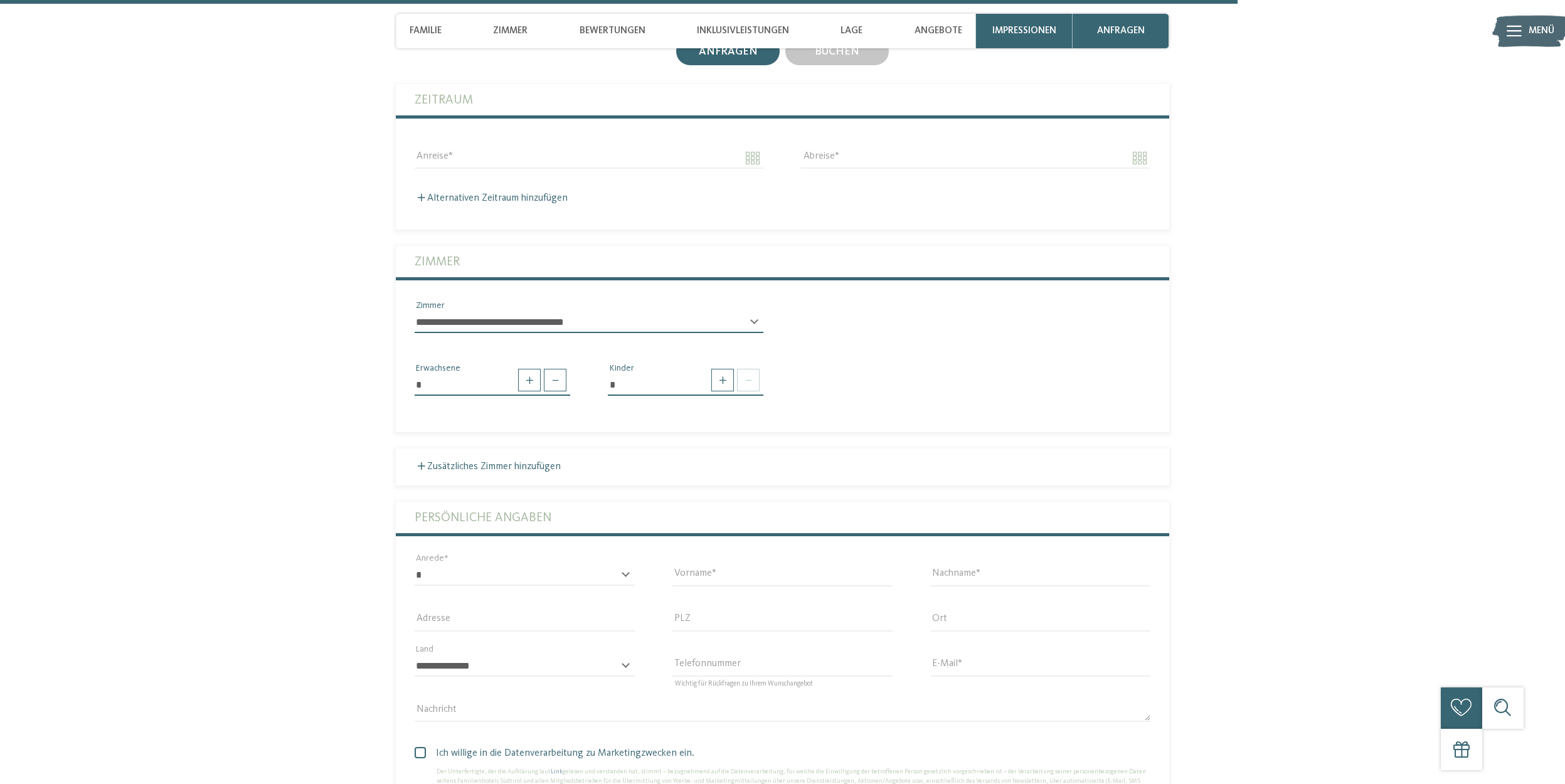
scroll to position [3199, 0]
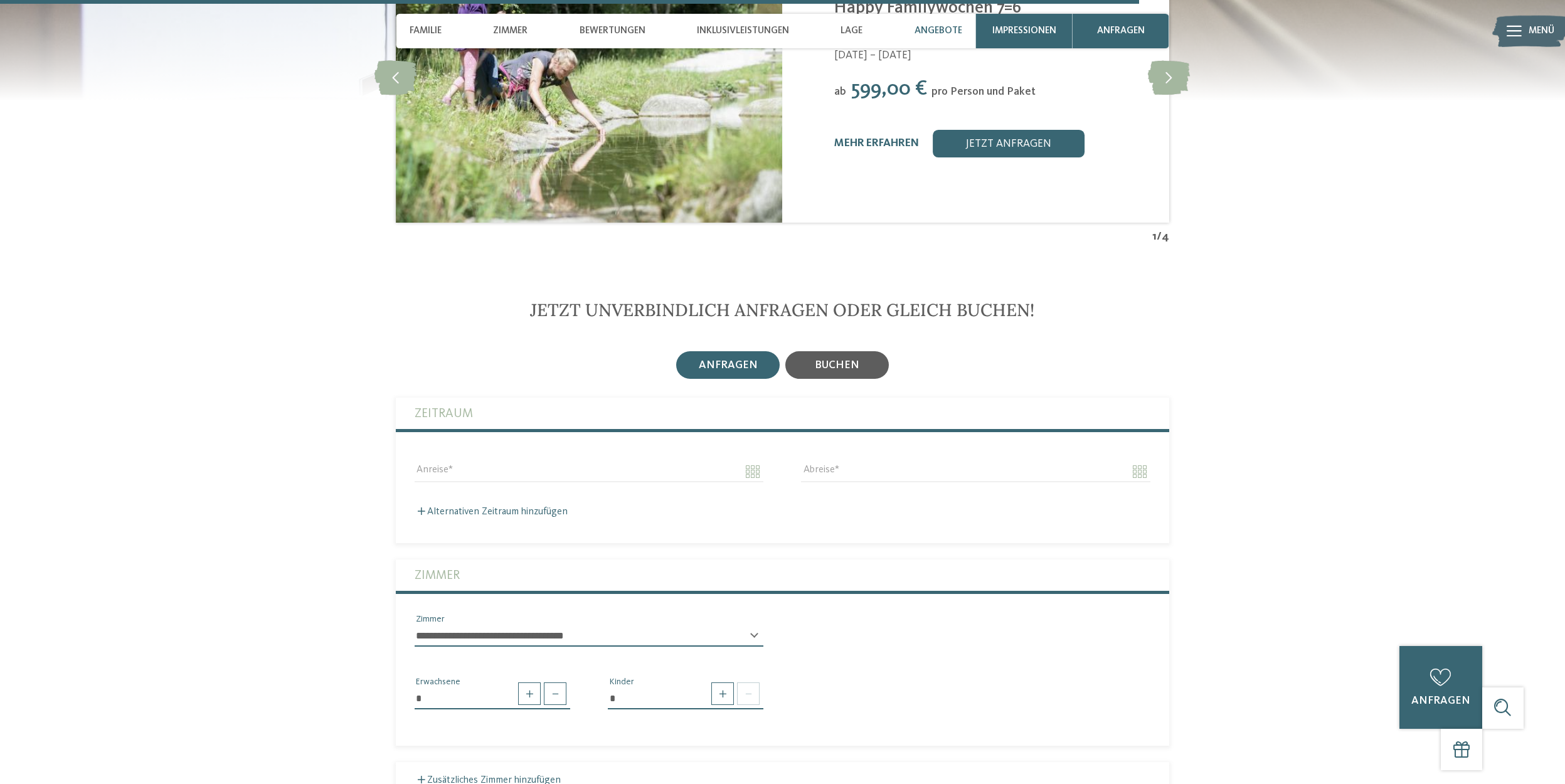
click at [819, 360] on span "buchen" at bounding box center [837, 365] width 45 height 11
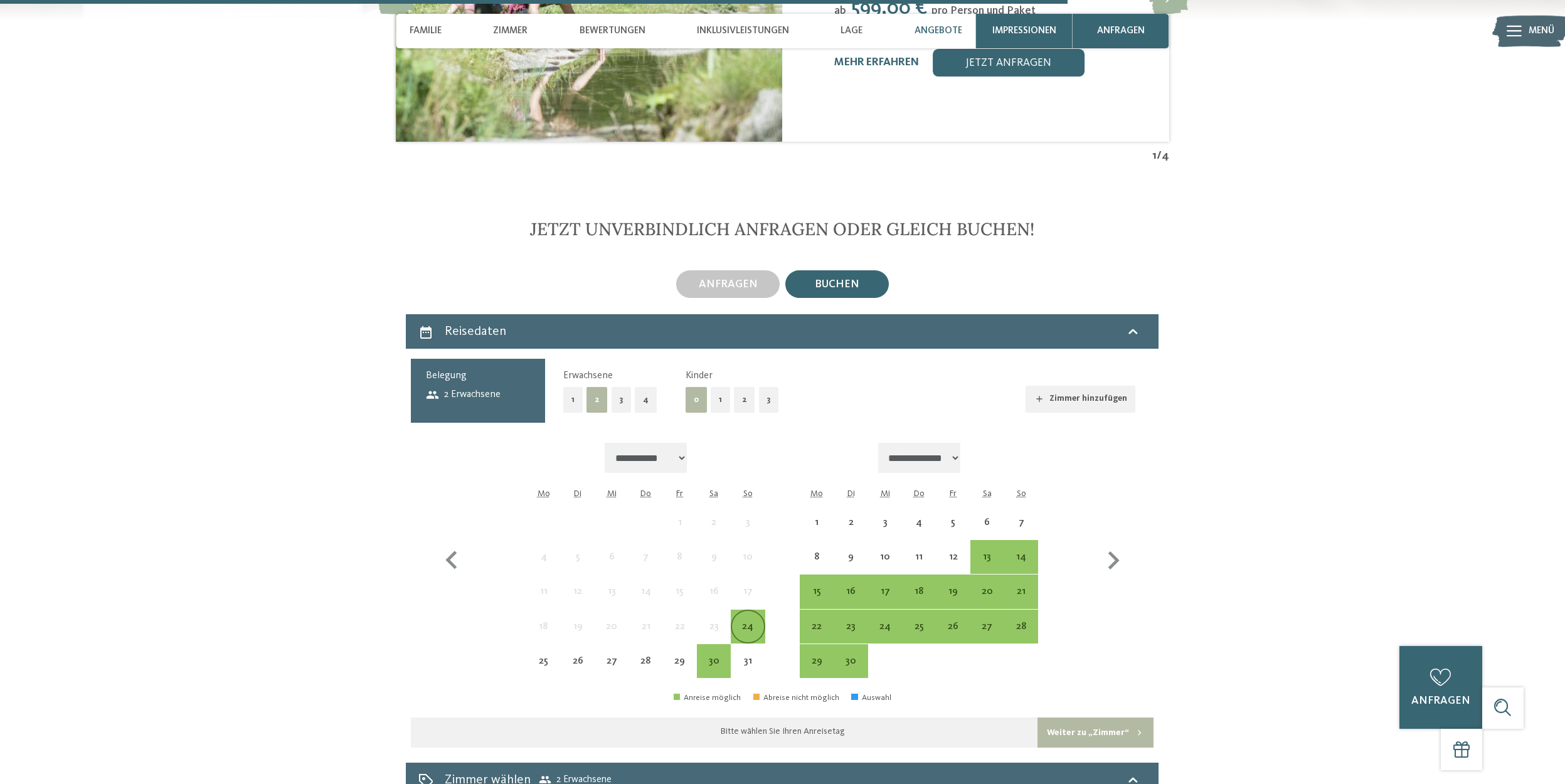
scroll to position [3450, 0]
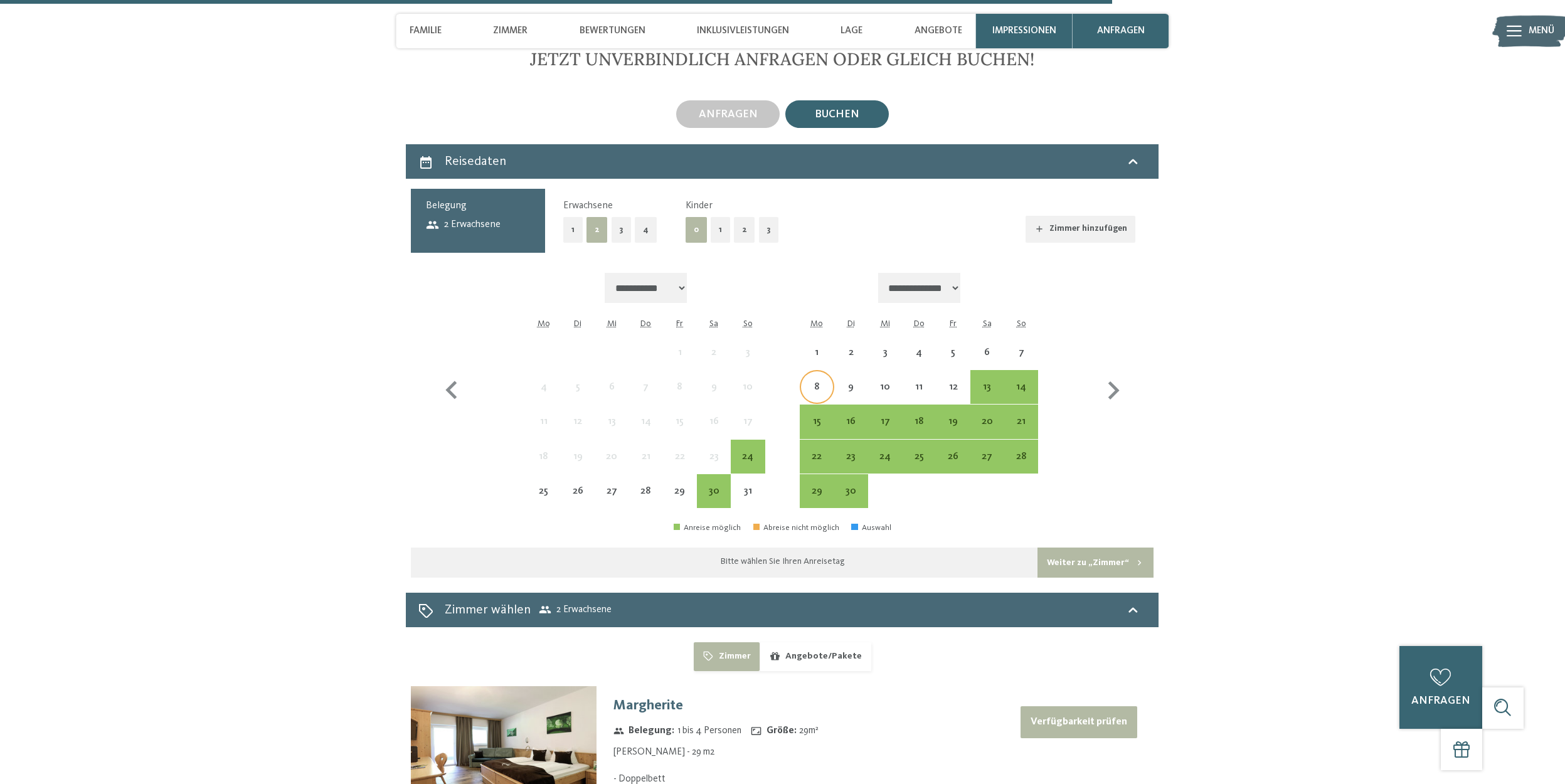
click at [823, 382] on div "8" at bounding box center [816, 397] width 32 height 32
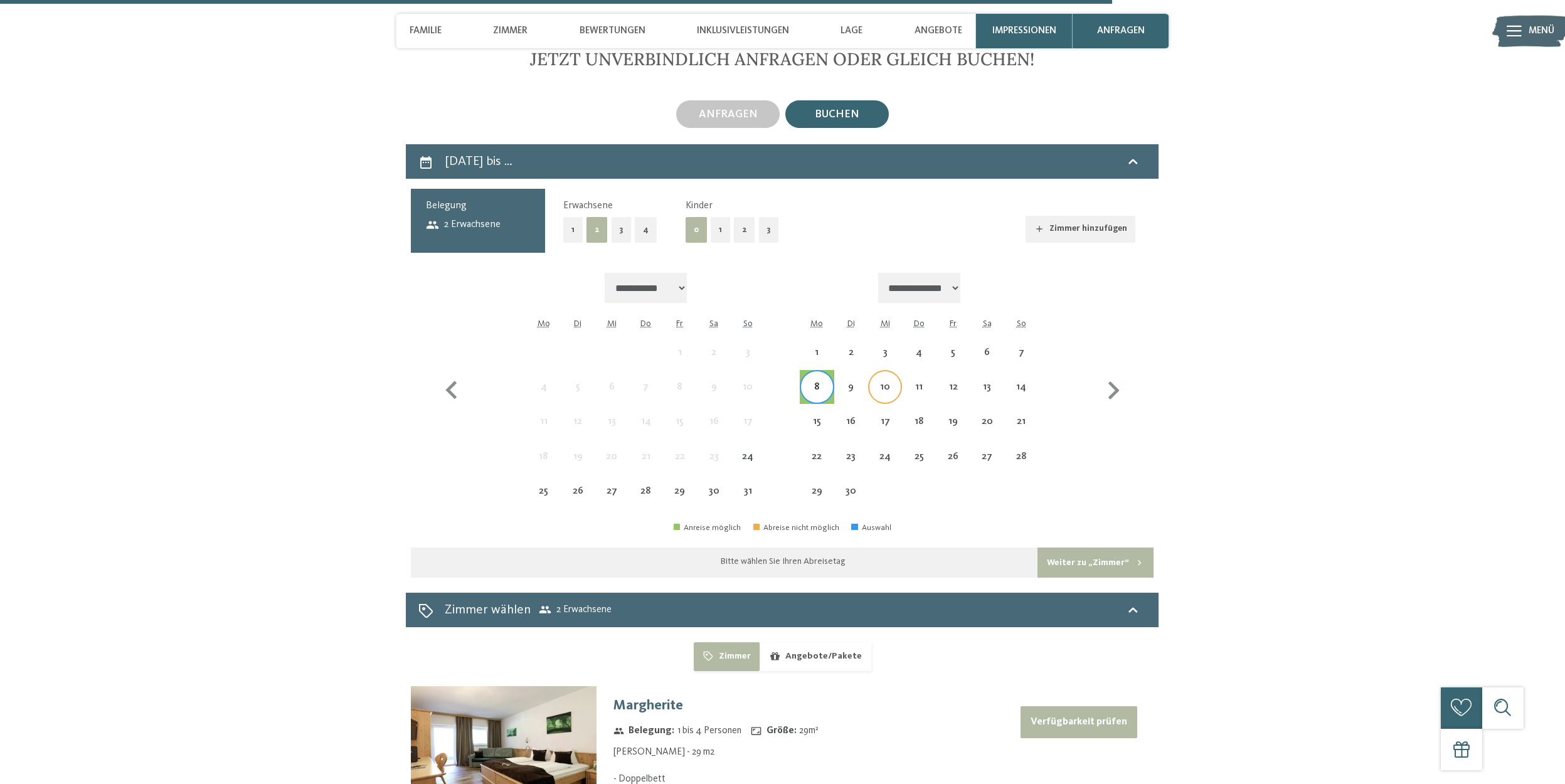
click at [876, 382] on div "10" at bounding box center [885, 397] width 32 height 32
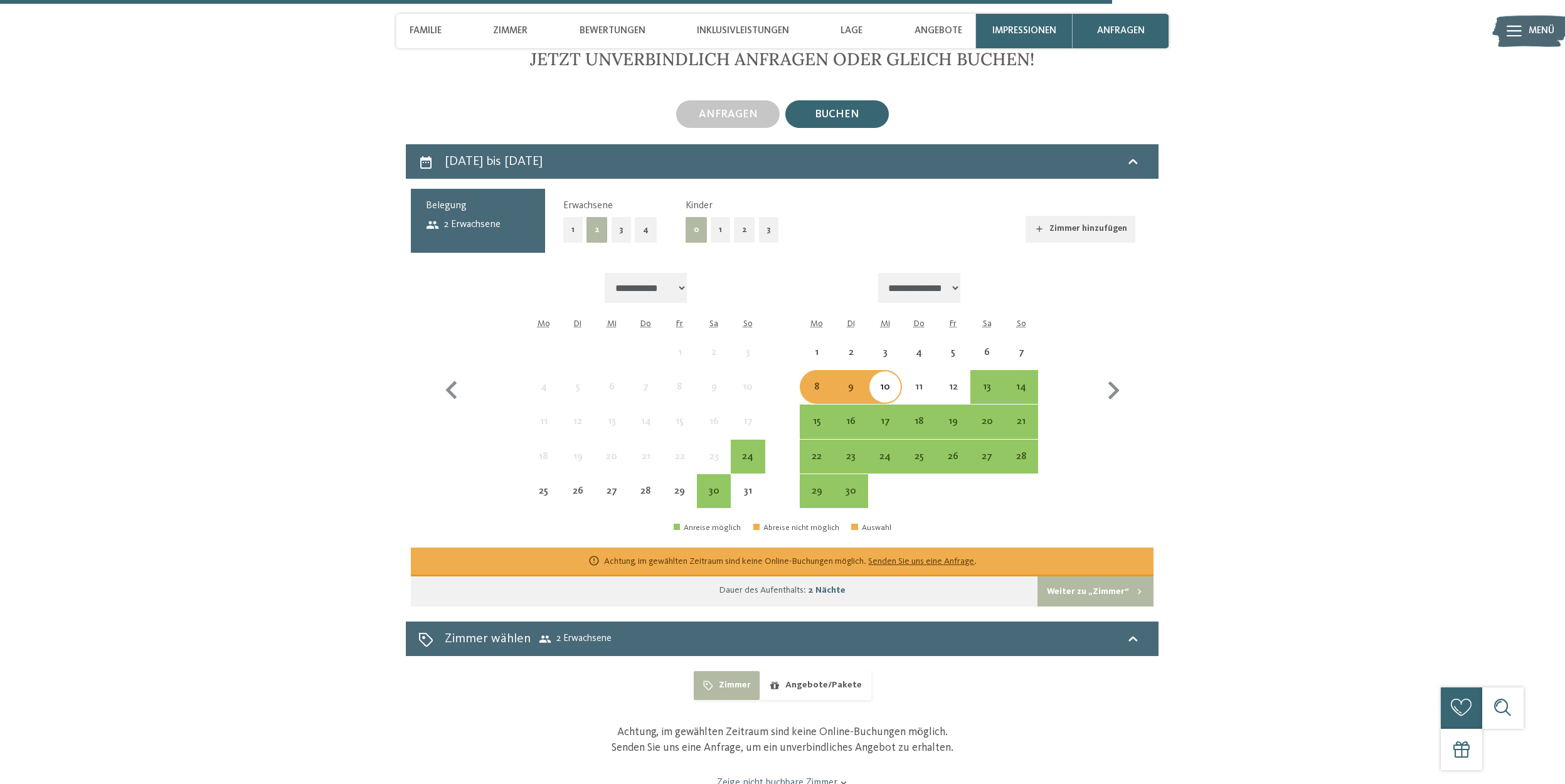
click at [714, 217] on button "1" at bounding box center [720, 230] width 19 height 26
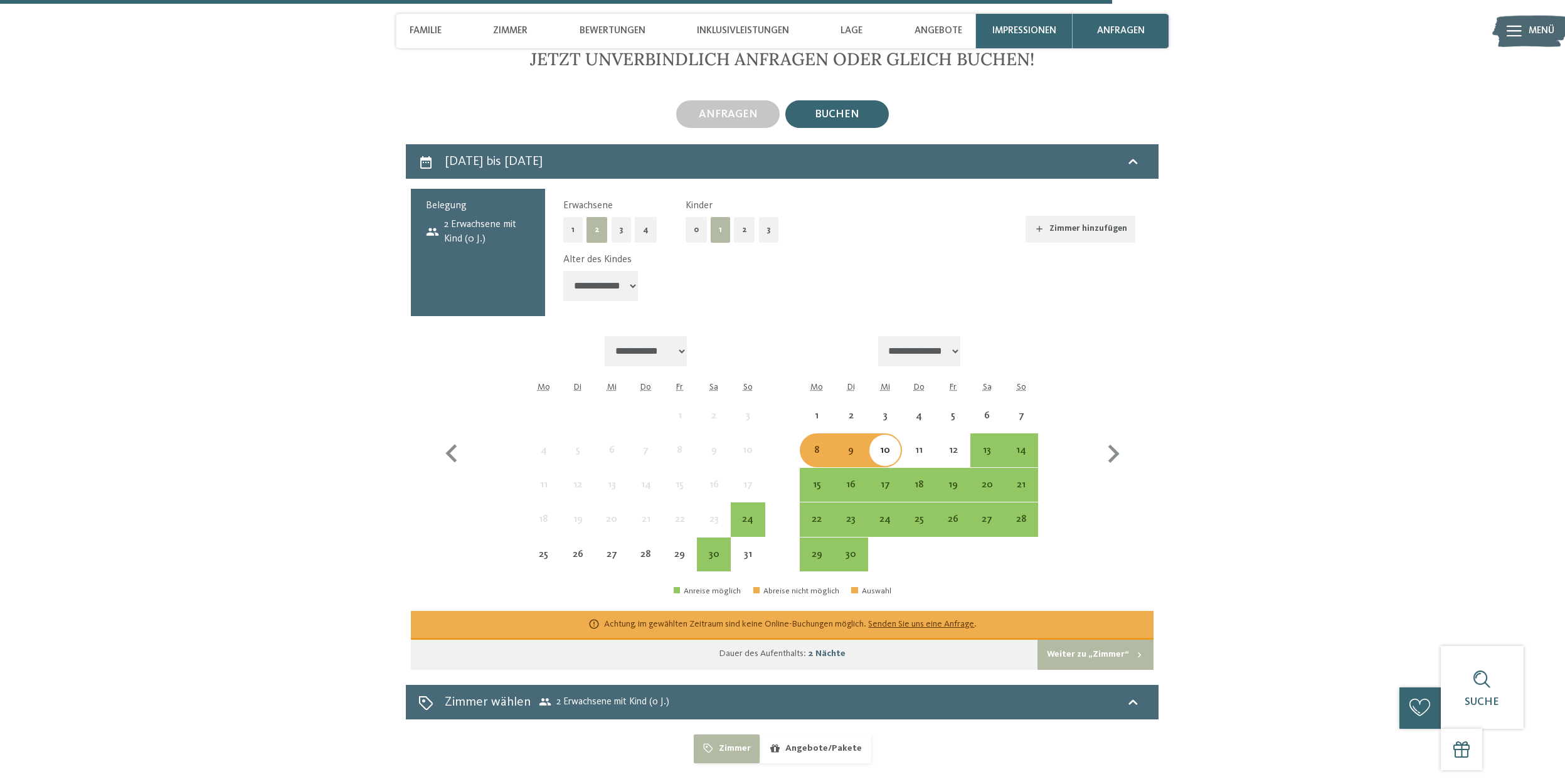
click at [608, 276] on select "**********" at bounding box center [601, 286] width 76 height 30
select select "*"
click at [563, 271] on select "**********" at bounding box center [601, 286] width 76 height 30
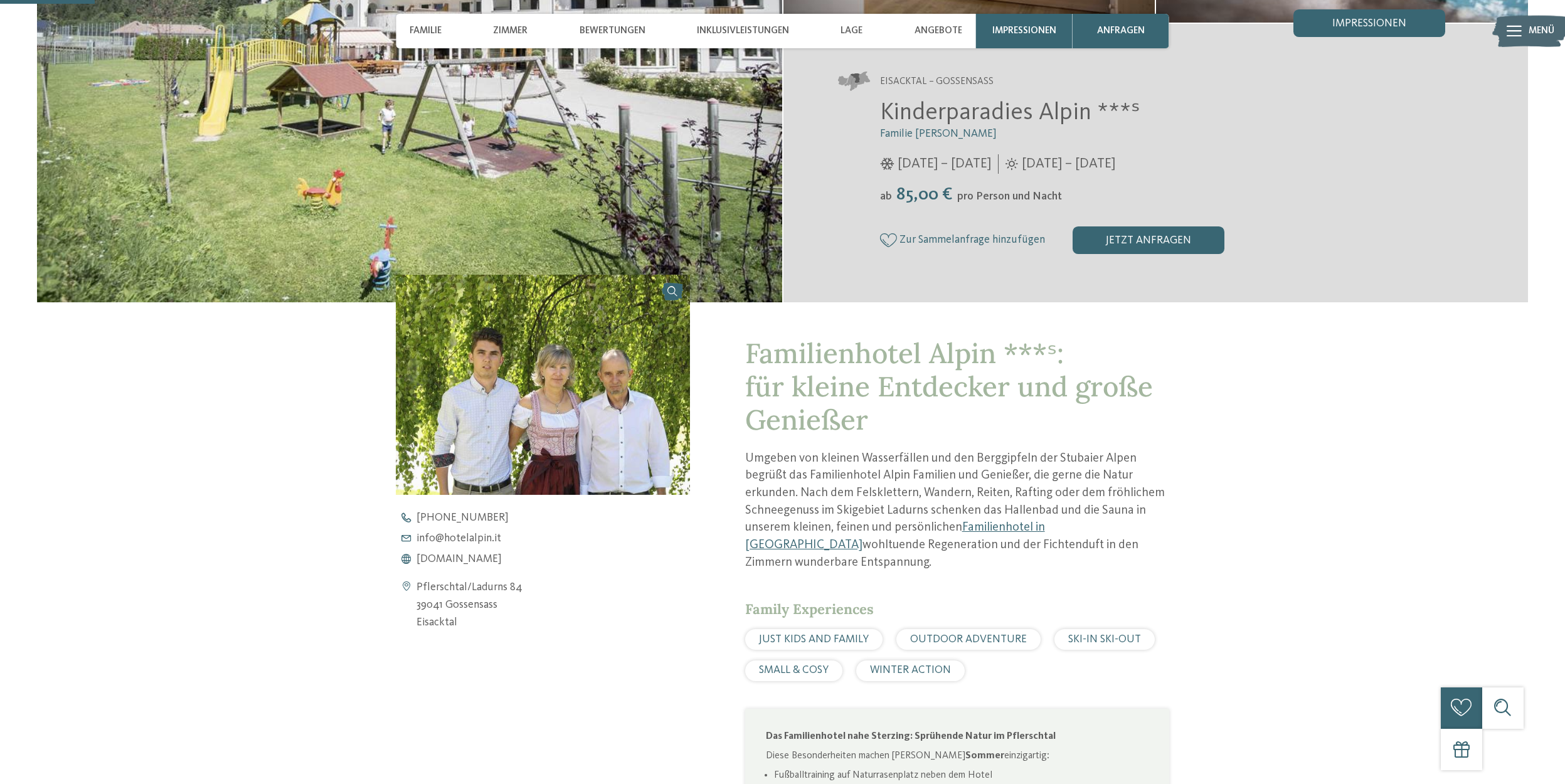
scroll to position [188, 0]
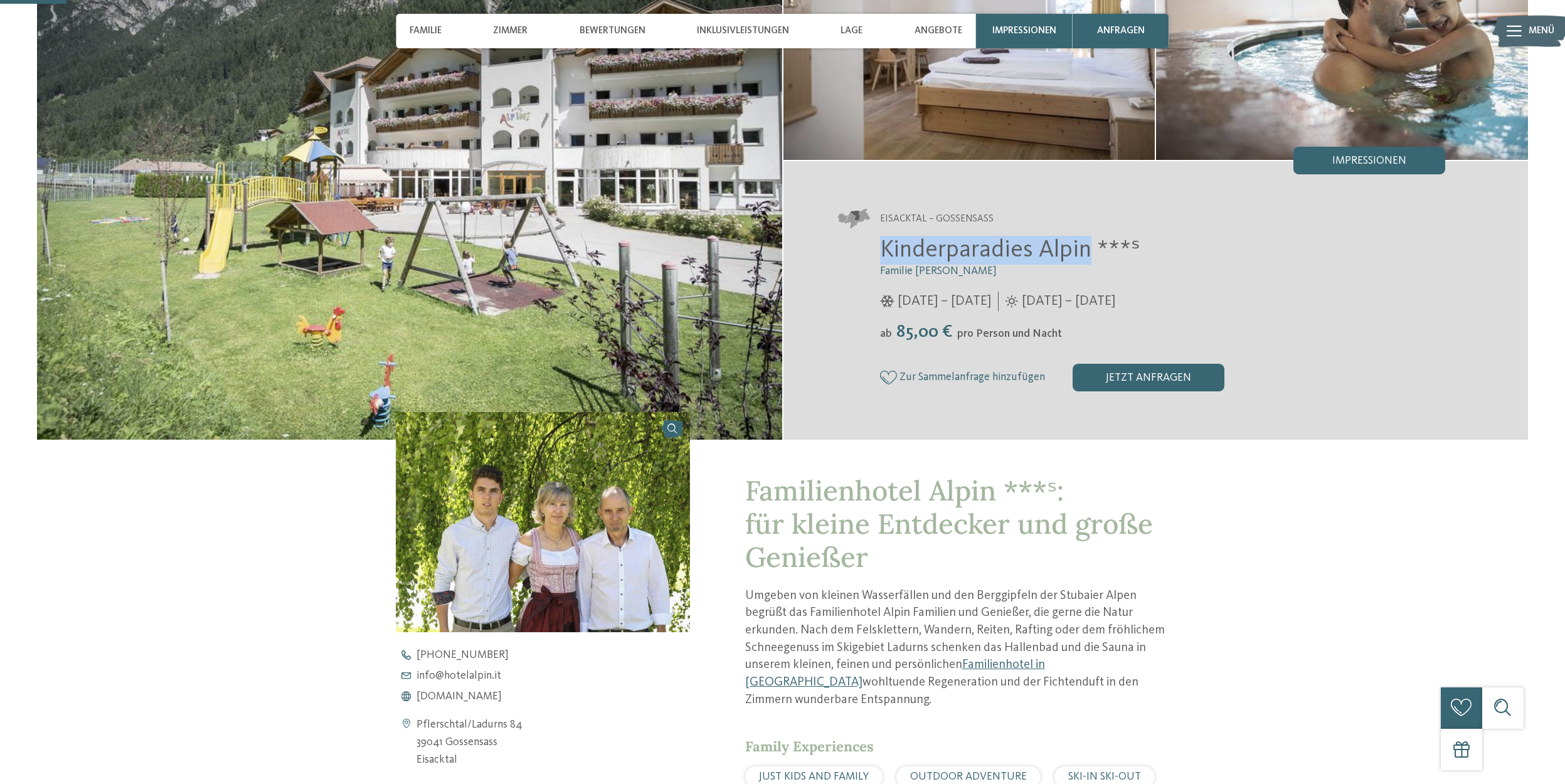
drag, startPoint x: 893, startPoint y: 248, endPoint x: 1084, endPoint y: 229, distance: 191.9
click at [1084, 229] on div "Eisacktal – Gossensass Kinderparadies Alpin ***ˢ Familie [PERSON_NAME] [DATE] –…" at bounding box center [1156, 300] width 745 height 251
